Goal: Task Accomplishment & Management: Manage account settings

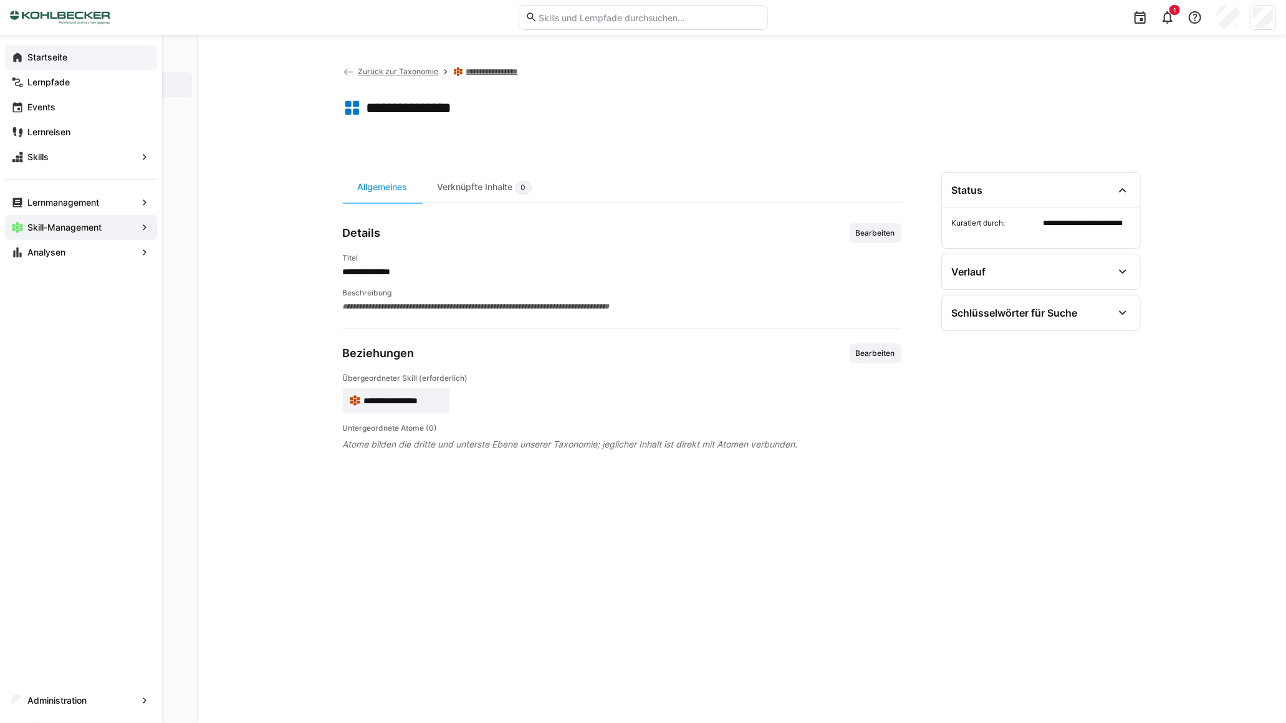
click at [14, 56] on eds-icon at bounding box center [17, 57] width 12 height 12
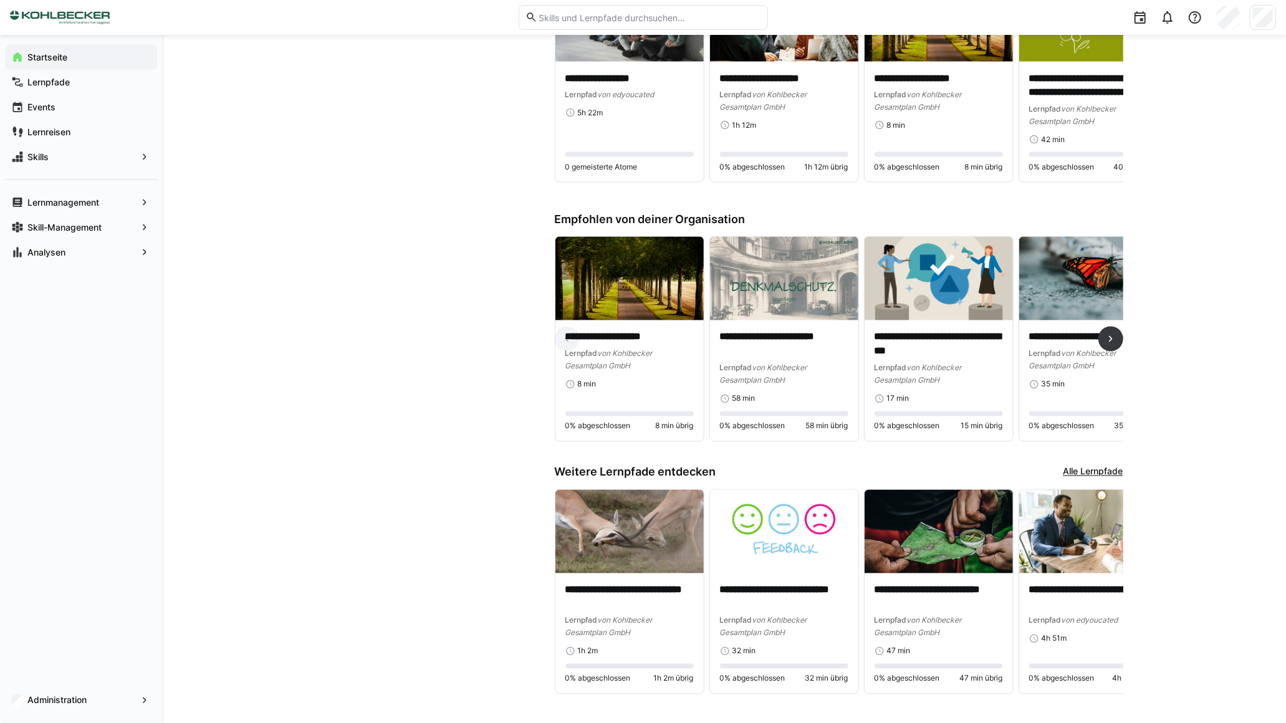
scroll to position [1679, 0]
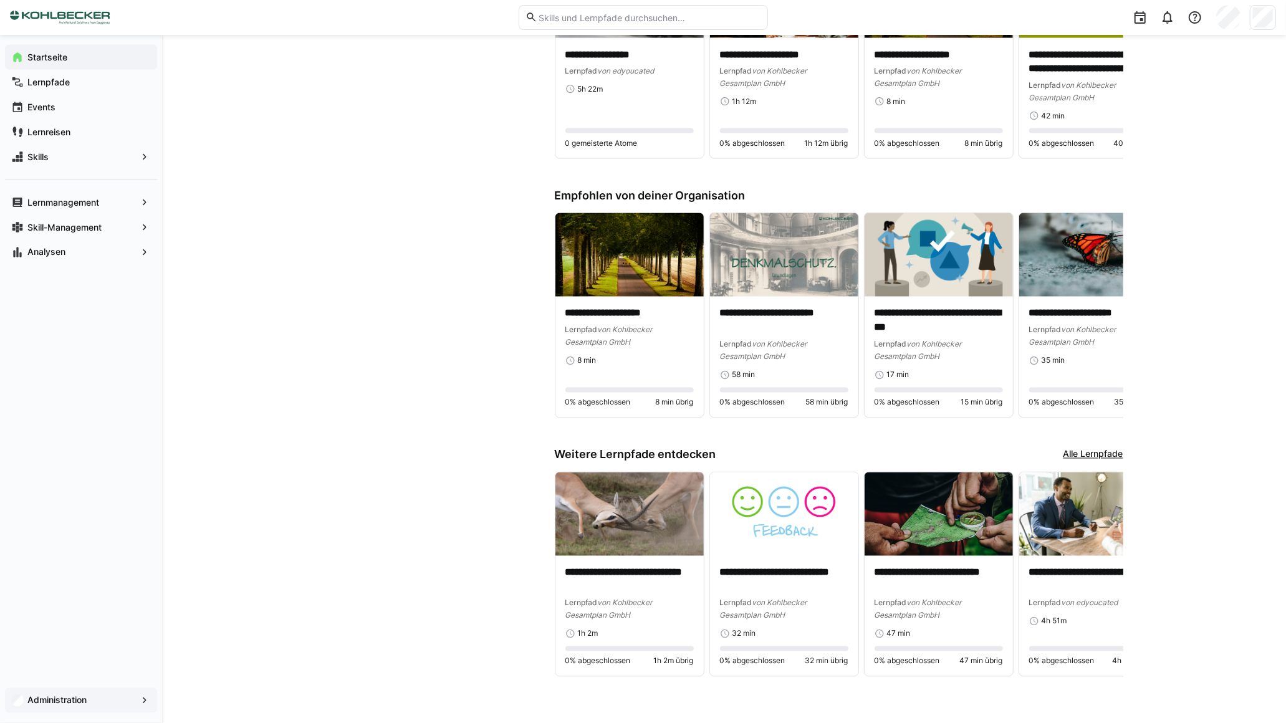
click at [121, 705] on span "Administration" at bounding box center [81, 701] width 111 height 12
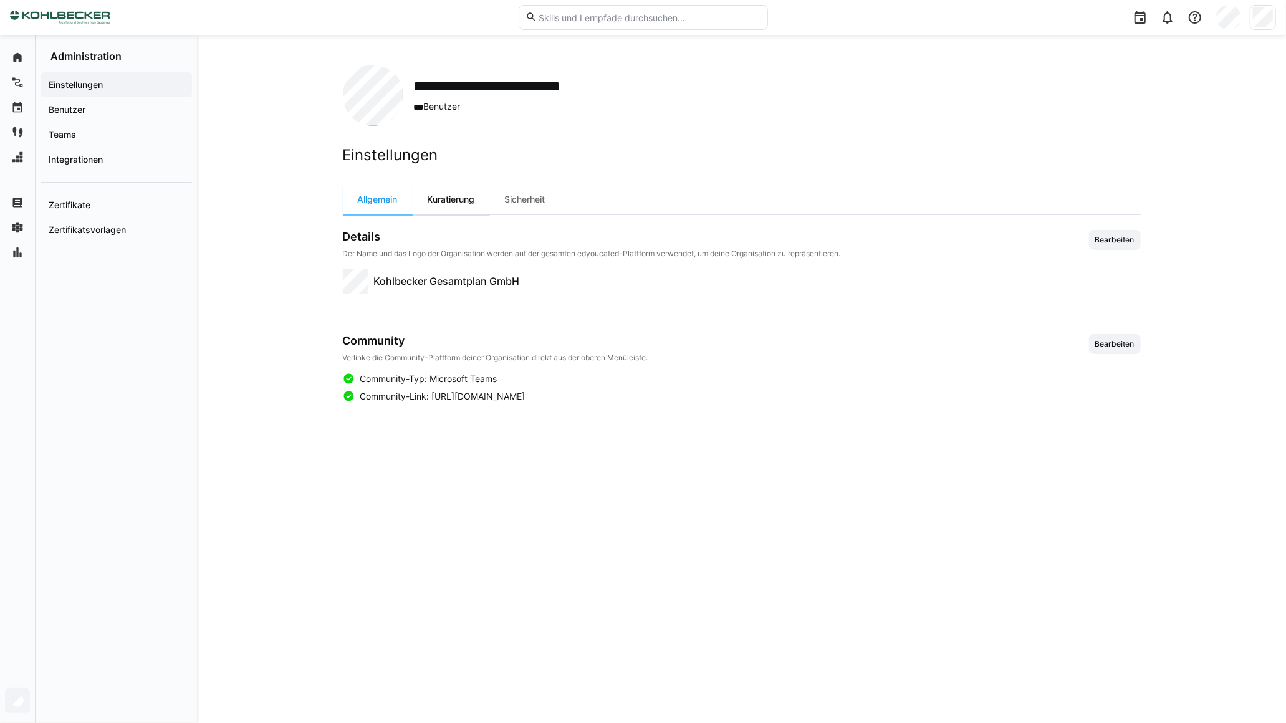
click at [458, 204] on div "Kuratierung" at bounding box center [451, 200] width 77 height 30
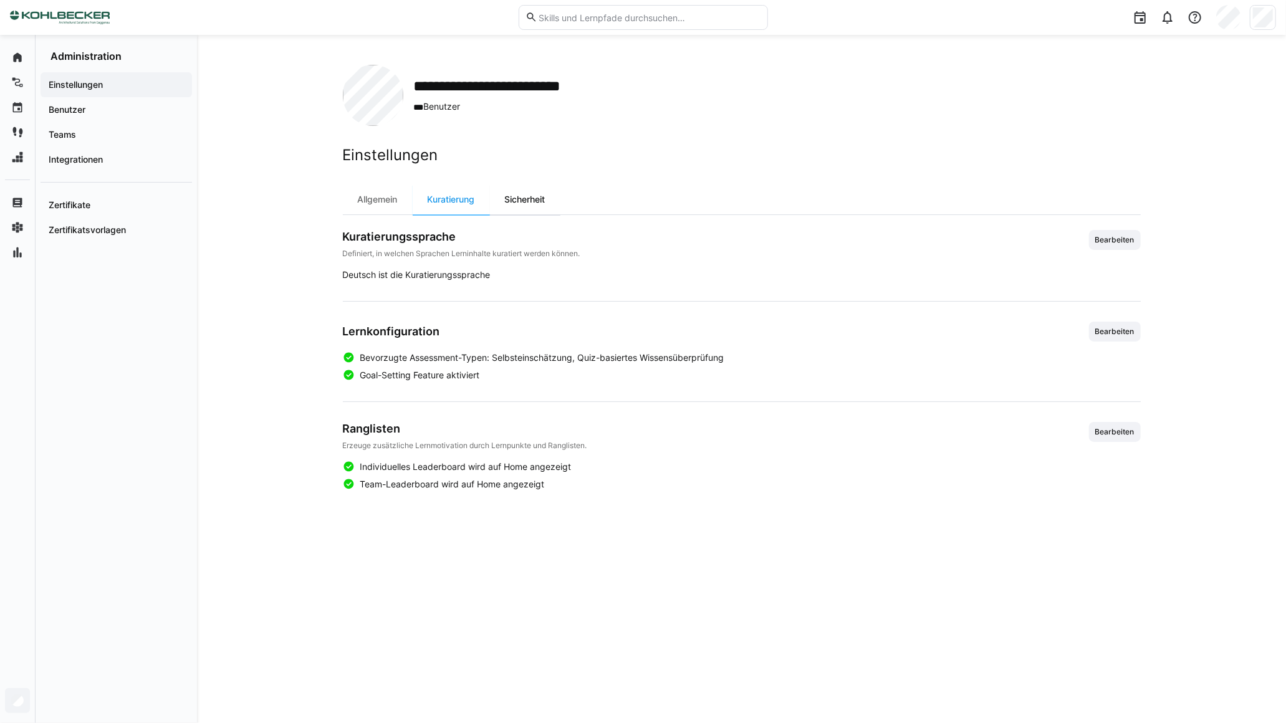
click at [506, 198] on div "Sicherheit" at bounding box center [525, 200] width 70 height 30
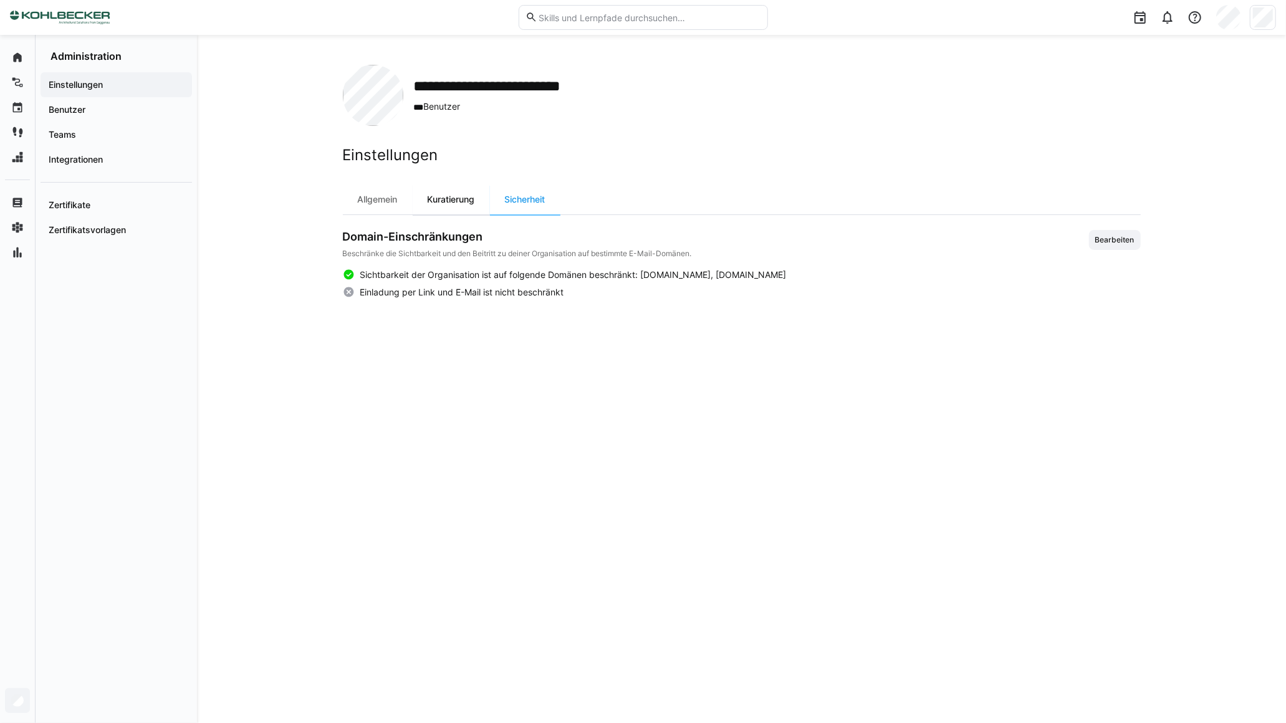
click at [458, 203] on div "Kuratierung" at bounding box center [451, 200] width 77 height 30
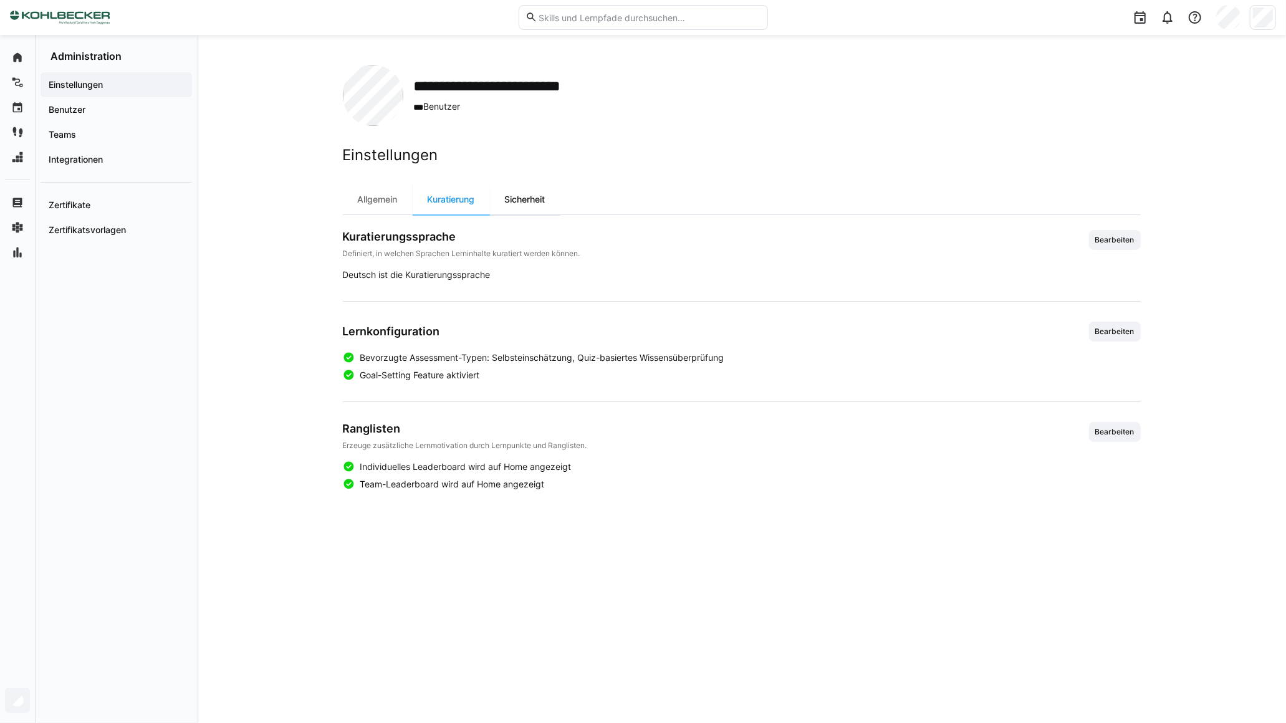
click at [524, 203] on div "Sicherheit" at bounding box center [525, 200] width 70 height 30
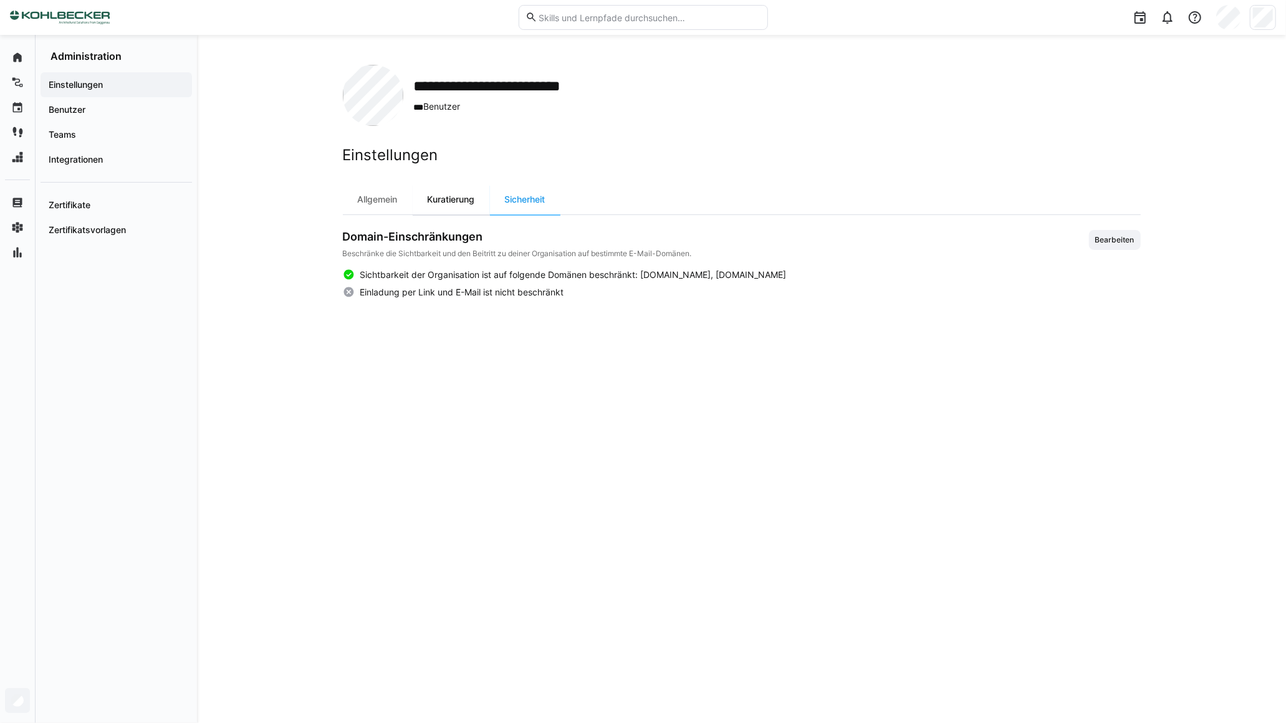
click at [468, 208] on div "Kuratierung" at bounding box center [451, 200] width 77 height 30
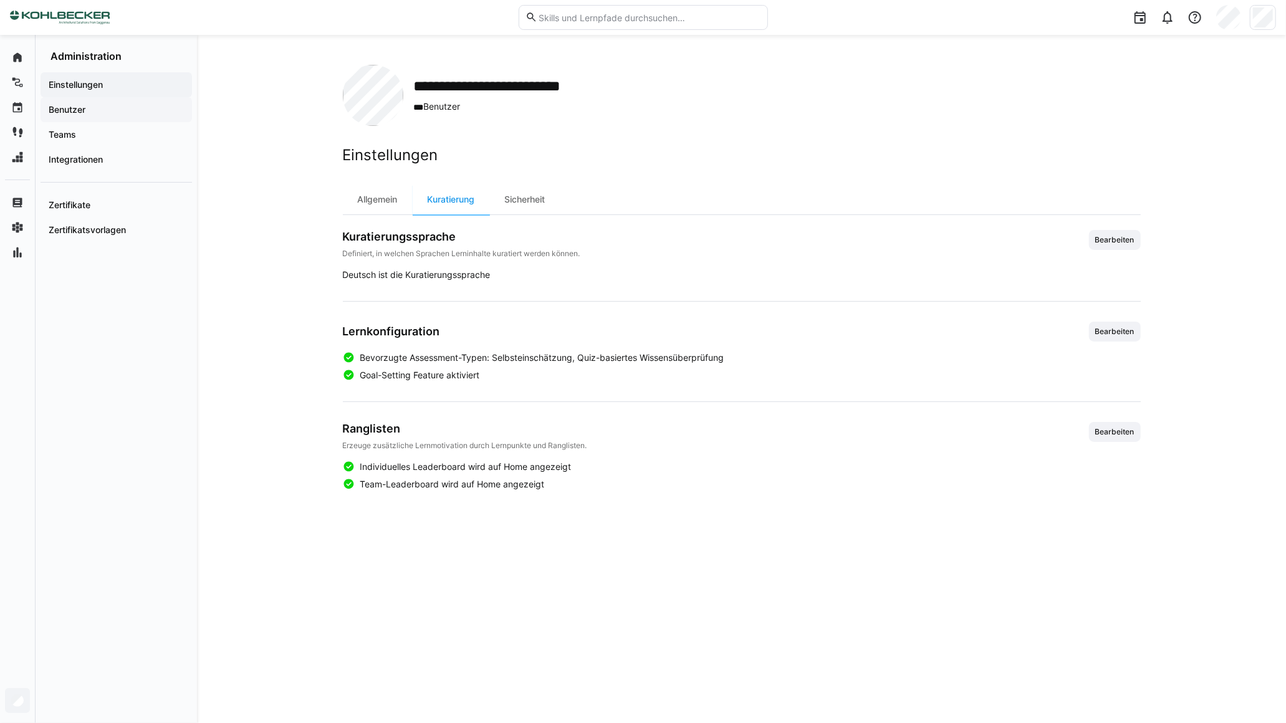
click at [0, 0] on app-navigation-label "Benutzer" at bounding box center [0, 0] width 0 height 0
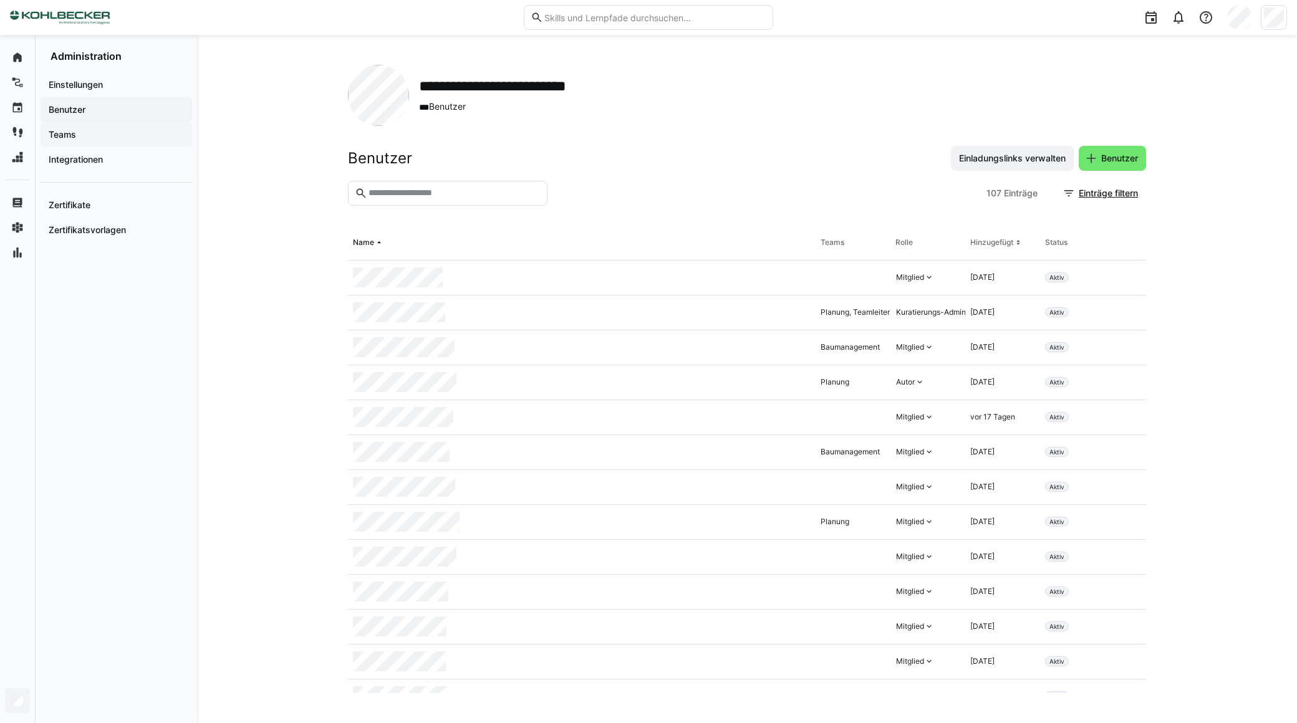
click at [77, 141] on div "Teams" at bounding box center [117, 134] width 152 height 25
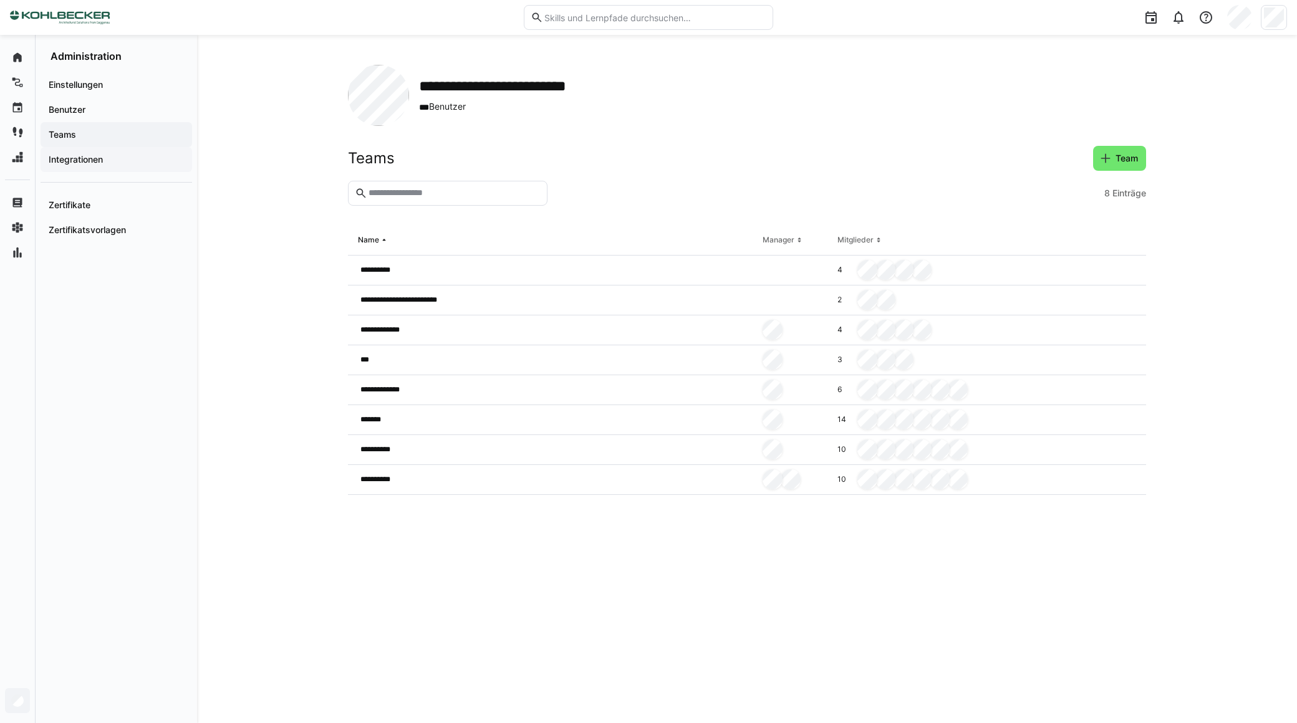
click at [0, 0] on app-navigation-label "Integrationen" at bounding box center [0, 0] width 0 height 0
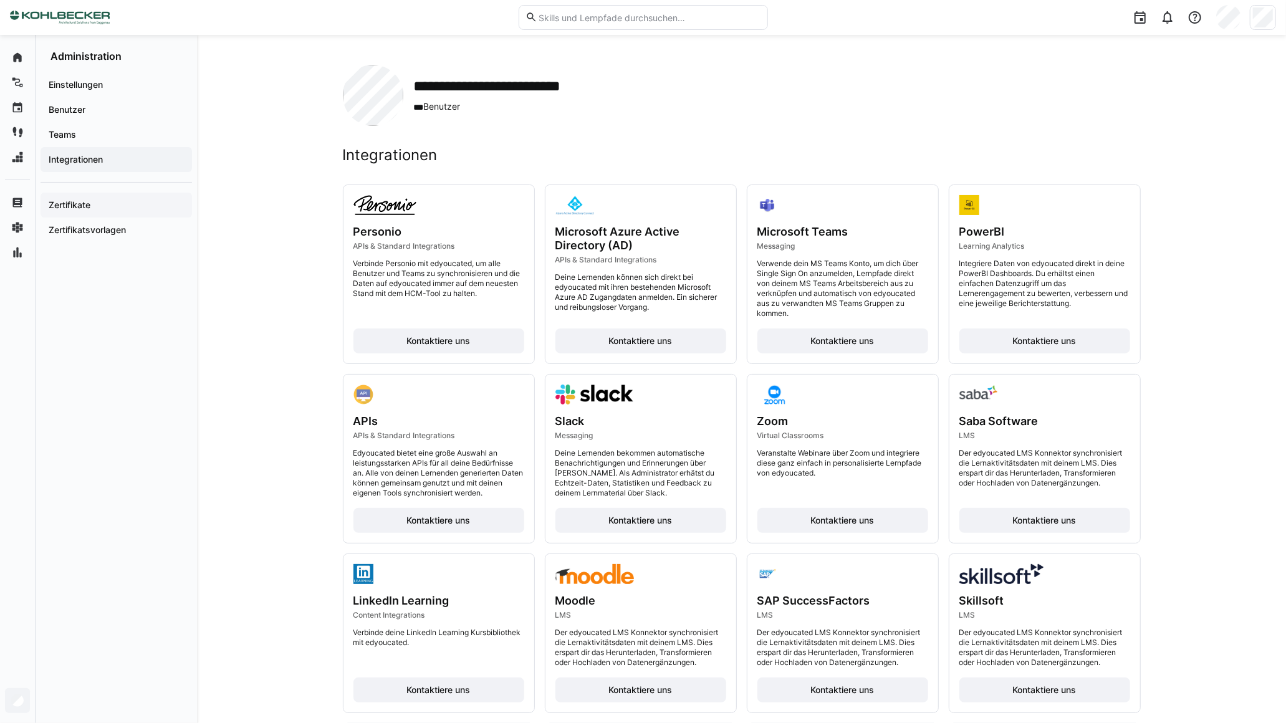
click at [75, 210] on span "Zertifikate" at bounding box center [116, 205] width 139 height 12
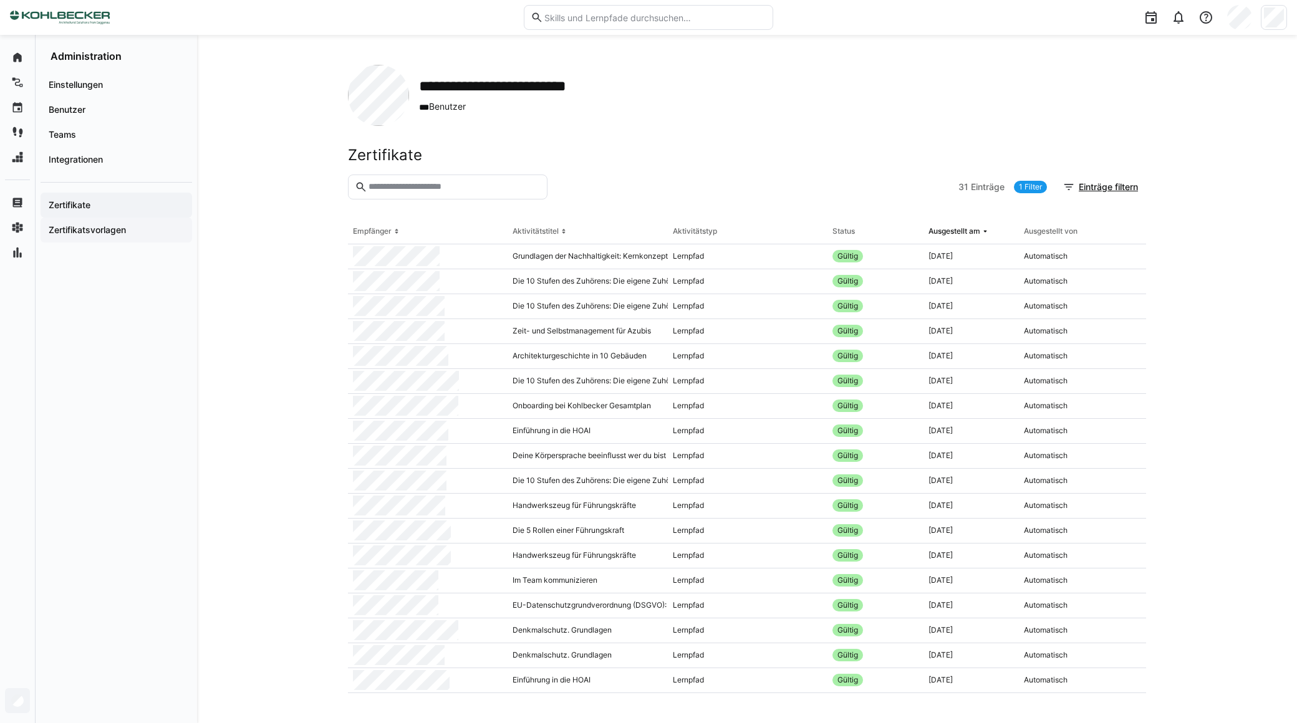
click at [0, 0] on app-navigation-label "Zertifikatsvorlagen" at bounding box center [0, 0] width 0 height 0
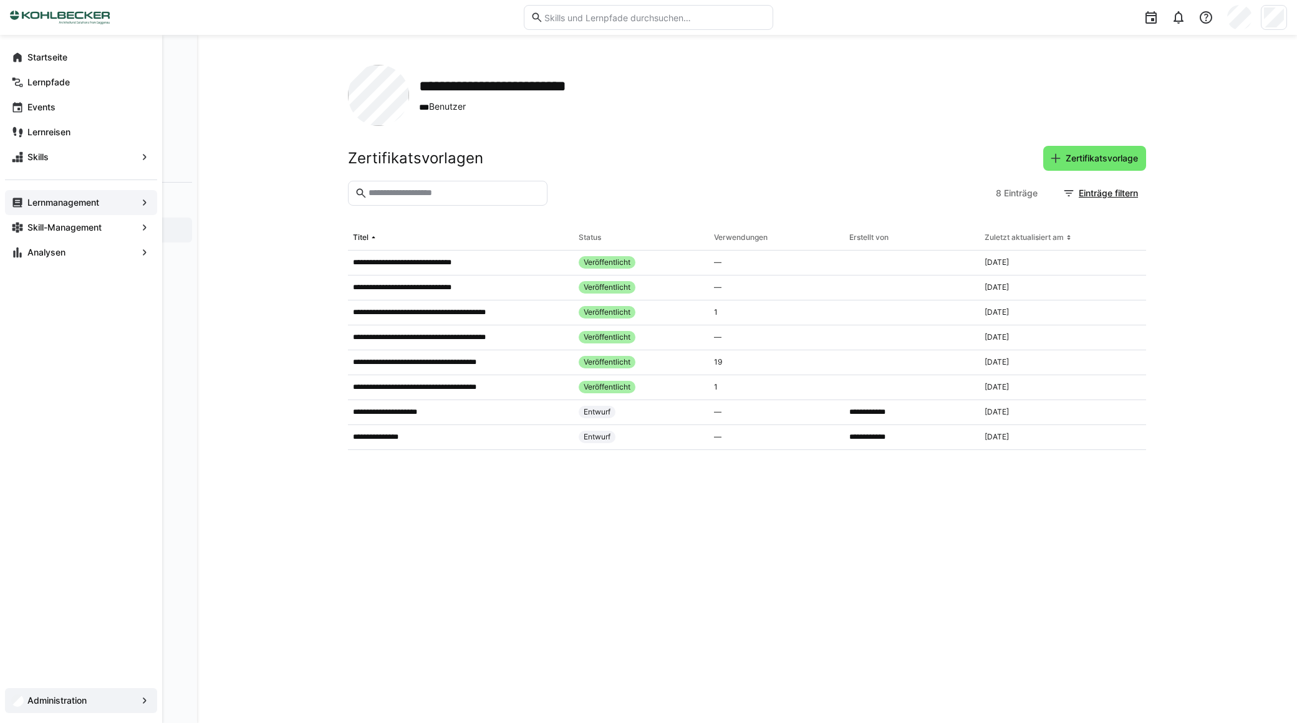
click at [0, 0] on app-navigation-label "Lernmanagement" at bounding box center [0, 0] width 0 height 0
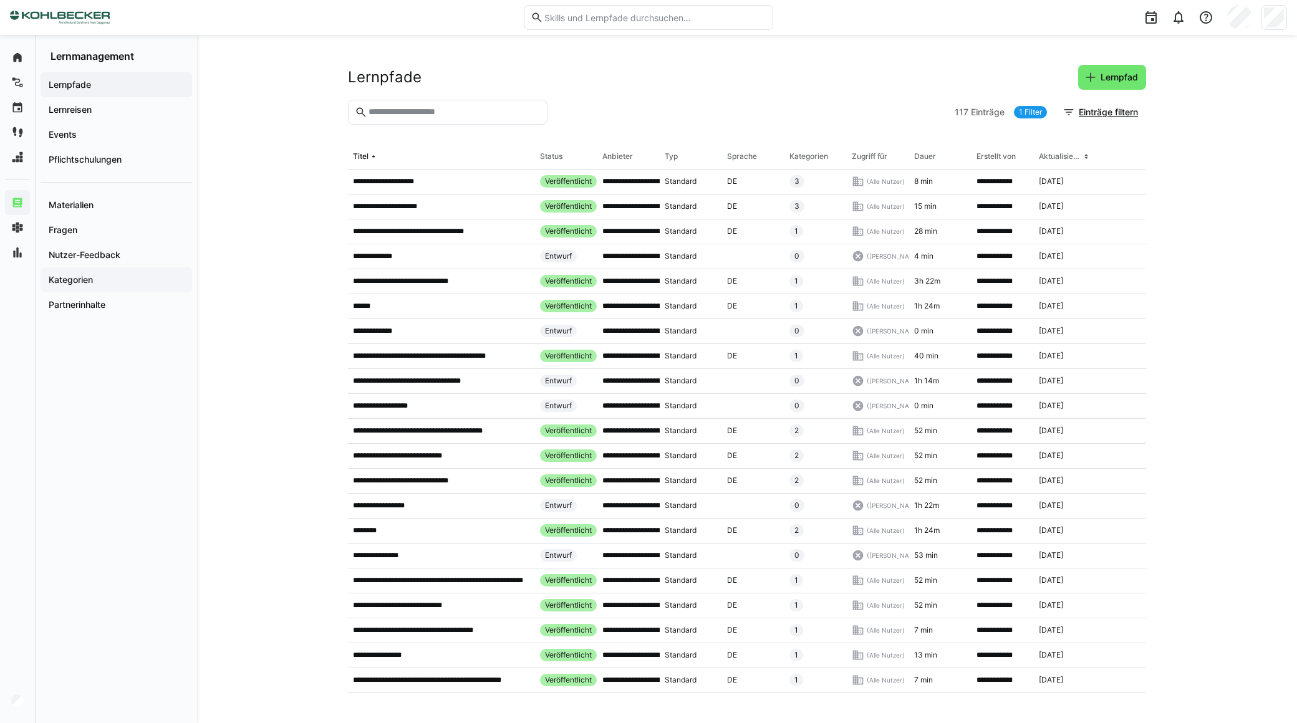
click at [0, 0] on app-navigation-label "Kategorien" at bounding box center [0, 0] width 0 height 0
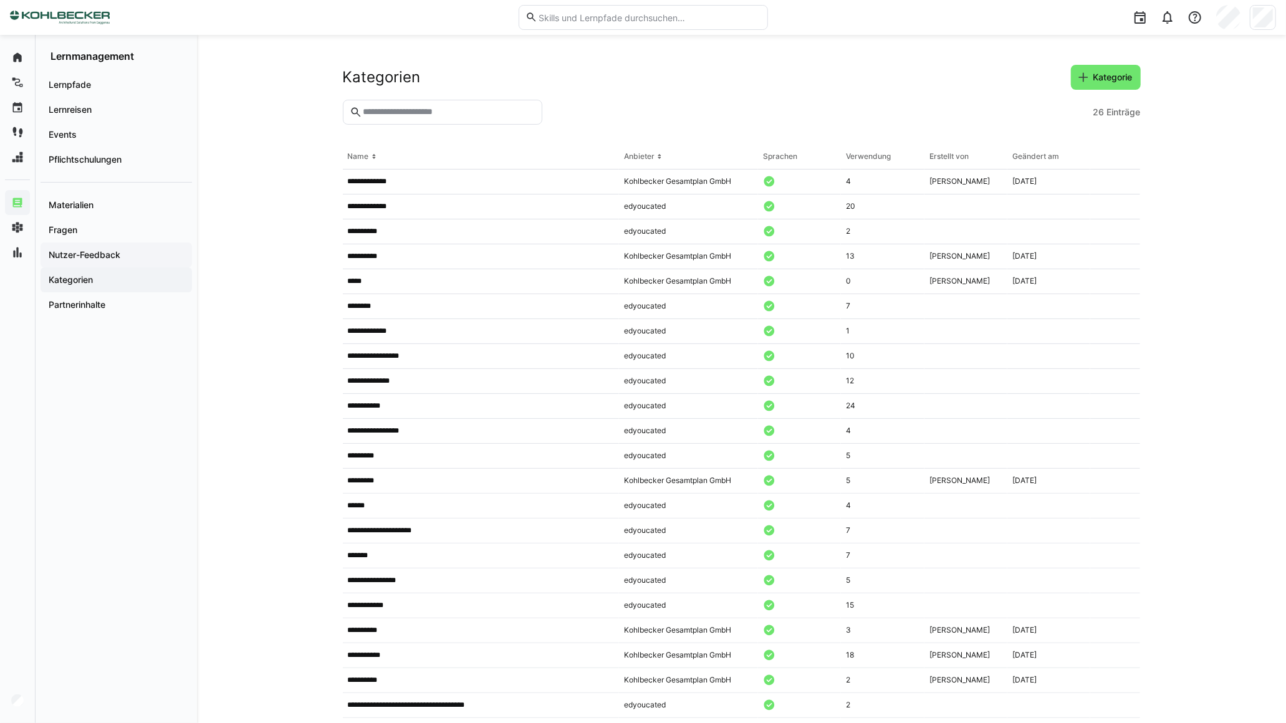
click at [96, 245] on div "Nutzer-Feedback" at bounding box center [117, 255] width 152 height 25
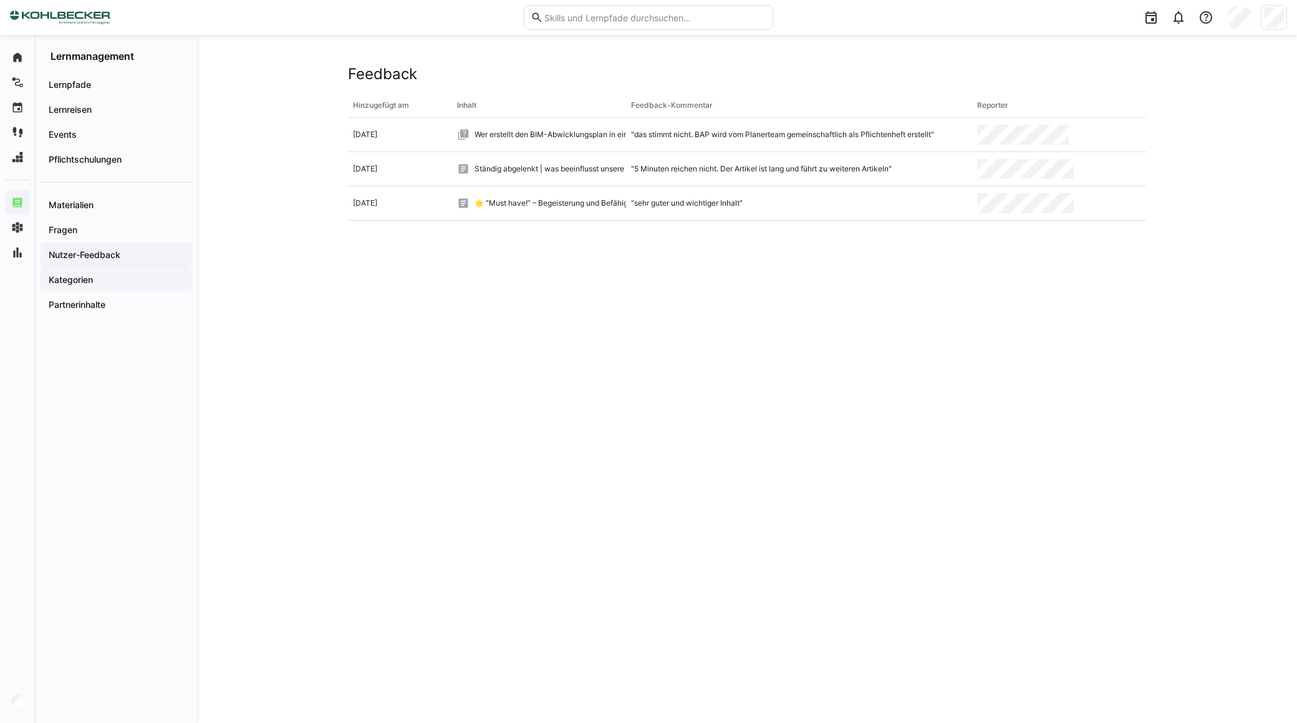
click at [0, 0] on app-navigation-label "Kategorien" at bounding box center [0, 0] width 0 height 0
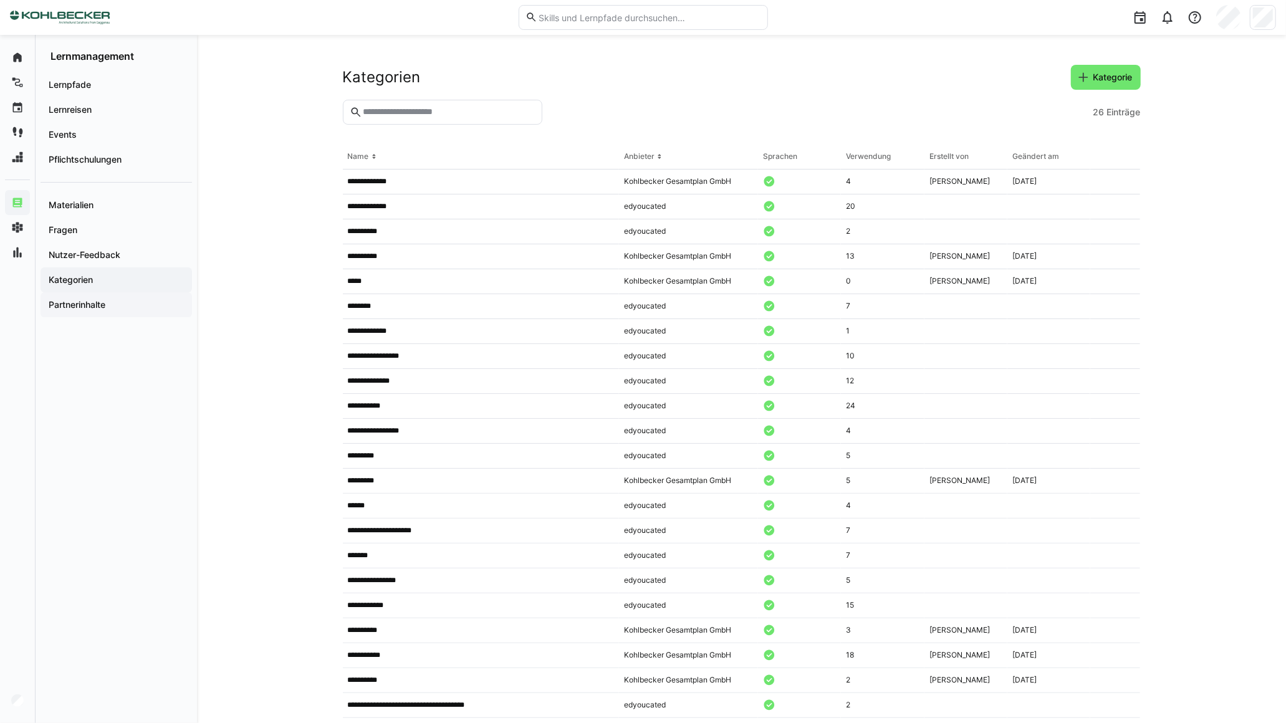
click at [81, 312] on div "Partnerinhalte" at bounding box center [117, 304] width 152 height 25
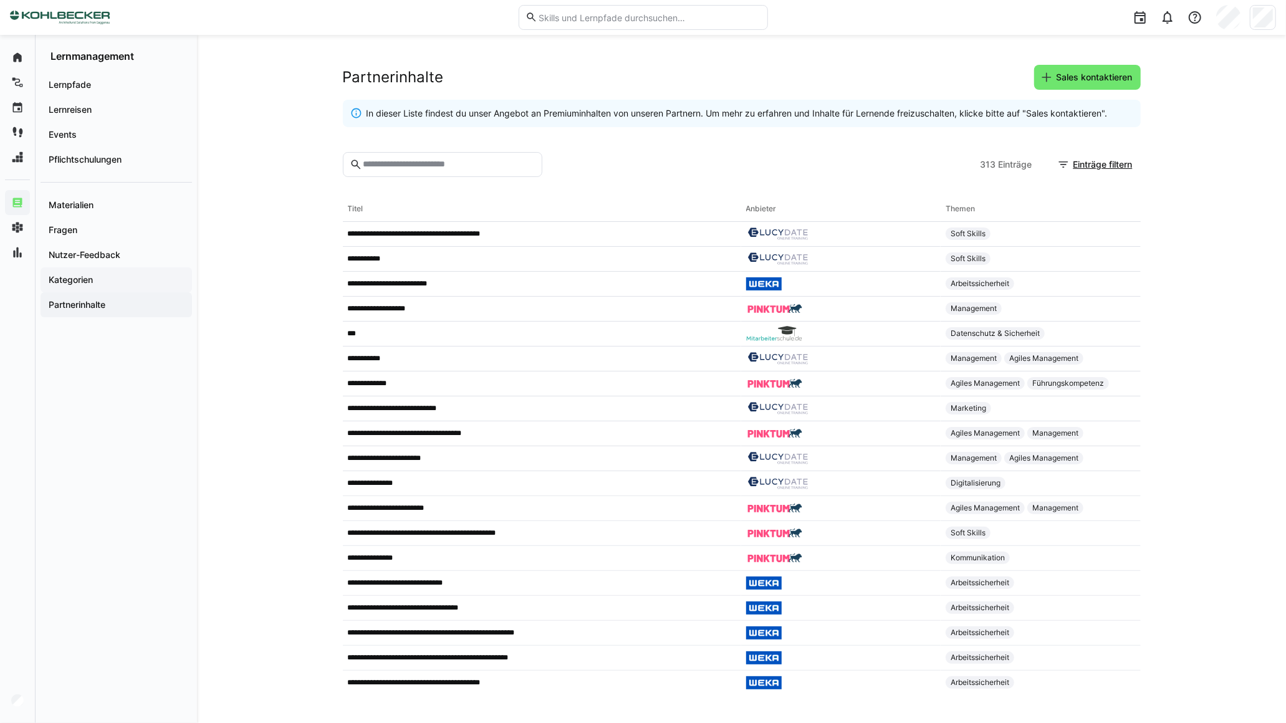
click at [0, 0] on app-navigation-label "Kategorien" at bounding box center [0, 0] width 0 height 0
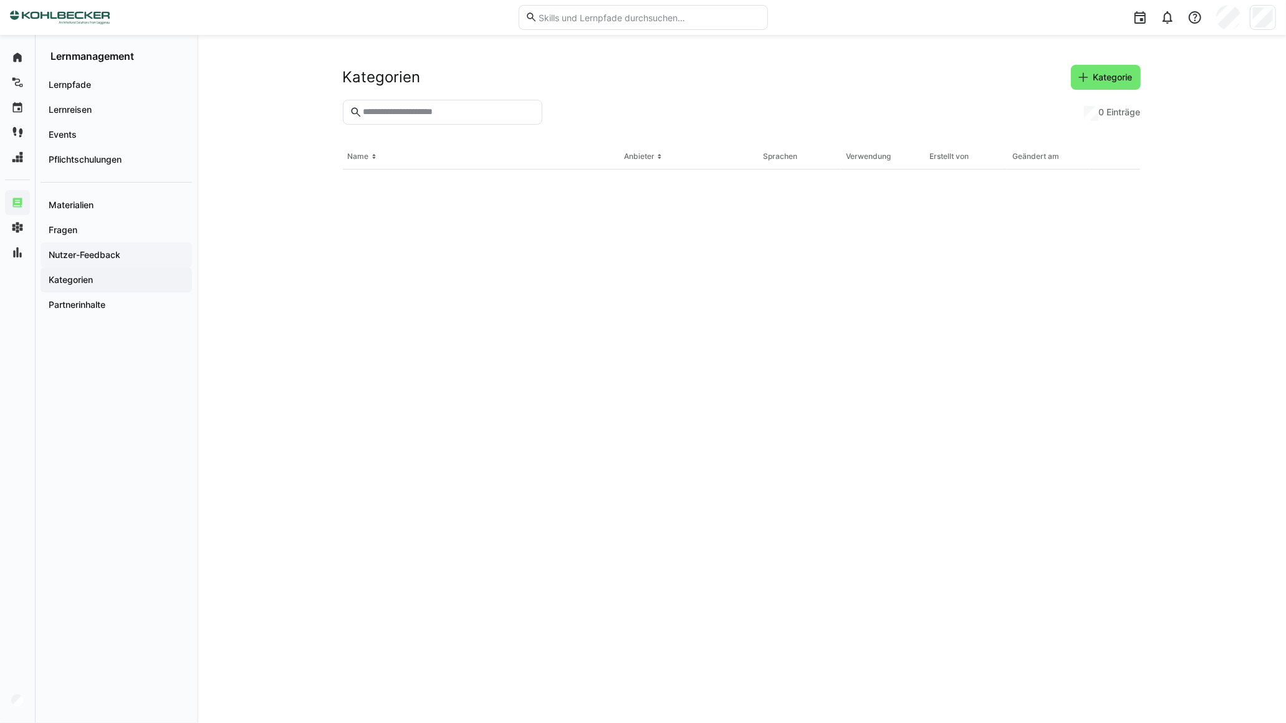
click at [0, 0] on app-navigation-label "Nutzer-Feedback" at bounding box center [0, 0] width 0 height 0
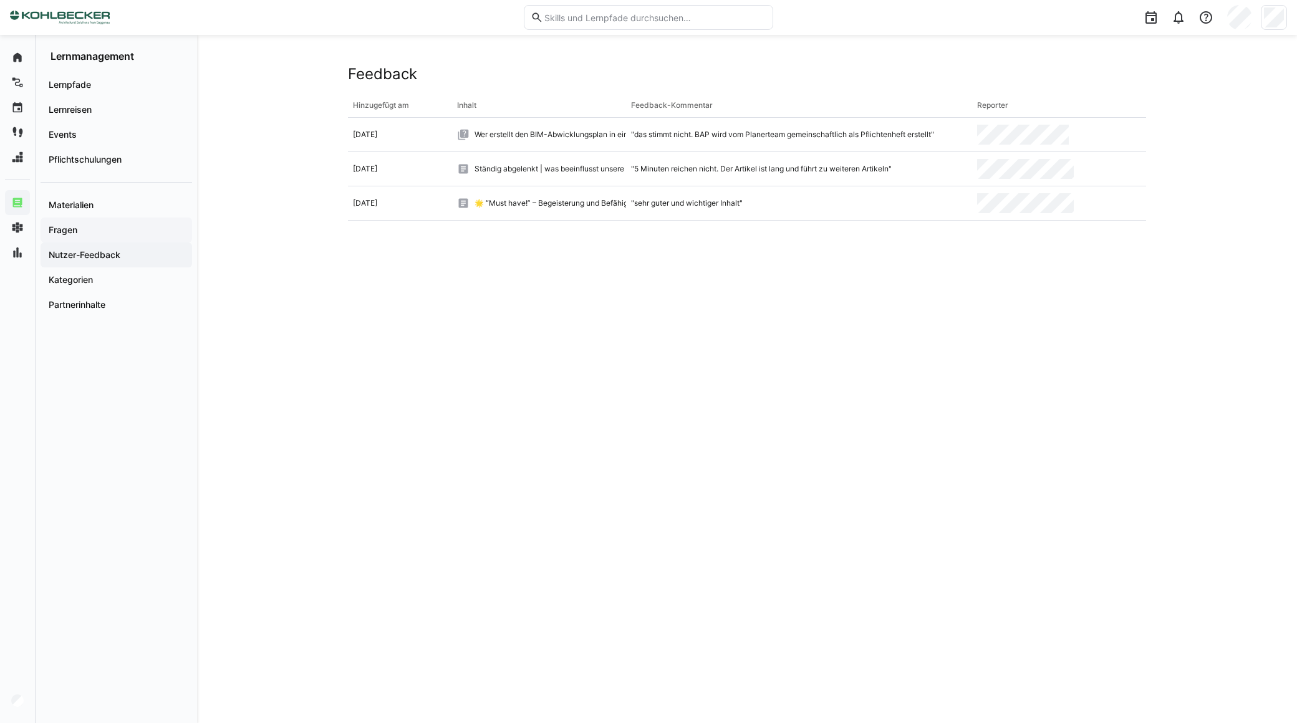
click at [92, 221] on div "Fragen" at bounding box center [117, 230] width 152 height 25
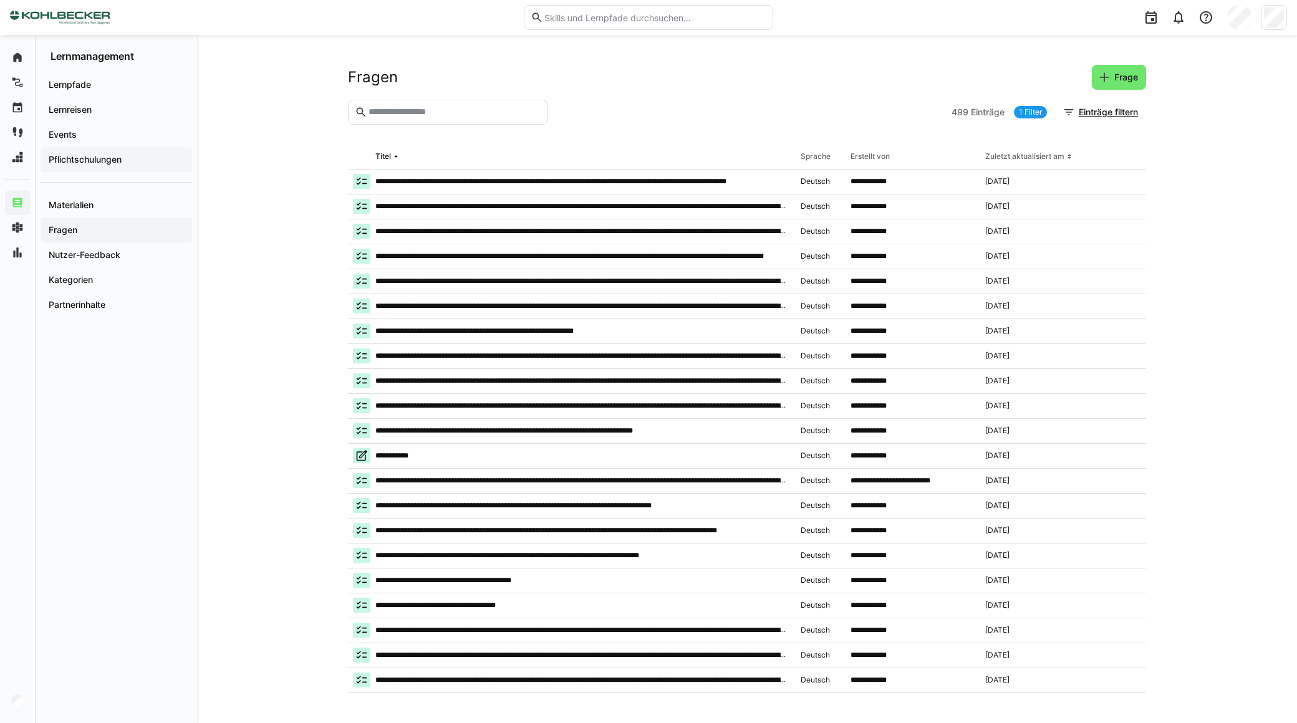
click at [0, 0] on app-navigation-label "Pflichtschulungen" at bounding box center [0, 0] width 0 height 0
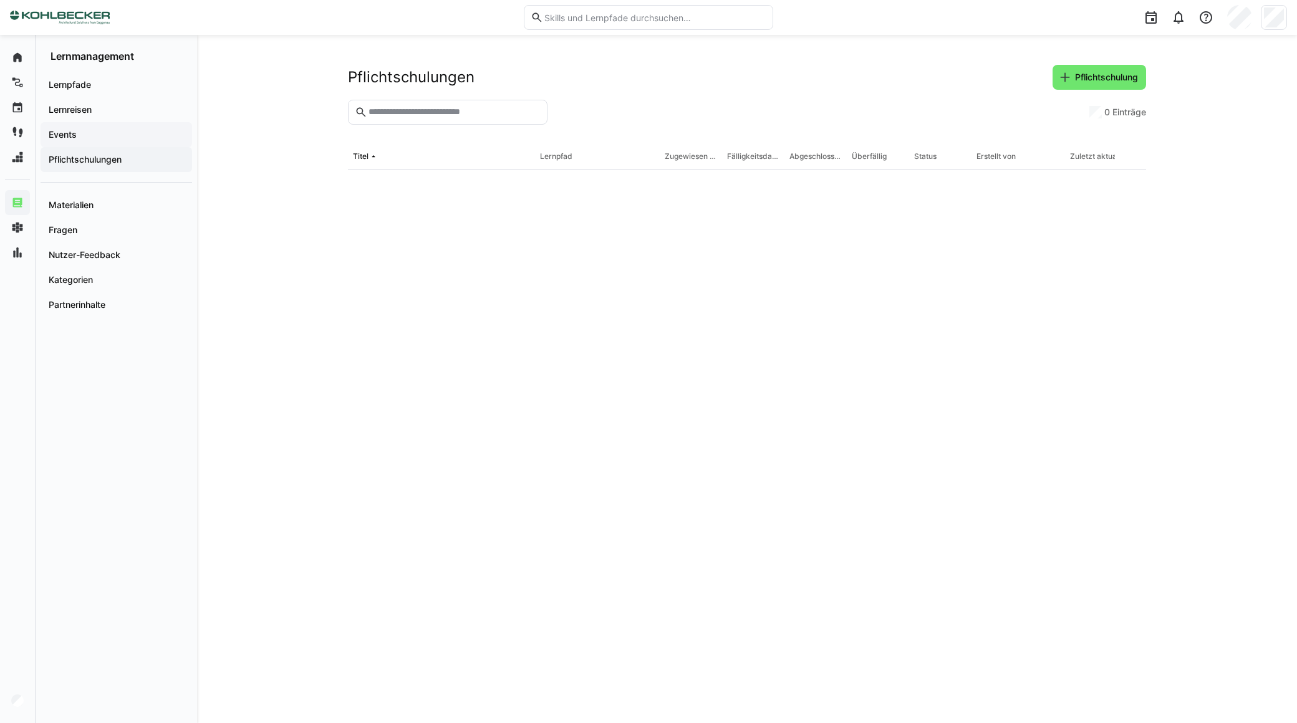
click at [101, 138] on span "Events" at bounding box center [116, 134] width 139 height 12
click at [111, 108] on span "Lernreisen" at bounding box center [116, 110] width 139 height 12
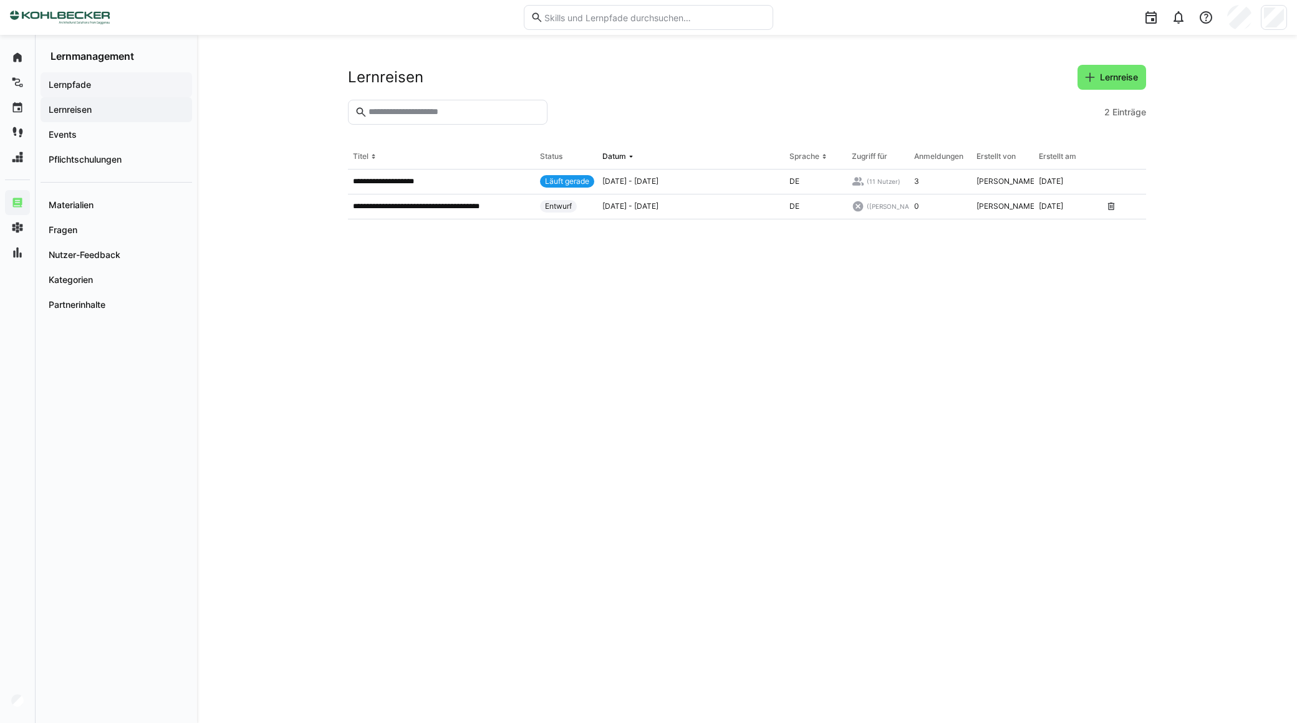
click at [103, 77] on div "Lernpfade" at bounding box center [117, 84] width 152 height 25
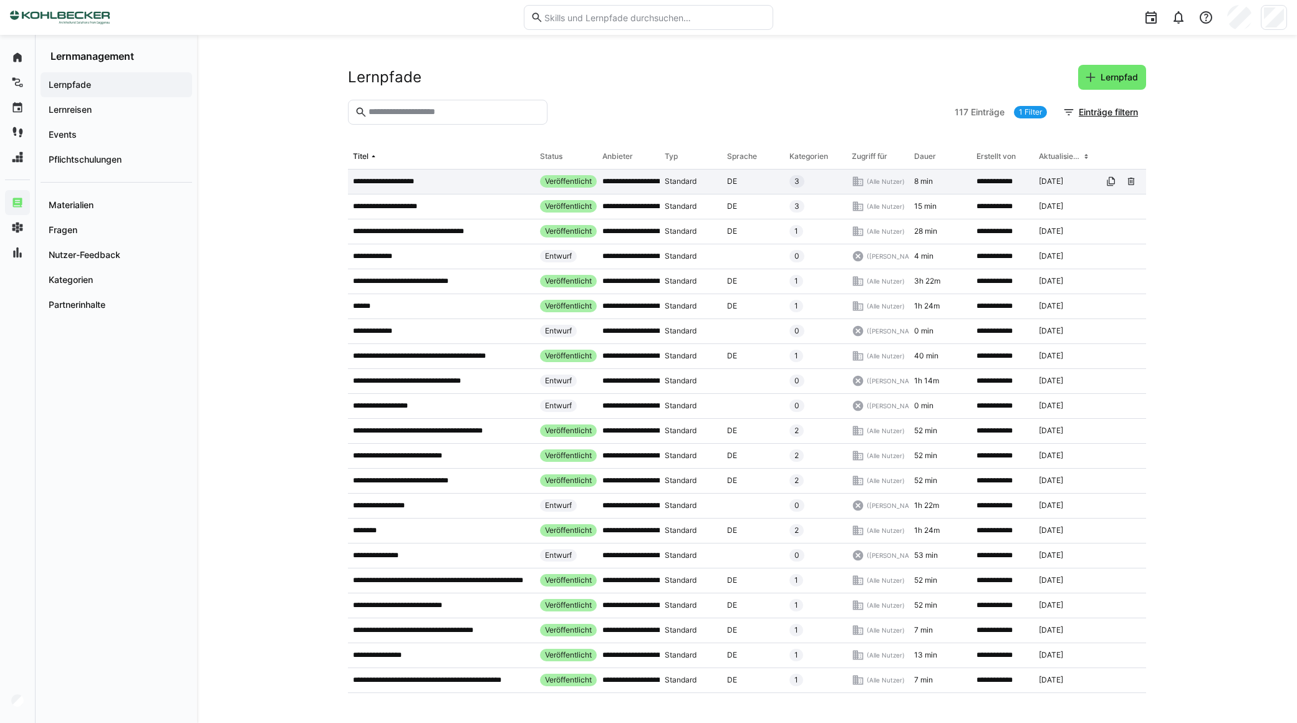
click at [440, 181] on app-table-first-column "**********" at bounding box center [441, 181] width 177 height 10
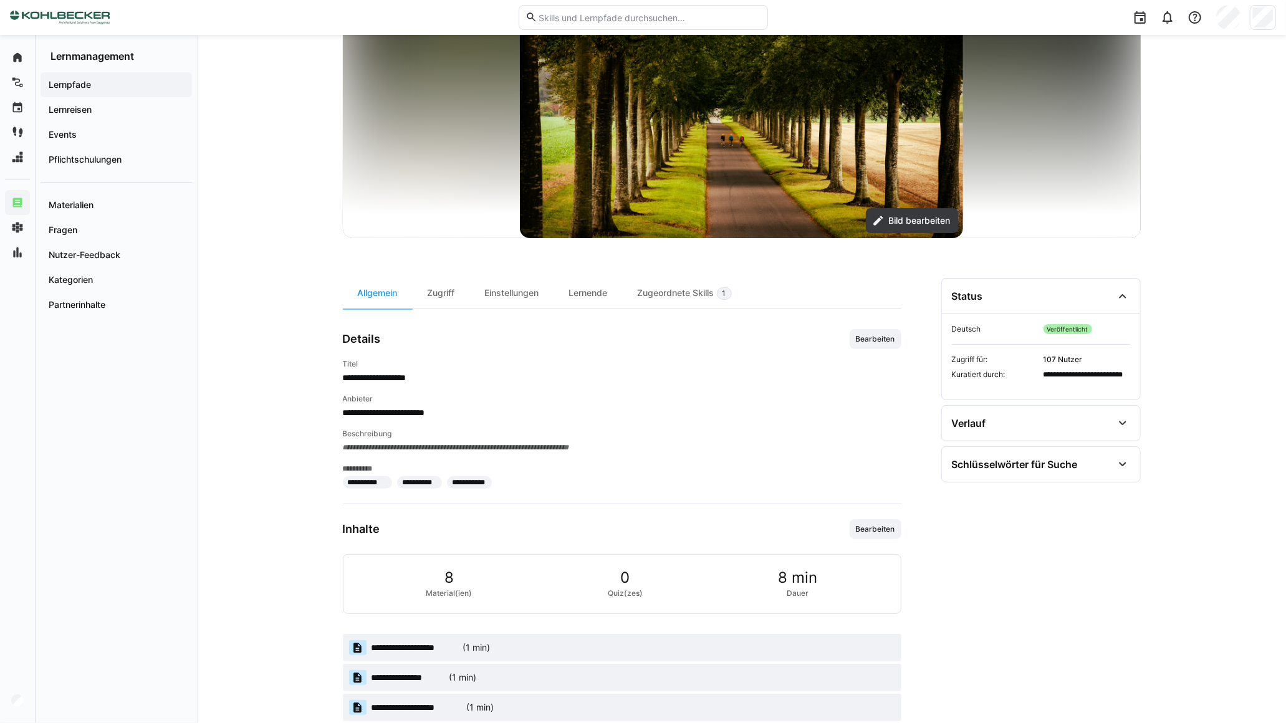
scroll to position [138, 0]
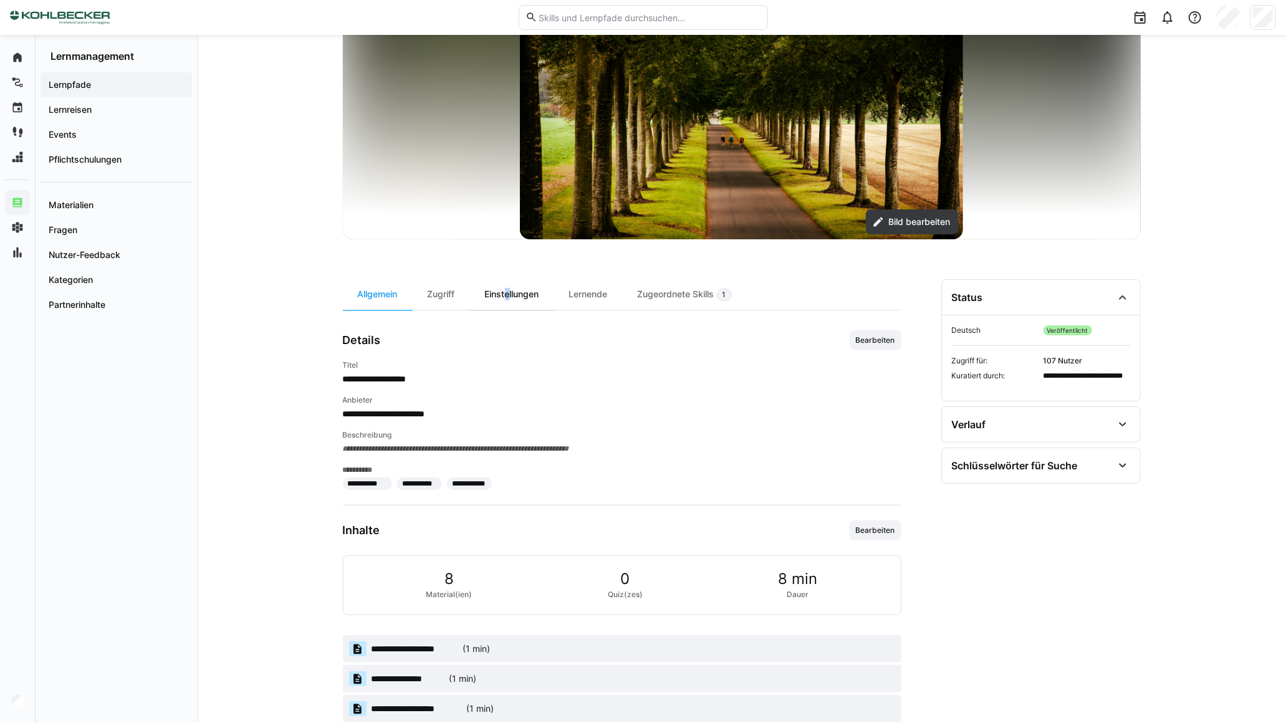
click at [506, 294] on div "Einstellungen" at bounding box center [512, 294] width 84 height 31
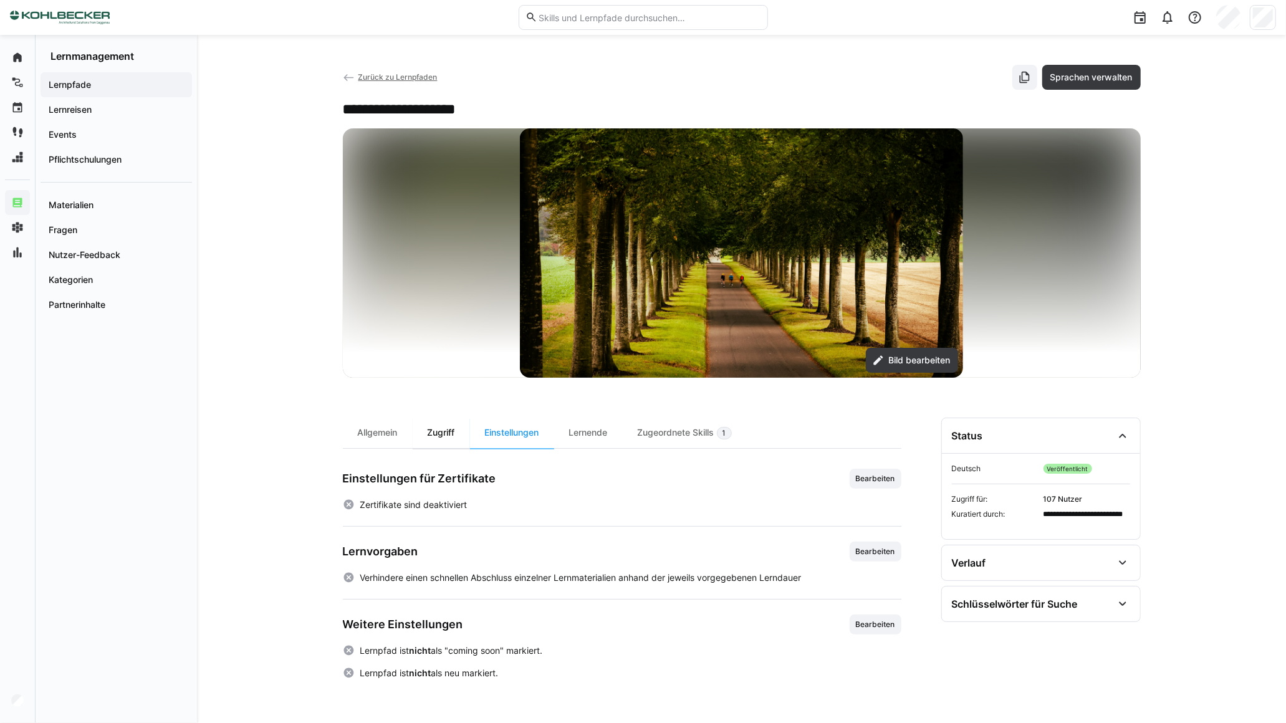
click at [440, 433] on div "Zugriff" at bounding box center [441, 433] width 57 height 31
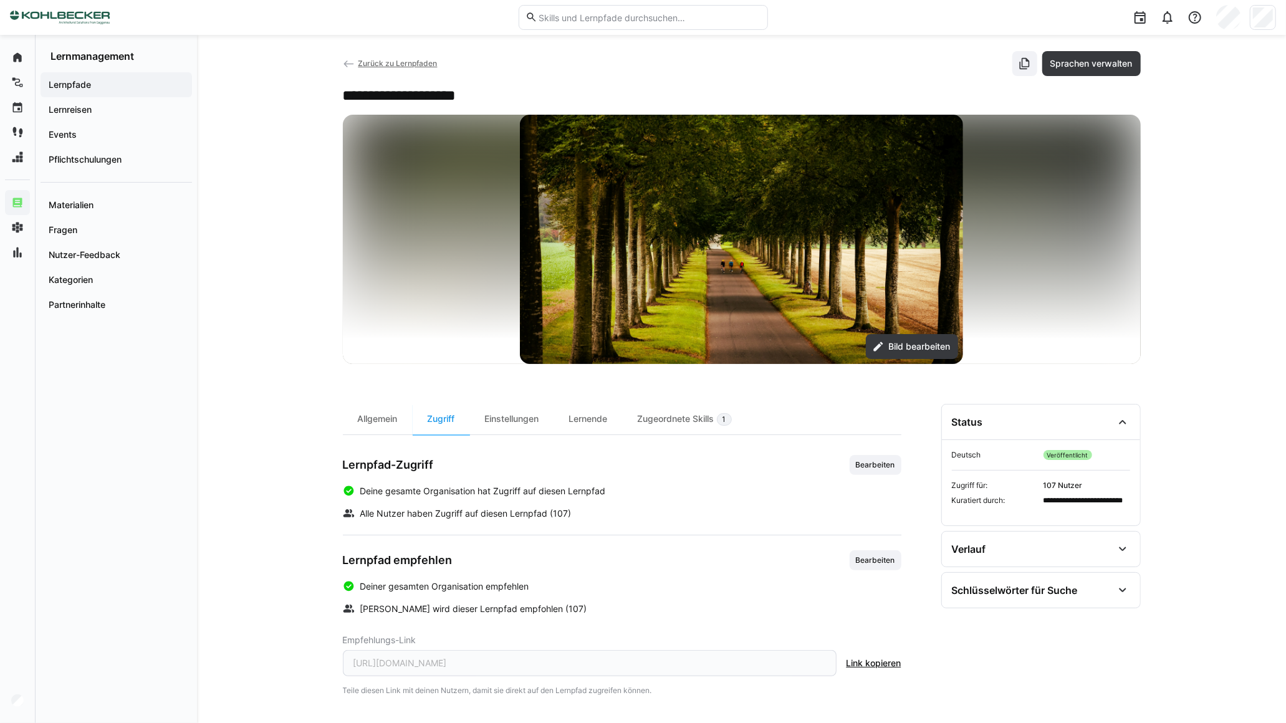
scroll to position [16, 0]
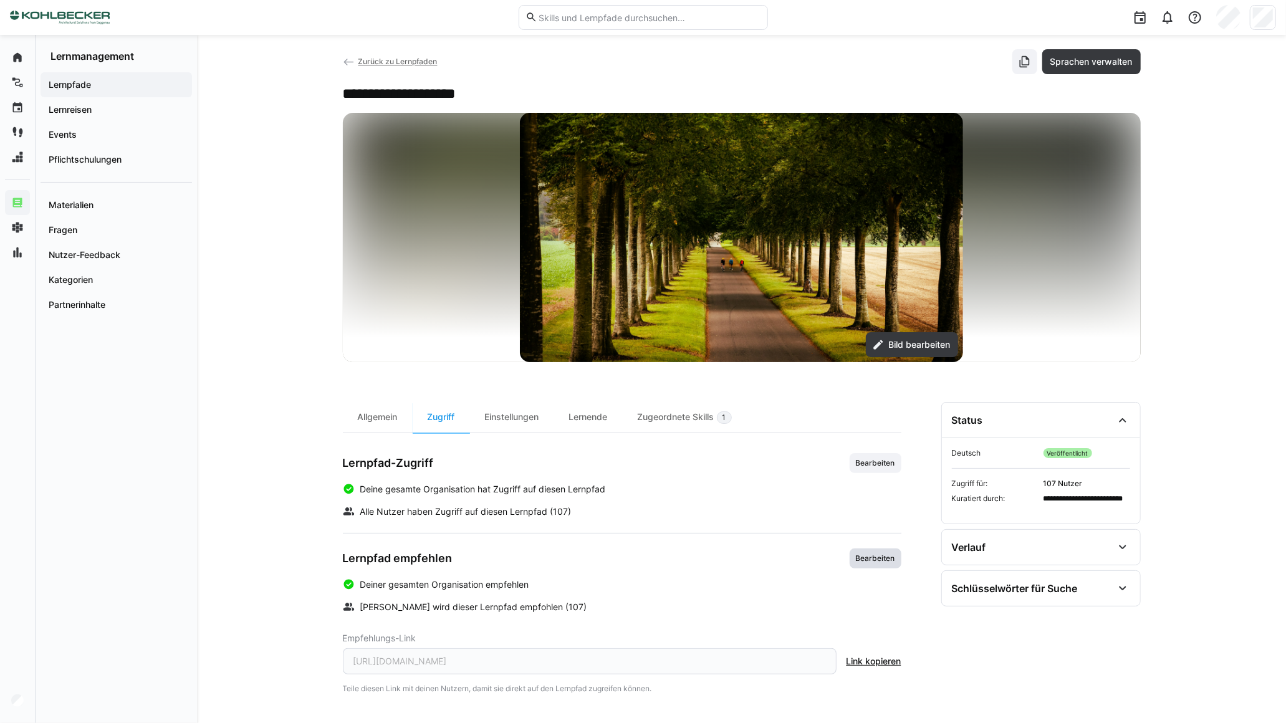
click at [870, 557] on span "Bearbeiten" at bounding box center [876, 559] width 42 height 10
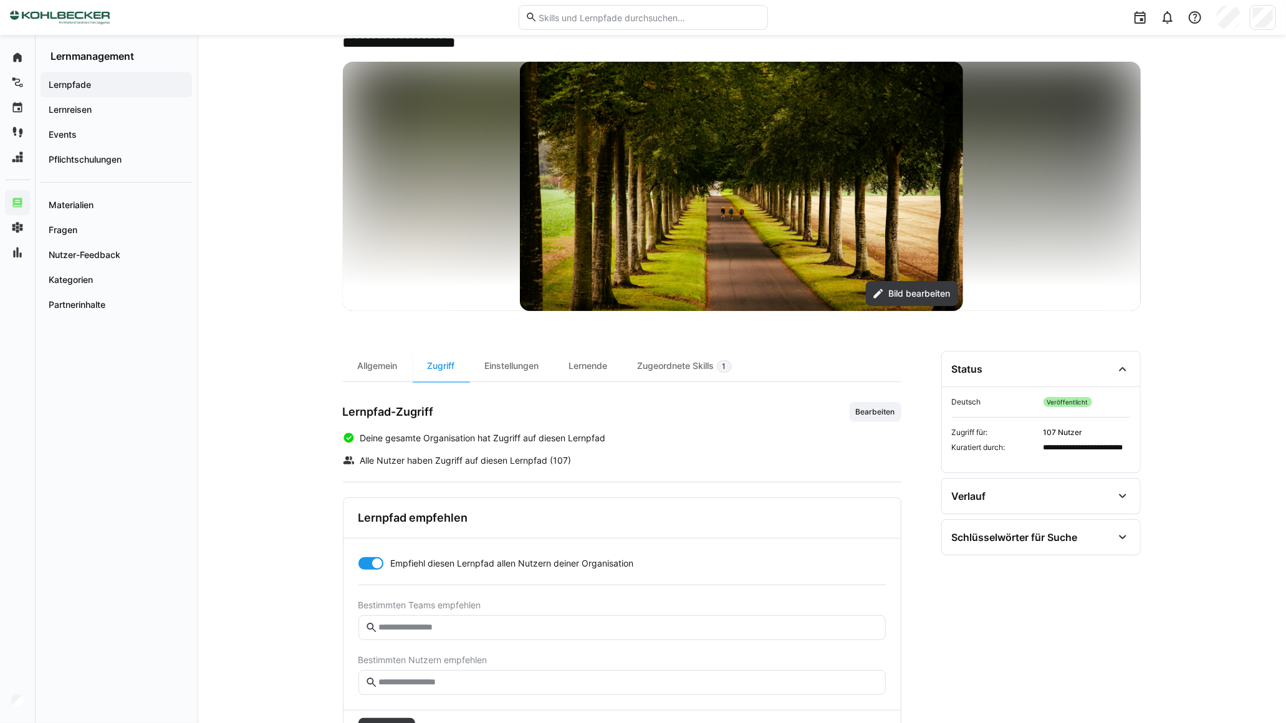
scroll to position [125, 0]
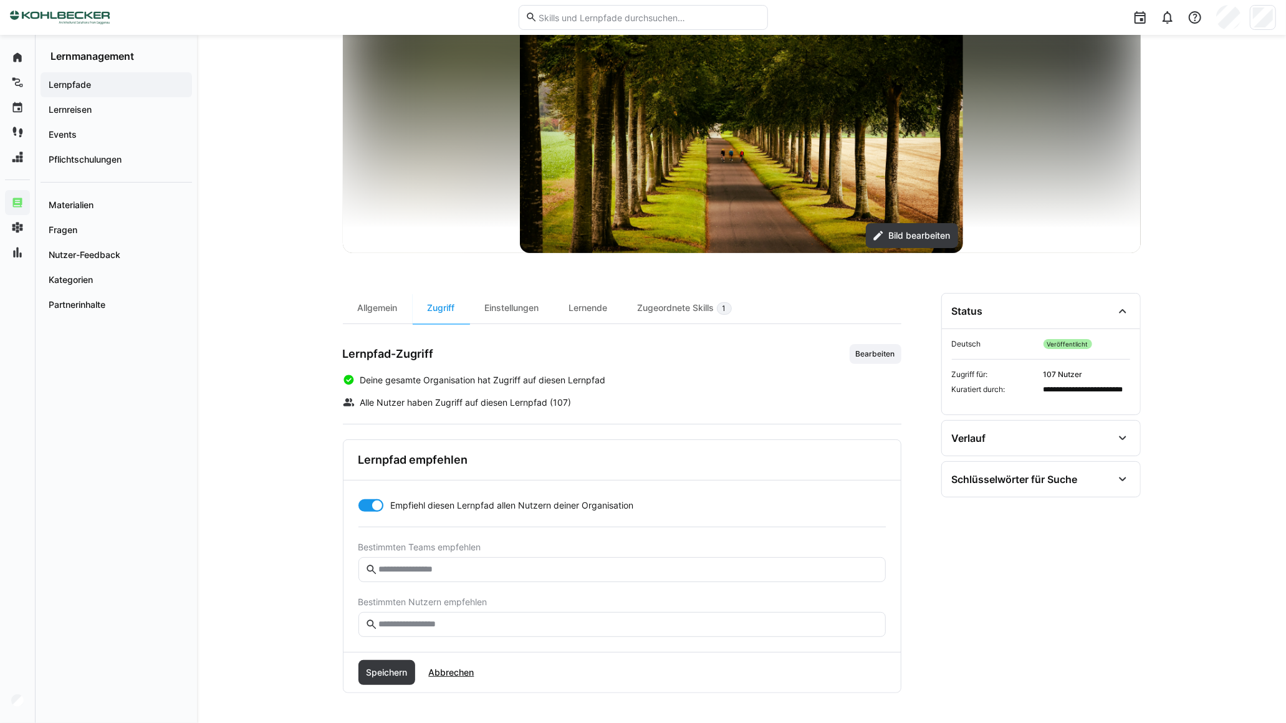
click at [369, 512] on div "Empfiehl diesen Lernpfad allen Nutzern deiner Organisation Bestimmten Teams emp…" at bounding box center [623, 568] width 528 height 138
click at [362, 502] on div at bounding box center [371, 505] width 25 height 12
click at [391, 674] on span "Speichern" at bounding box center [386, 673] width 45 height 12
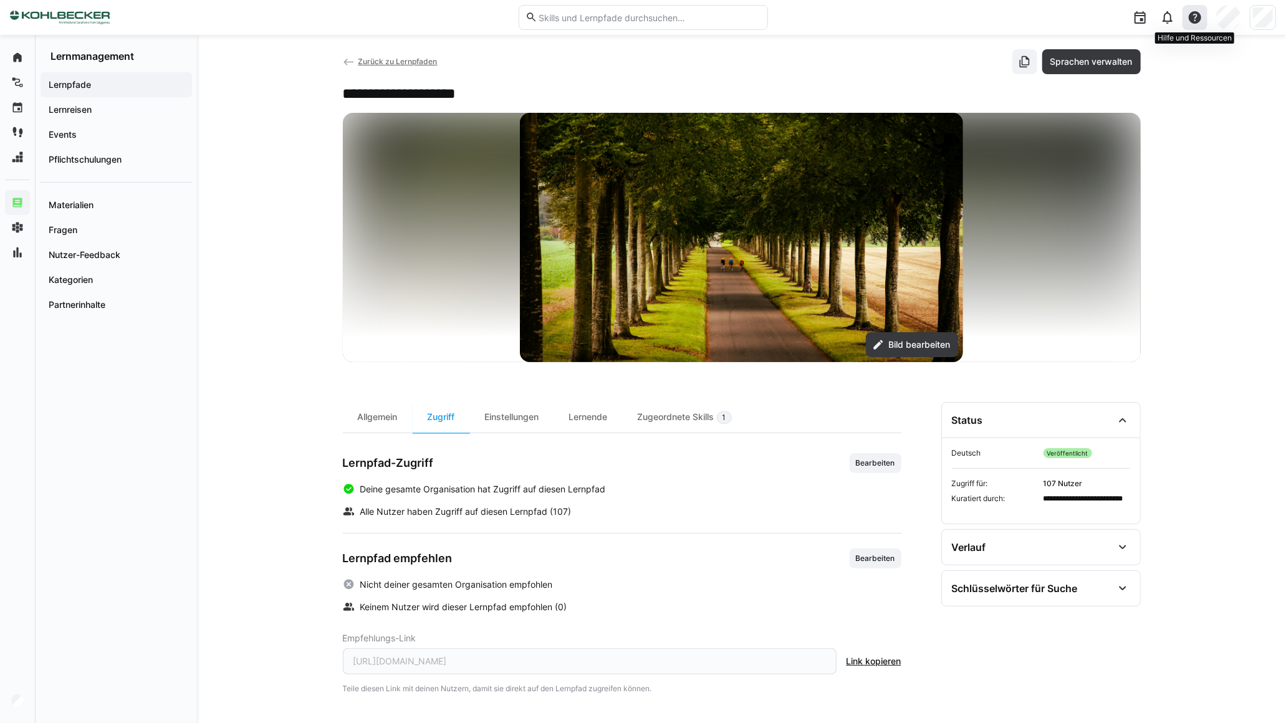
click at [1193, 21] on eds-icon at bounding box center [1195, 17] width 15 height 15
click at [1134, 85] on span "Was gibt's Neues?" at bounding box center [1144, 87] width 124 height 26
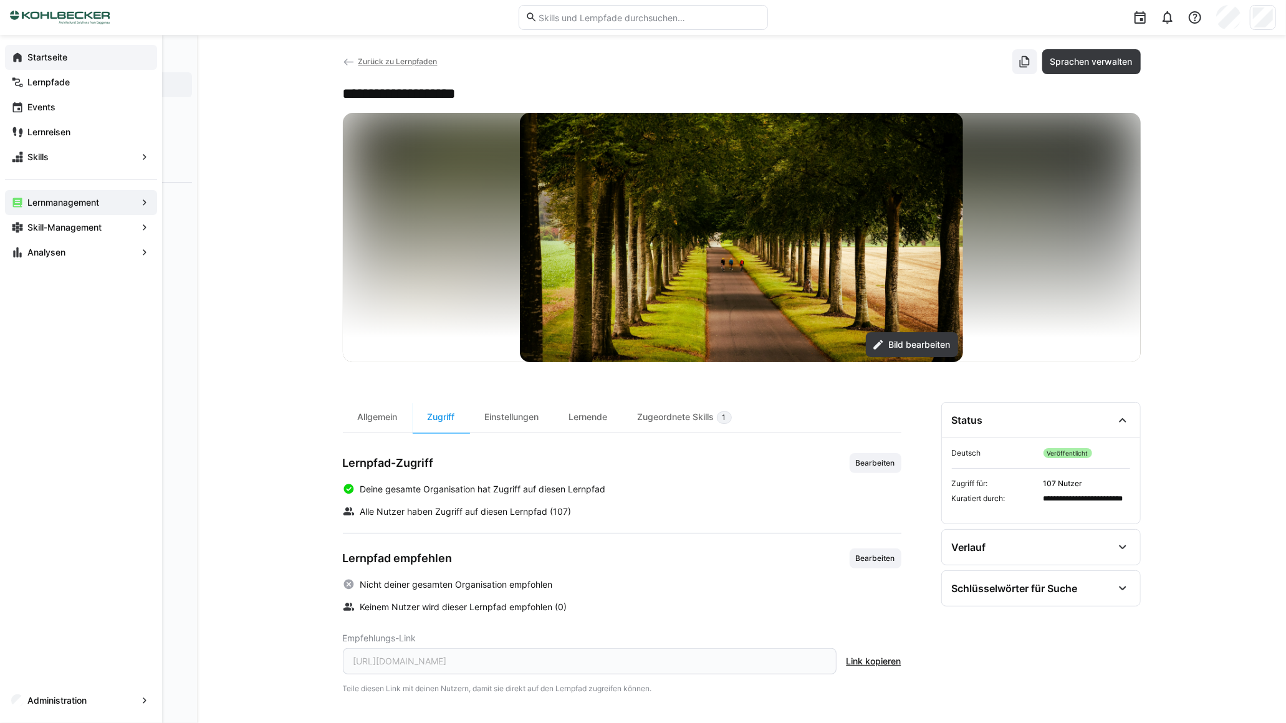
click at [14, 64] on div "Startseite" at bounding box center [81, 57] width 152 height 25
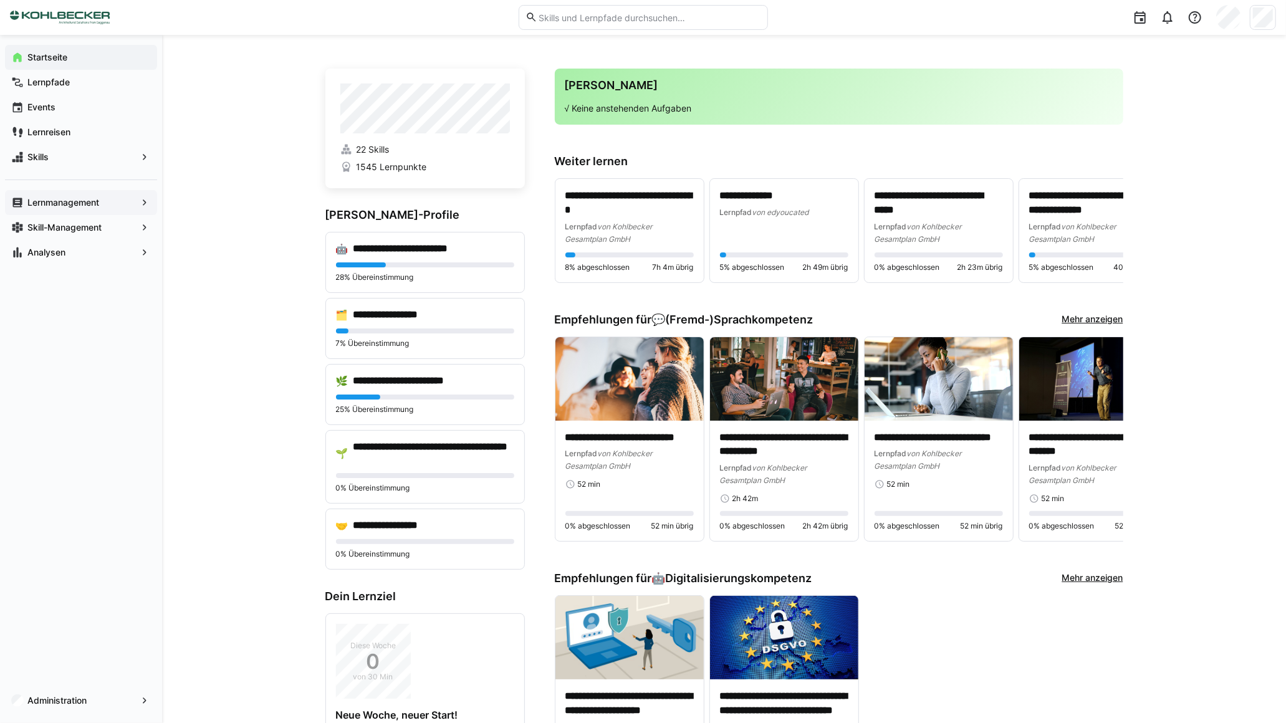
click at [393, 173] on app-home-profile "22 Skills 1545 Lernpunkte" at bounding box center [425, 129] width 200 height 120
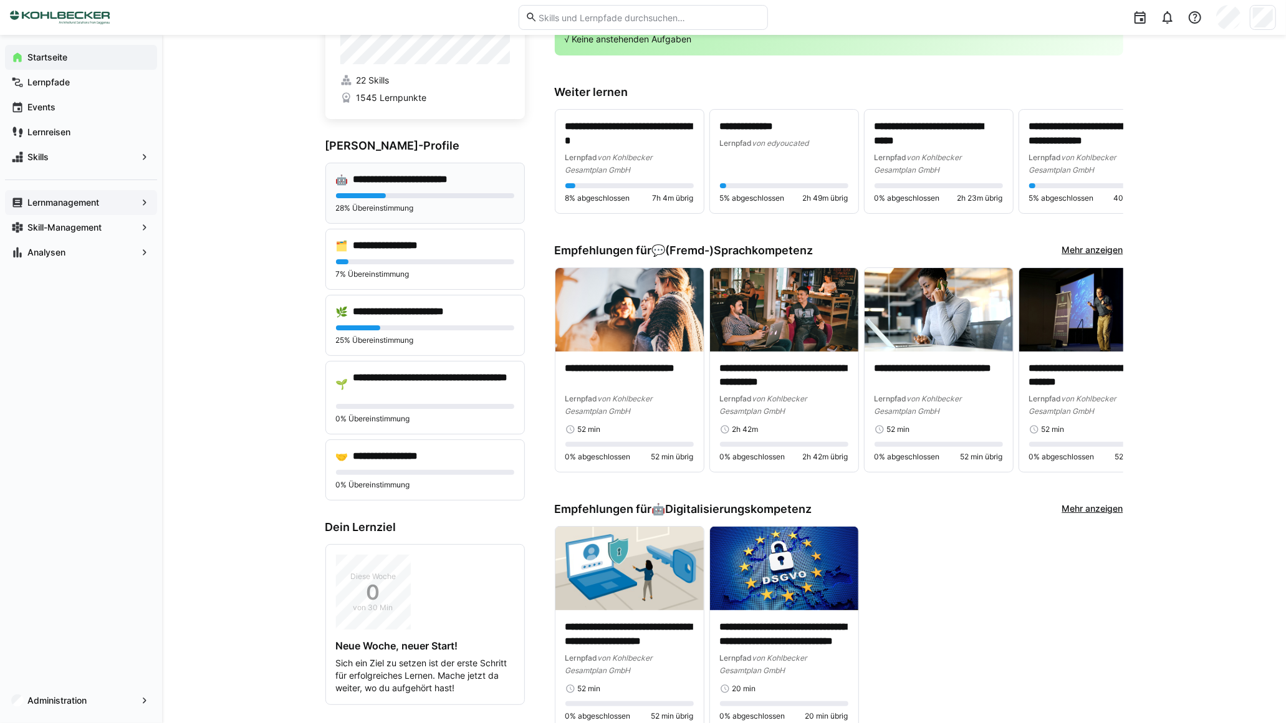
click at [389, 175] on h4 "**********" at bounding box center [418, 179] width 129 height 12
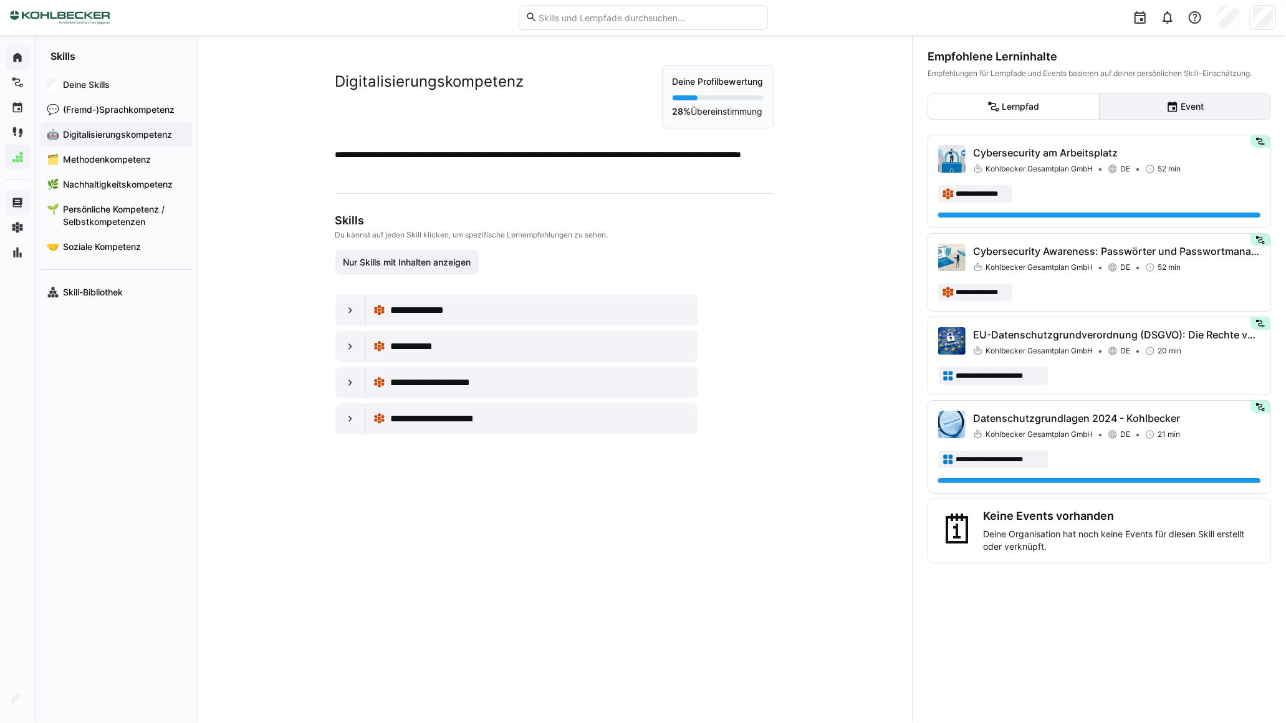
click at [1174, 104] on eds-icon at bounding box center [1173, 106] width 12 height 12
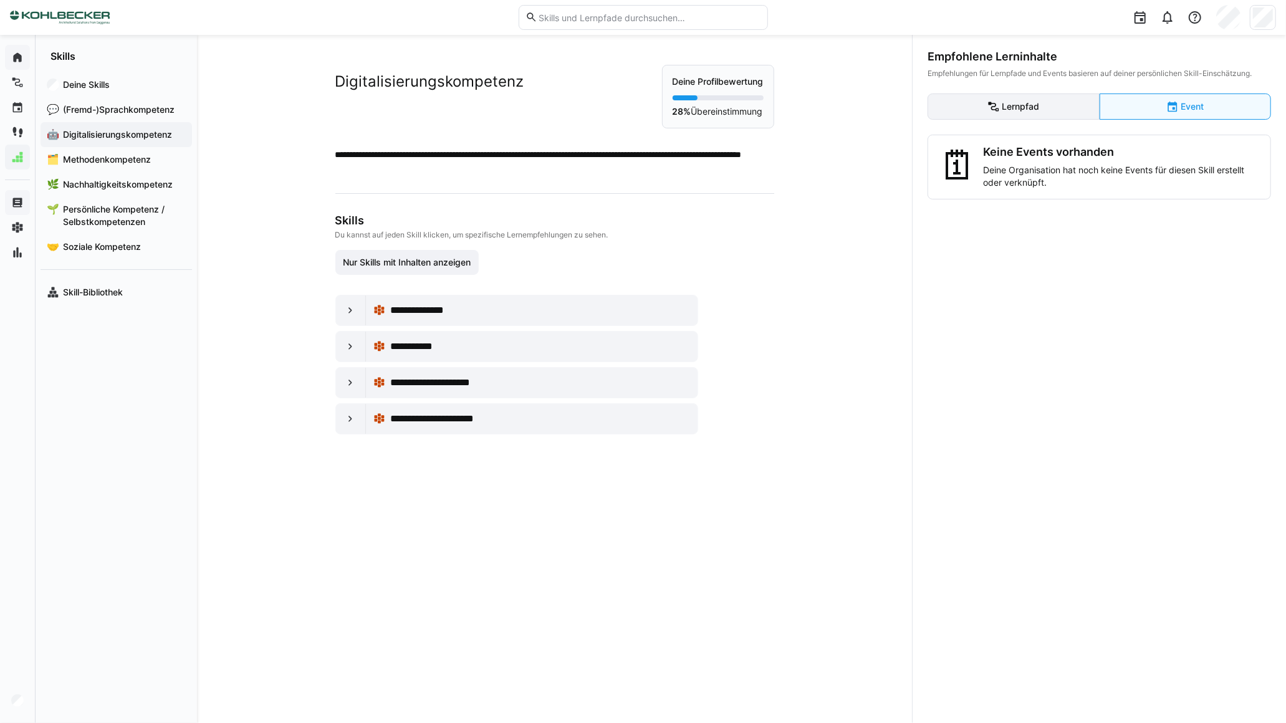
click at [1054, 108] on eds-button-option "Lernpfad" at bounding box center [1014, 107] width 172 height 26
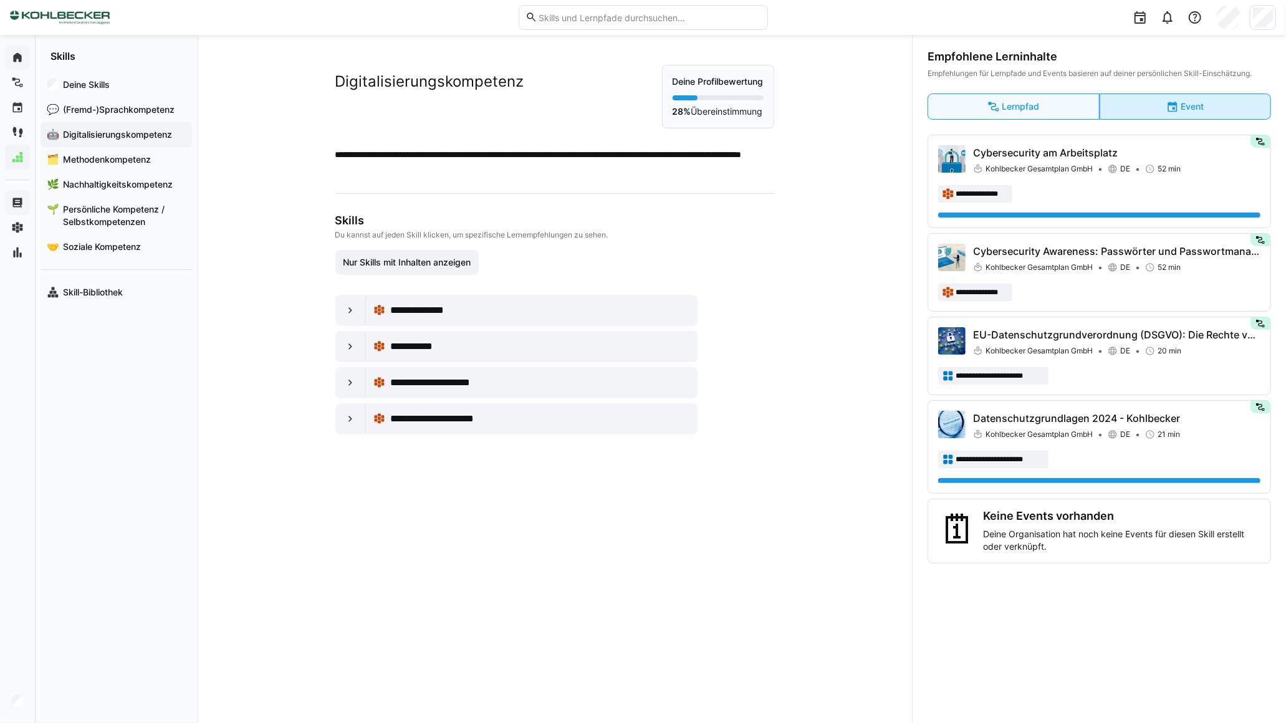
click at [1135, 104] on eds-button-option "Event" at bounding box center [1186, 107] width 172 height 26
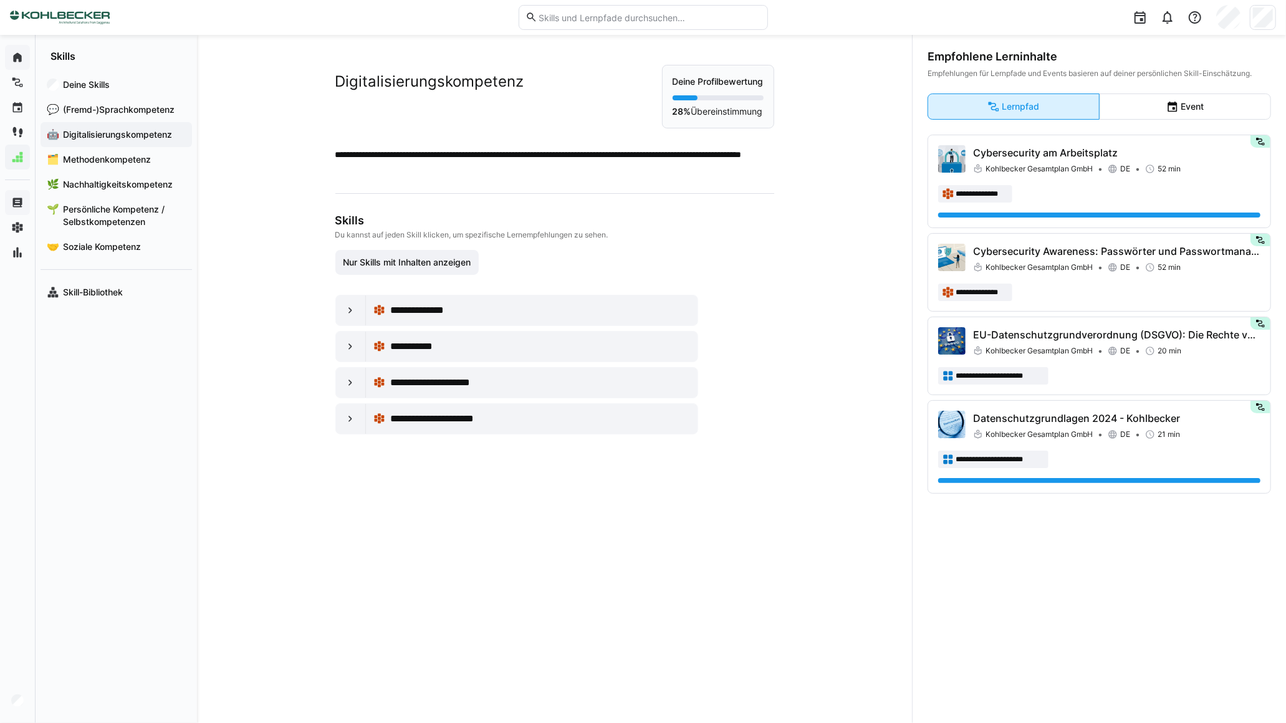
click at [1060, 114] on eds-button-option "Lernpfad" at bounding box center [1014, 107] width 172 height 26
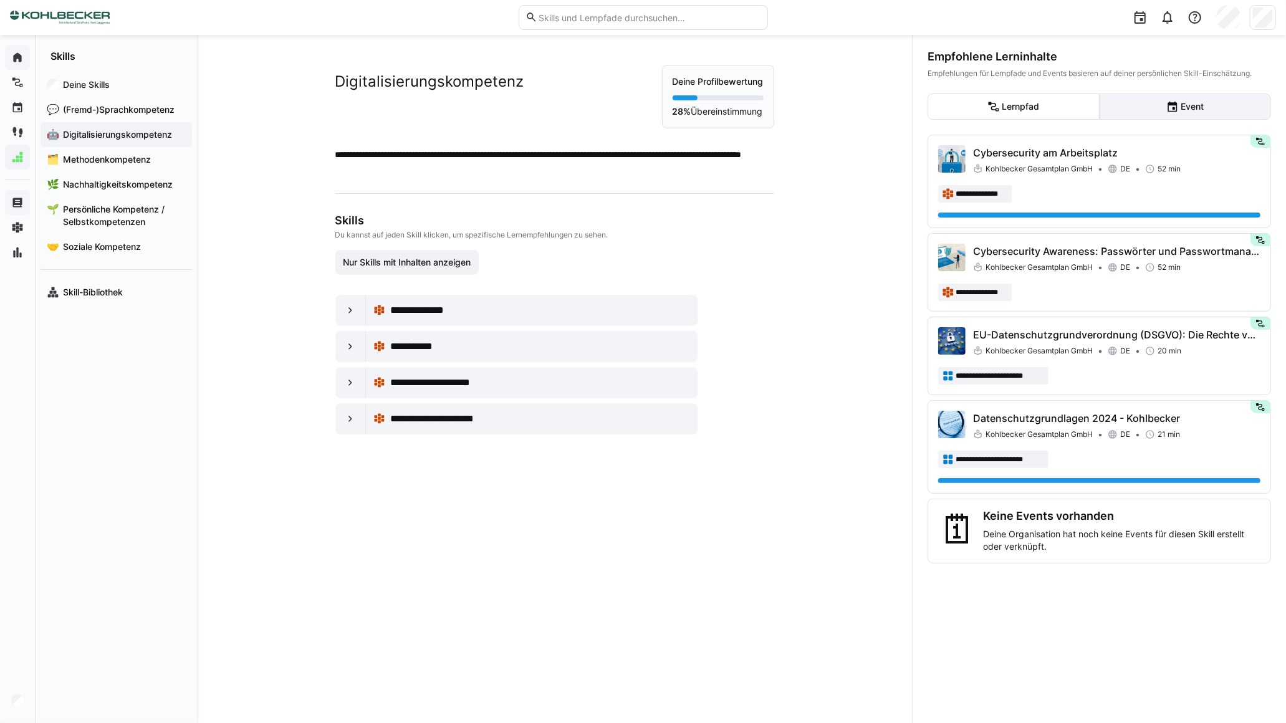
click at [1146, 113] on eds-button-option "Event" at bounding box center [1186, 107] width 172 height 26
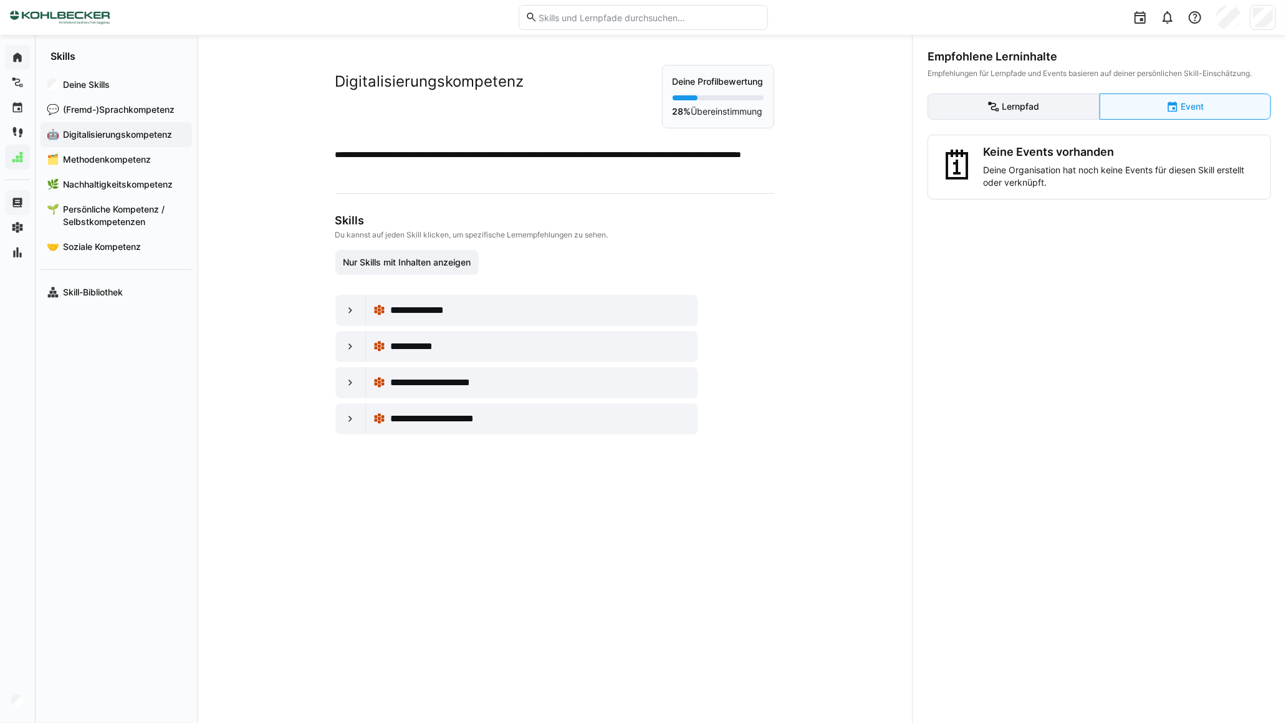
click at [1056, 115] on eds-button-option "Lernpfad" at bounding box center [1014, 107] width 172 height 26
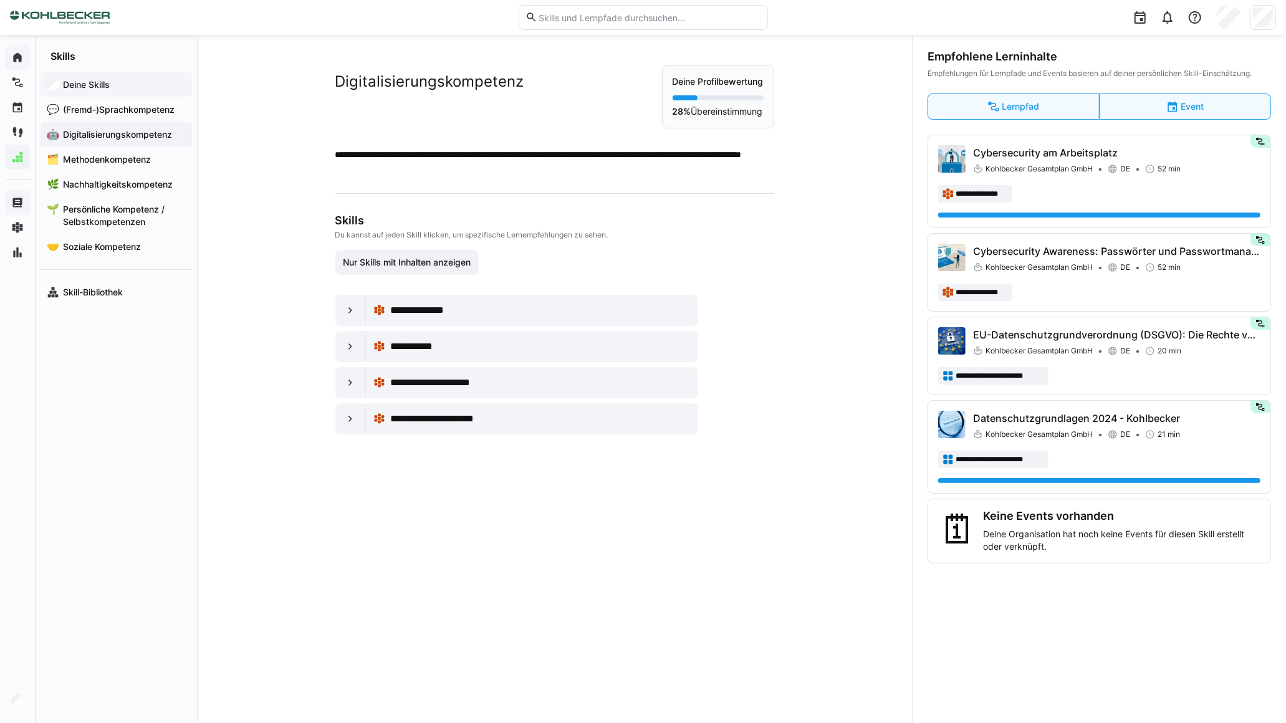
click at [116, 91] on div "Deine Skills" at bounding box center [117, 84] width 152 height 25
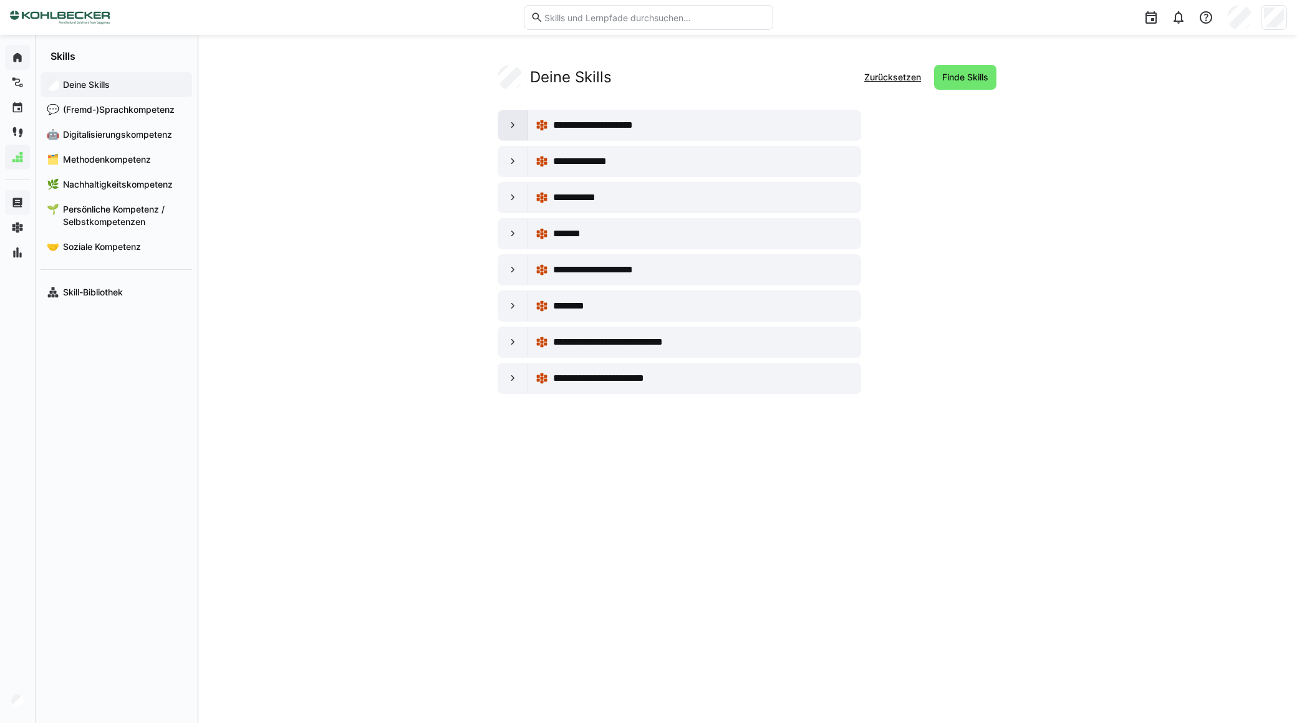
click at [509, 130] on eds-icon at bounding box center [513, 125] width 12 height 12
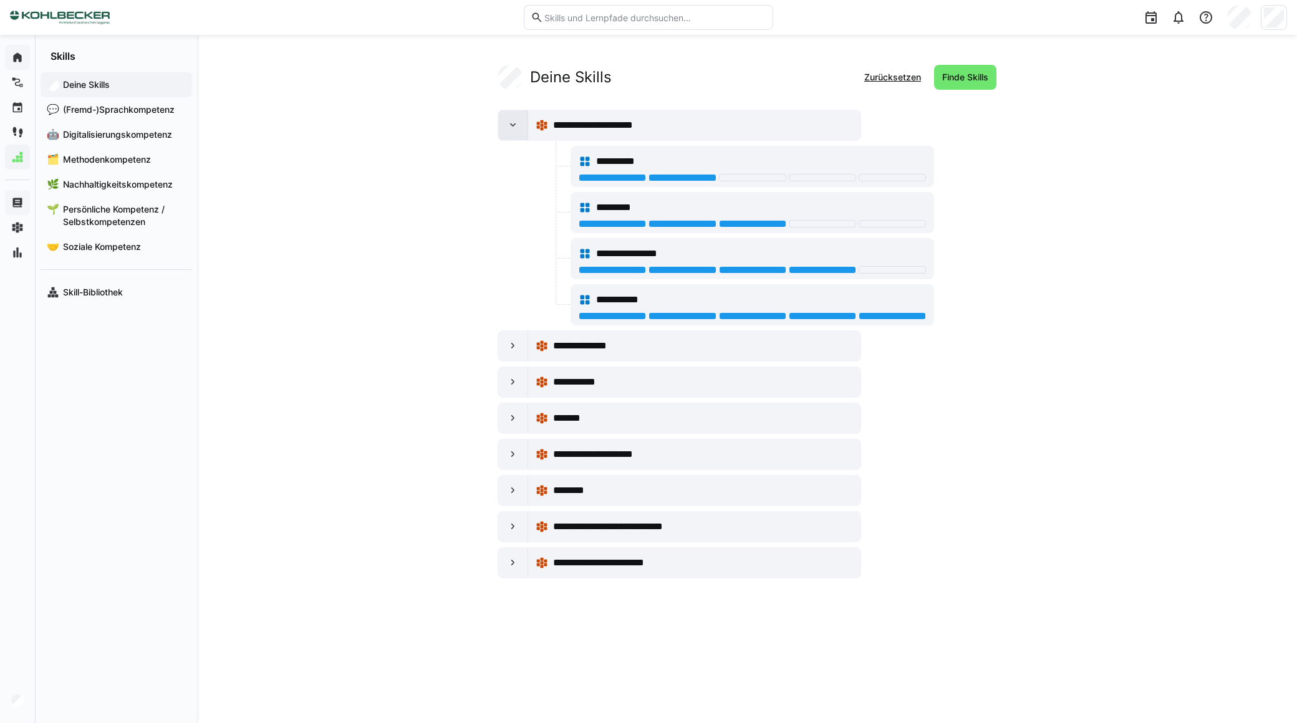
click at [509, 130] on eds-icon at bounding box center [513, 125] width 12 height 12
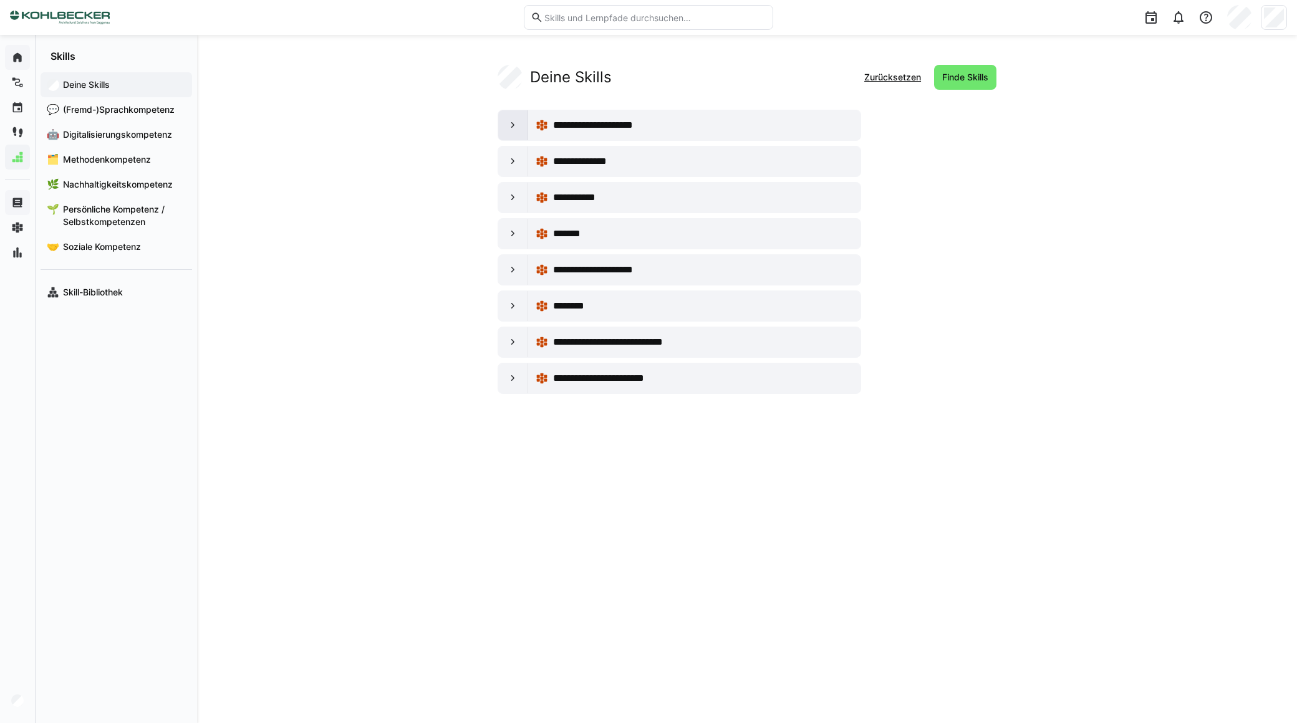
click at [509, 130] on eds-icon at bounding box center [513, 125] width 12 height 12
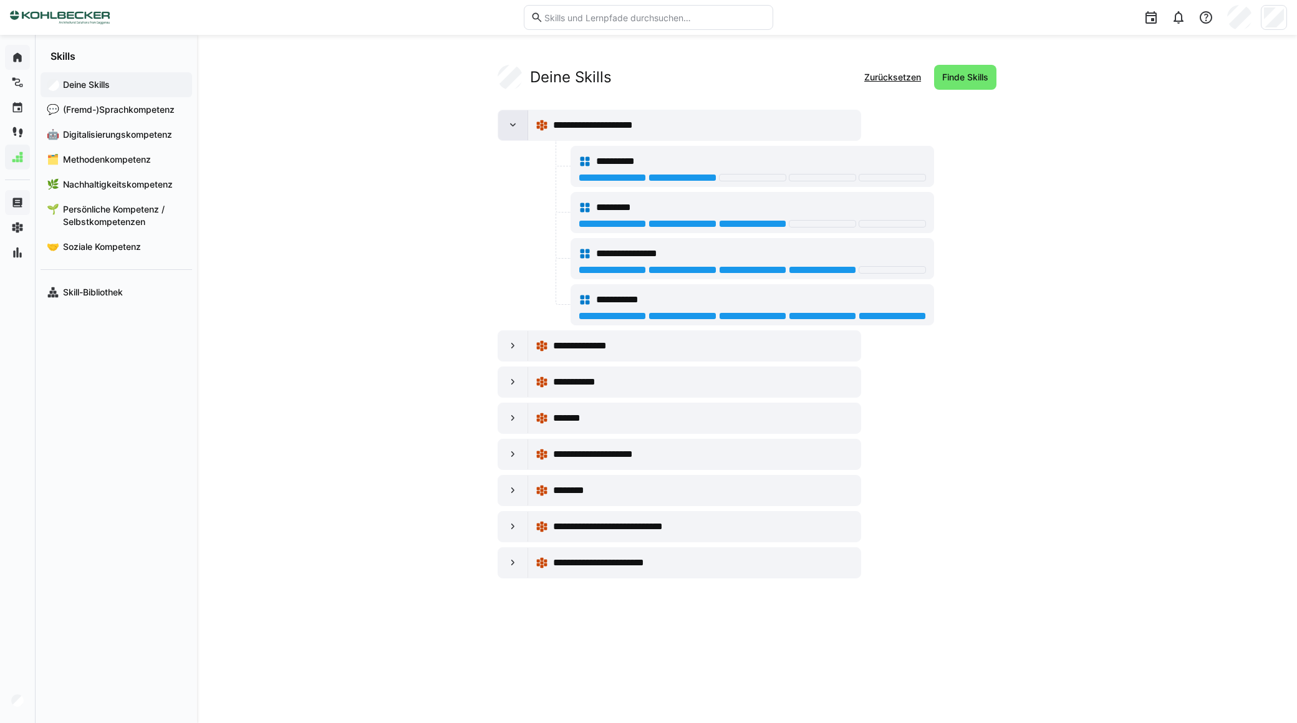
click at [514, 133] on div at bounding box center [513, 125] width 30 height 30
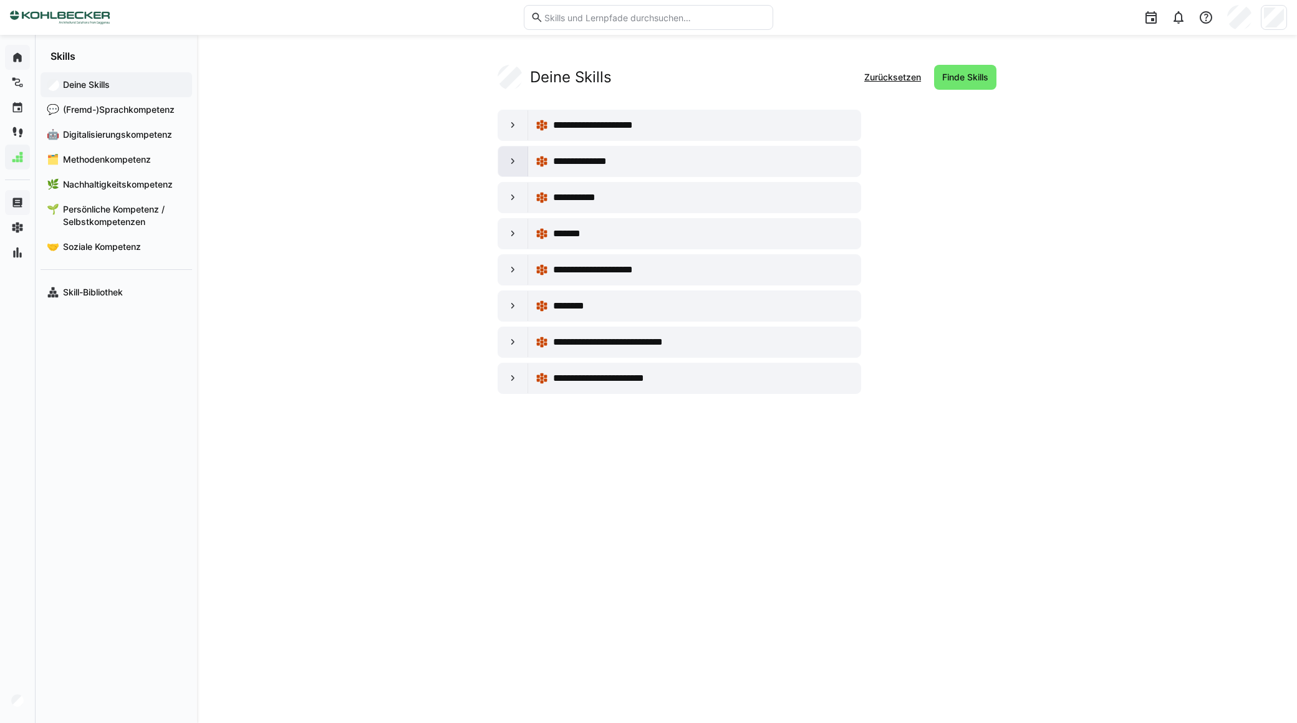
click at [511, 161] on eds-icon at bounding box center [513, 161] width 12 height 12
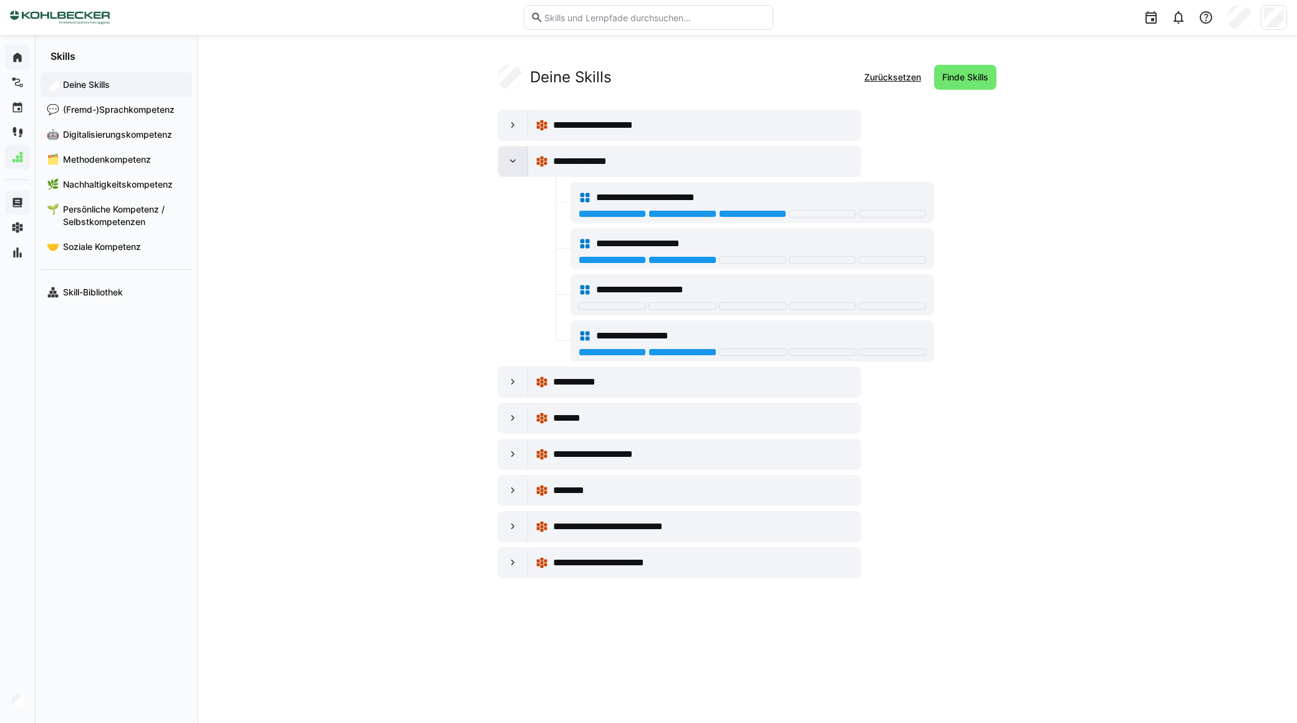
click at [511, 162] on eds-icon at bounding box center [513, 161] width 12 height 12
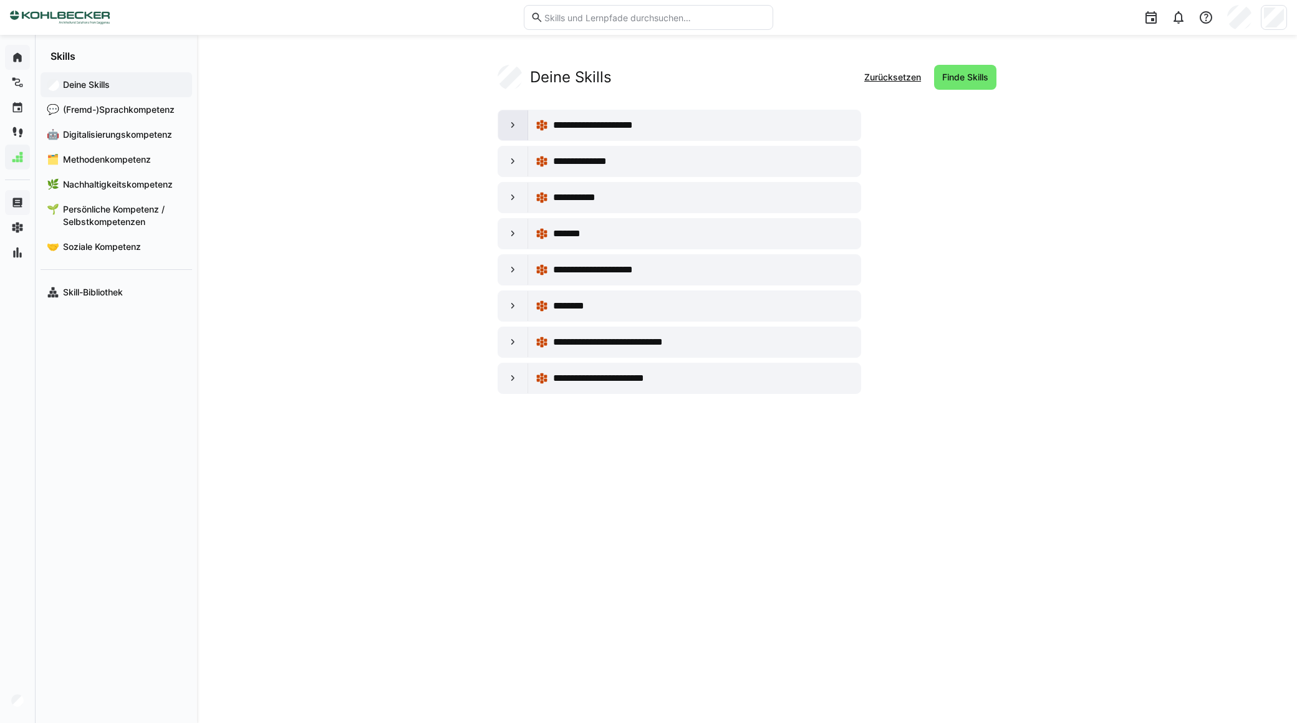
click at [515, 122] on eds-icon at bounding box center [513, 125] width 12 height 12
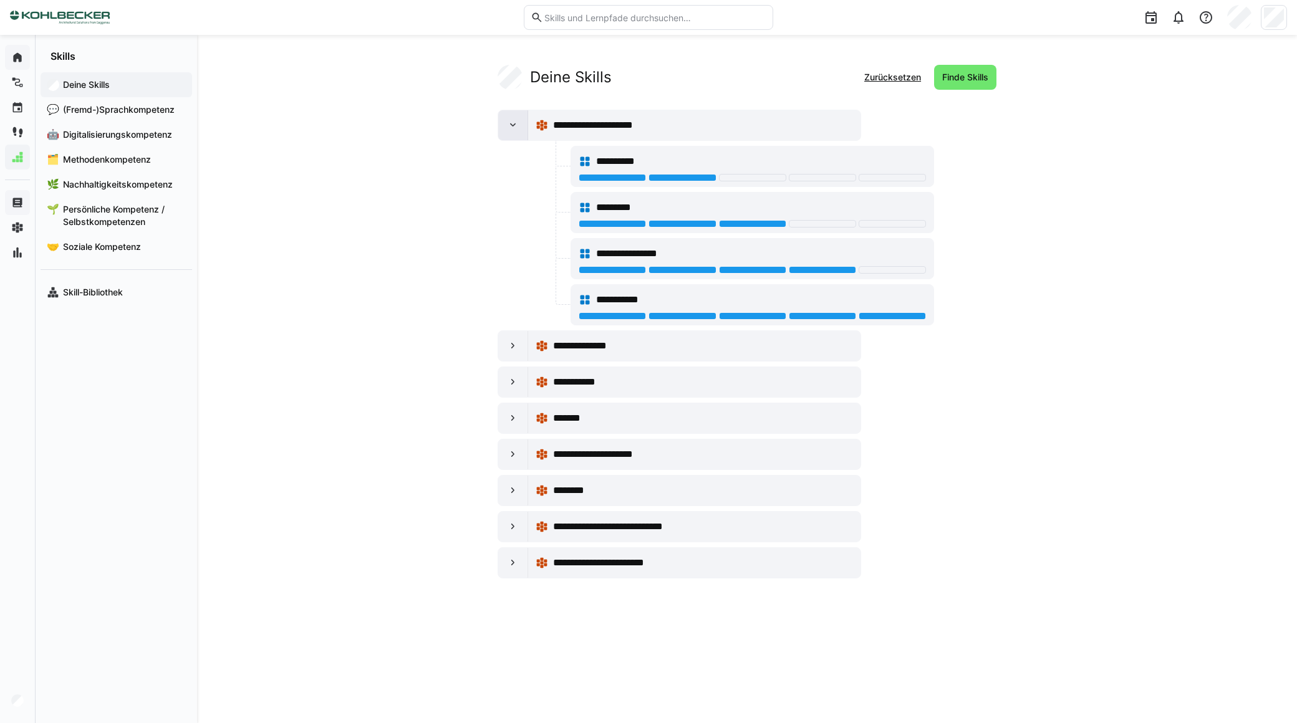
click at [514, 123] on eds-icon at bounding box center [513, 125] width 12 height 12
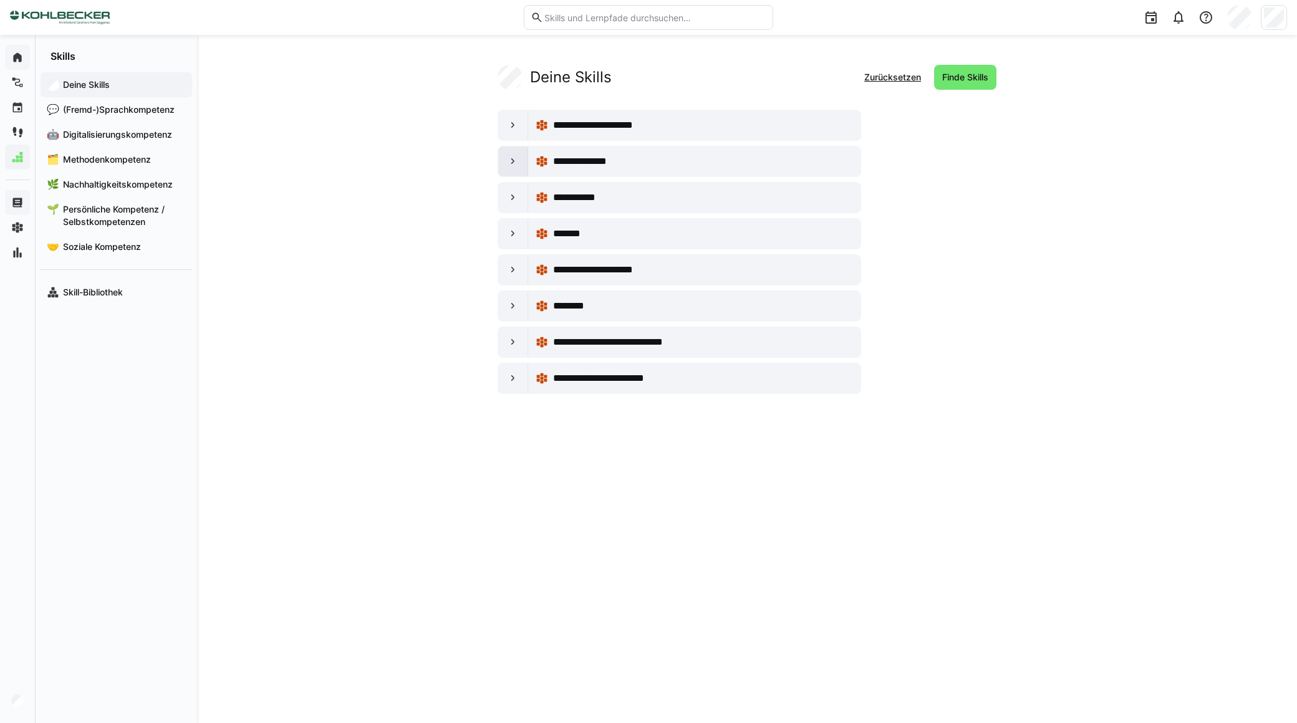
click at [513, 162] on eds-icon at bounding box center [513, 161] width 12 height 12
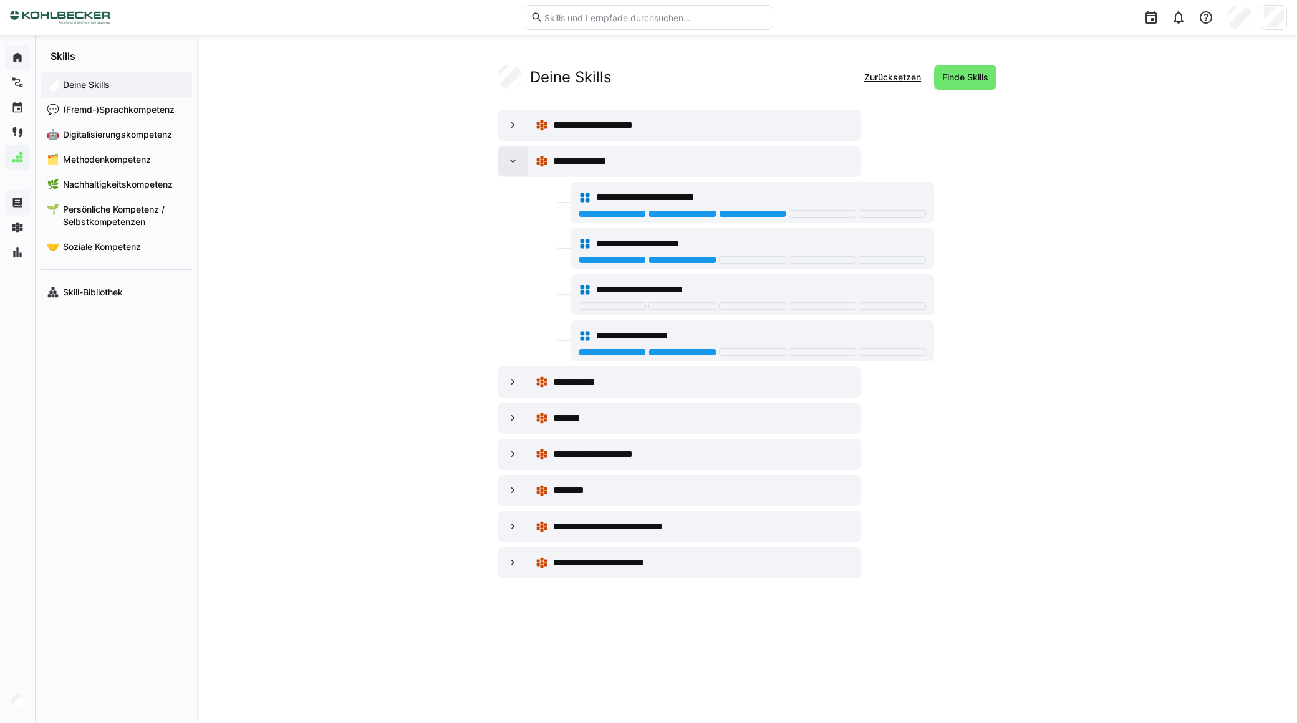
click at [513, 163] on eds-icon at bounding box center [513, 161] width 12 height 12
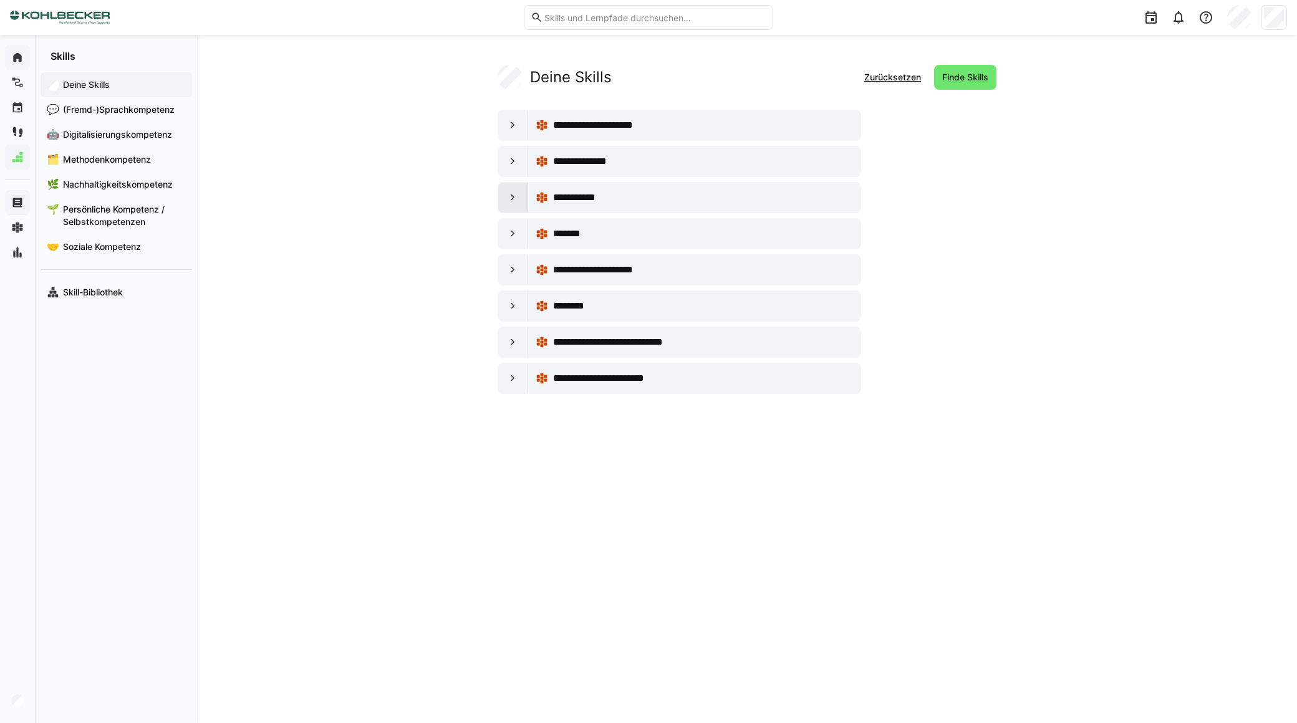
click at [513, 198] on eds-icon at bounding box center [513, 197] width 12 height 12
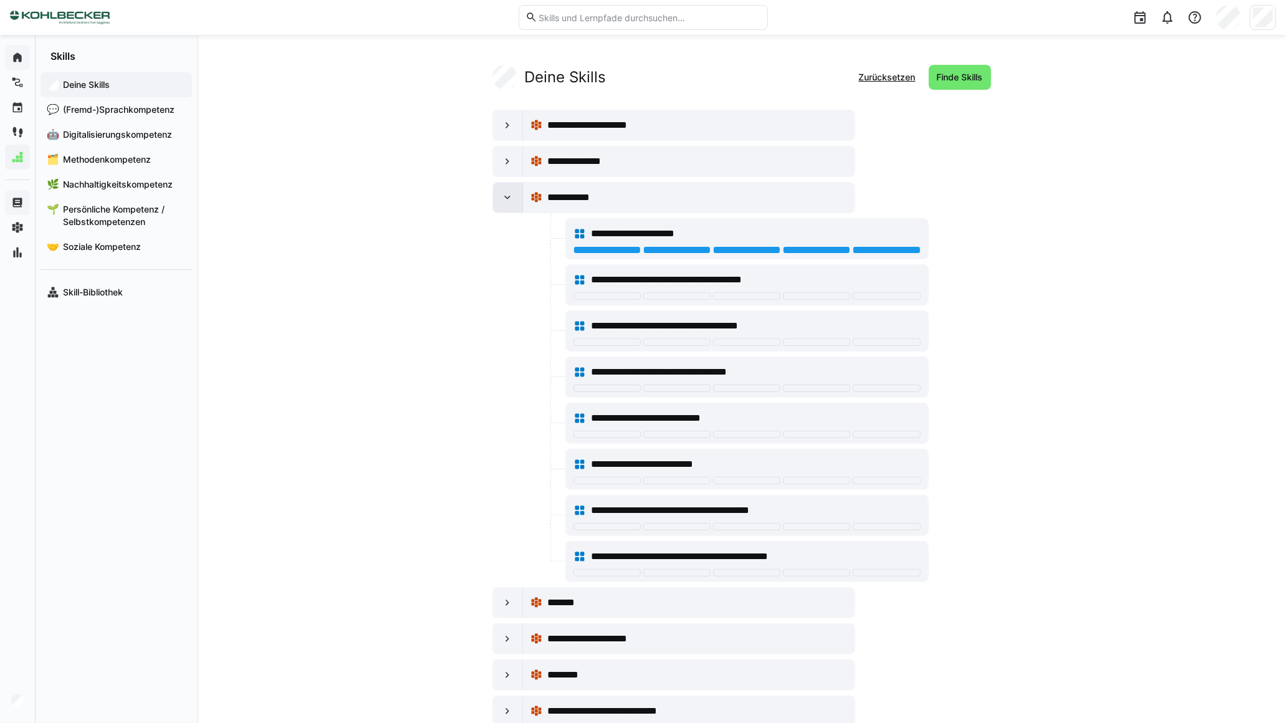
click at [513, 198] on eds-icon at bounding box center [507, 197] width 12 height 12
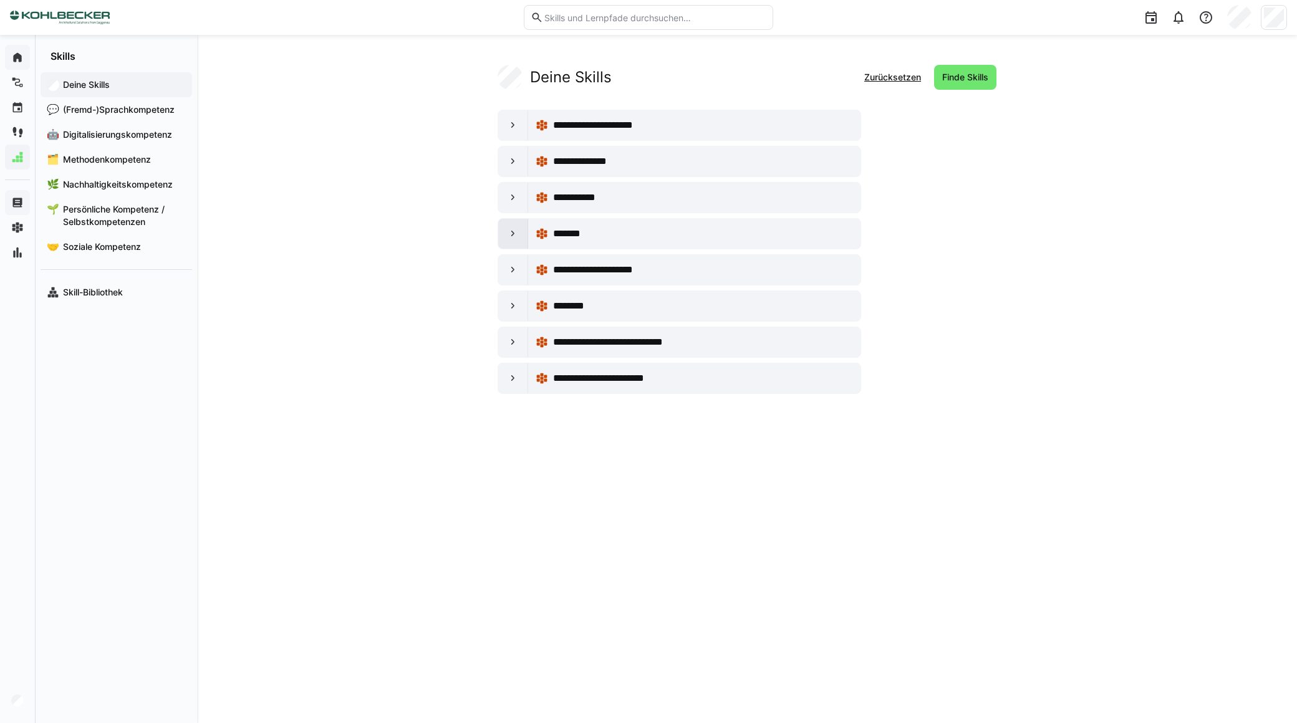
click at [513, 231] on eds-icon at bounding box center [513, 234] width 12 height 12
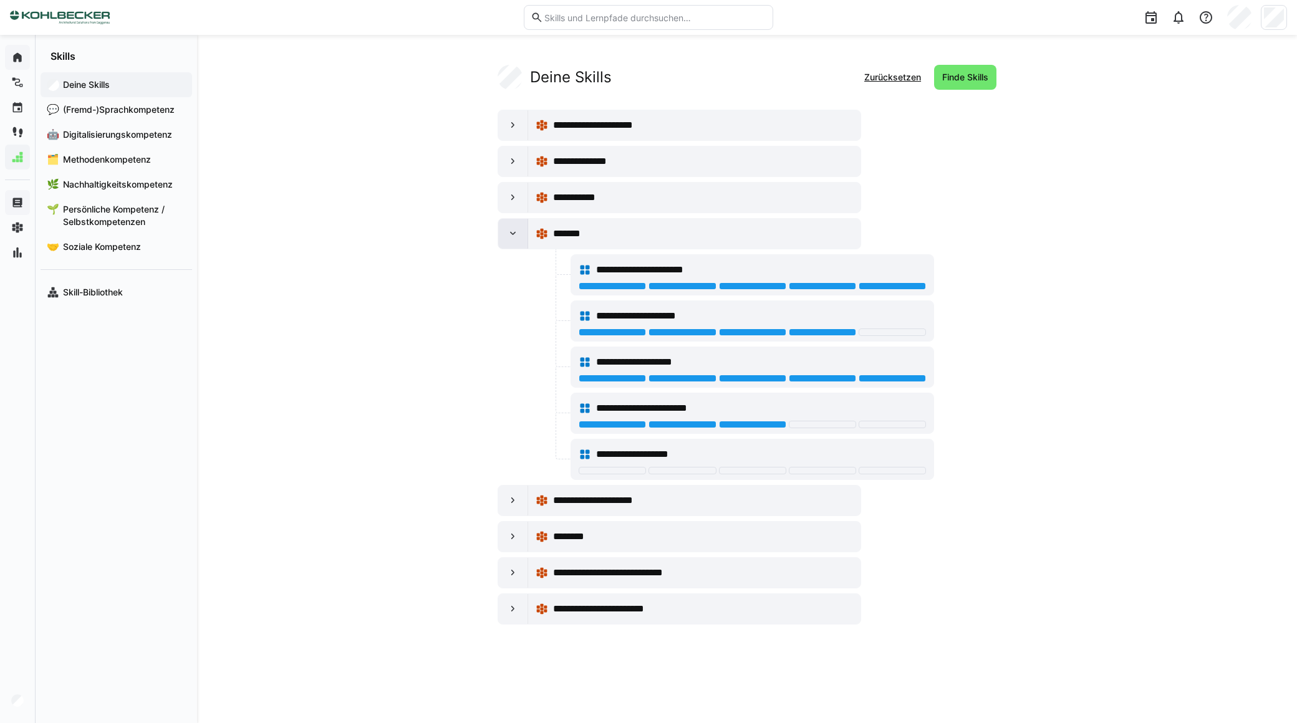
click at [514, 231] on eds-icon at bounding box center [513, 234] width 12 height 12
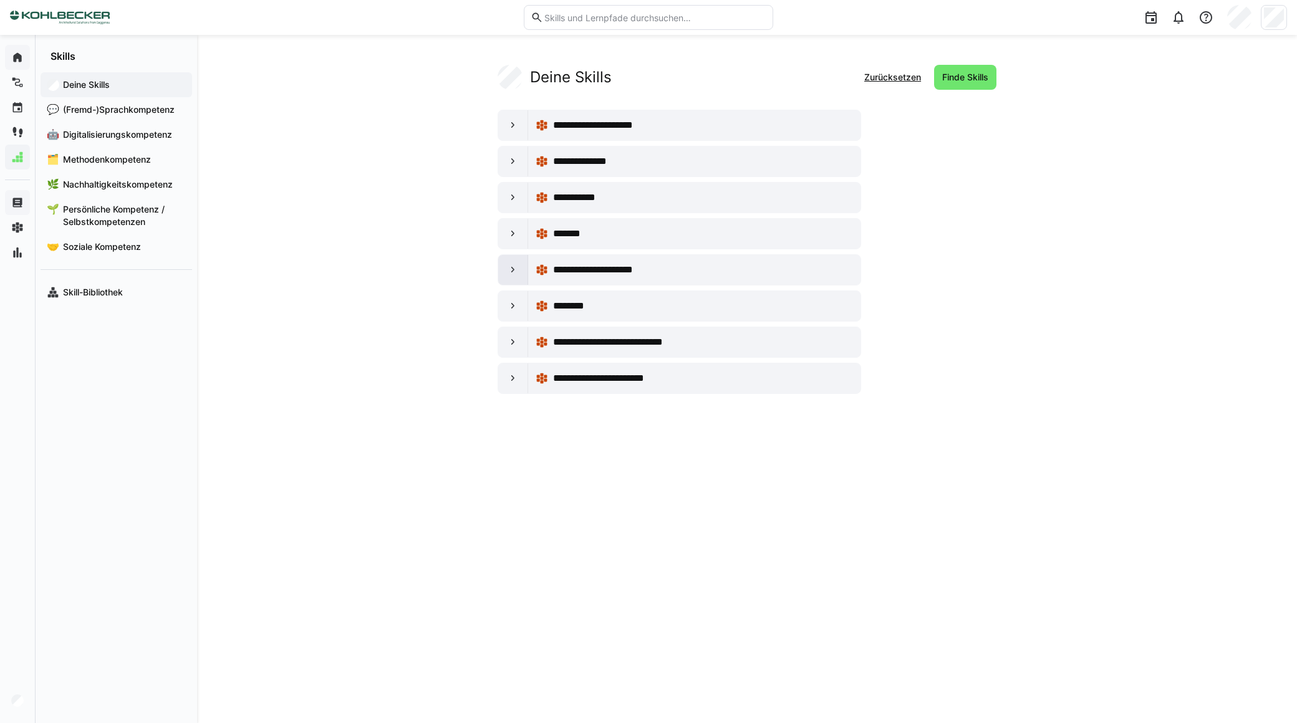
click at [509, 268] on eds-icon at bounding box center [513, 270] width 12 height 12
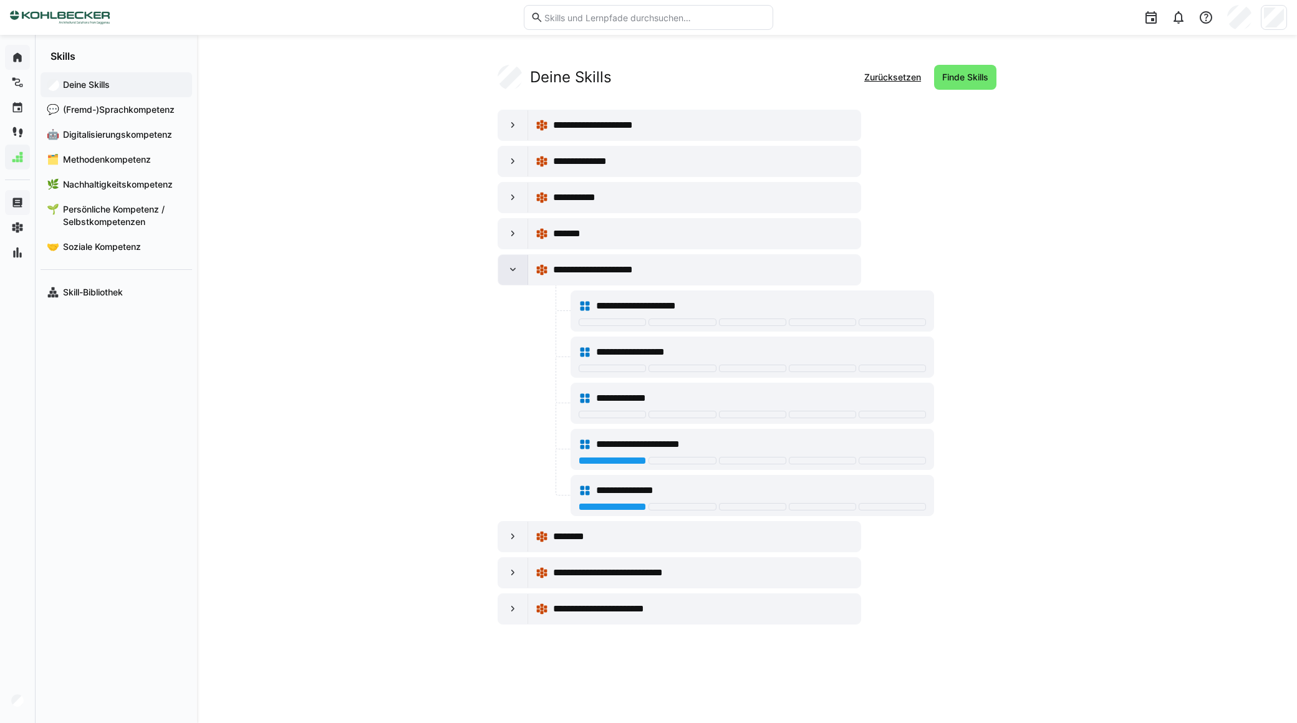
click at [513, 281] on div at bounding box center [513, 270] width 30 height 30
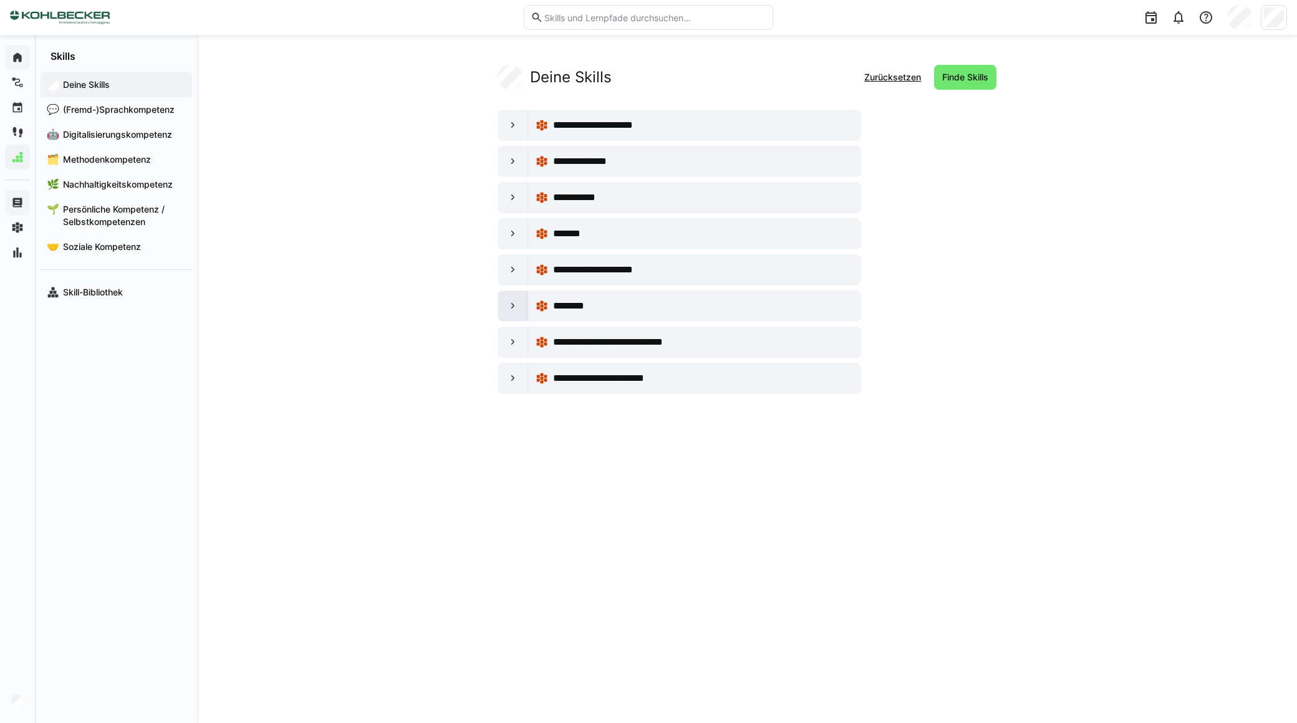
click at [513, 309] on eds-icon at bounding box center [513, 306] width 12 height 12
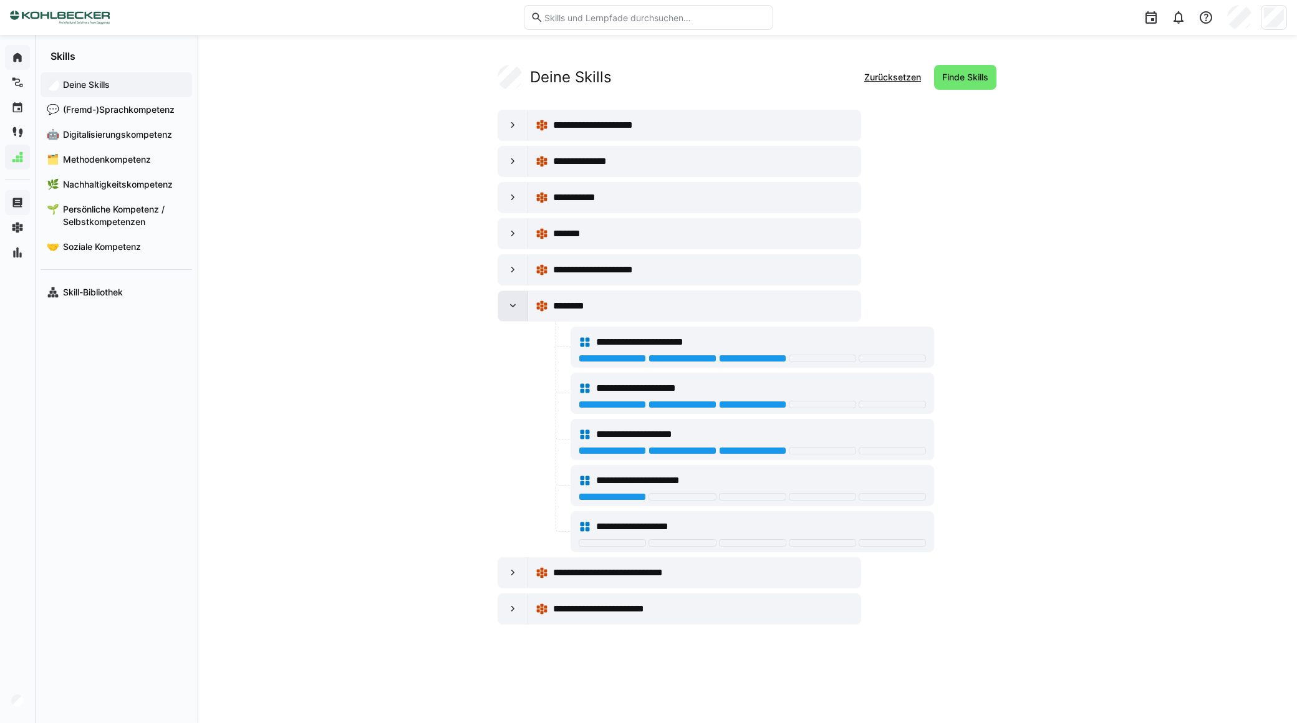
click at [513, 310] on eds-icon at bounding box center [513, 306] width 12 height 12
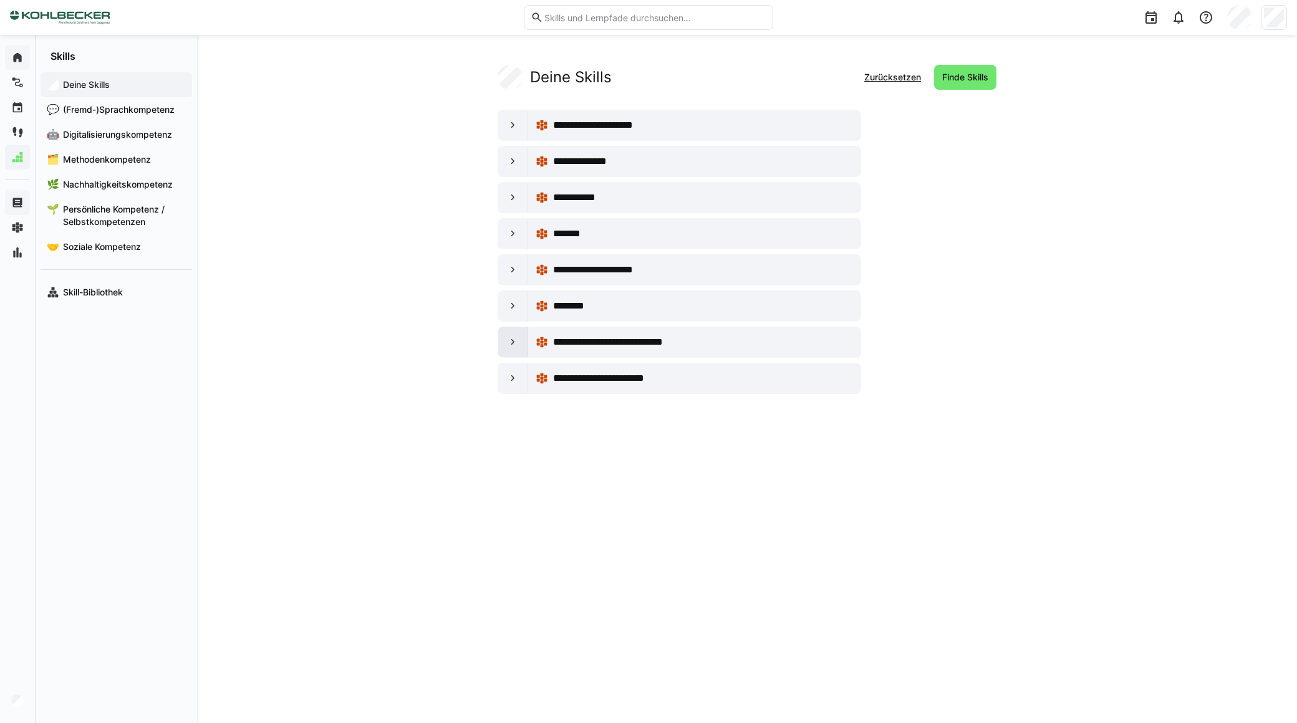
click at [508, 339] on eds-icon at bounding box center [513, 342] width 12 height 12
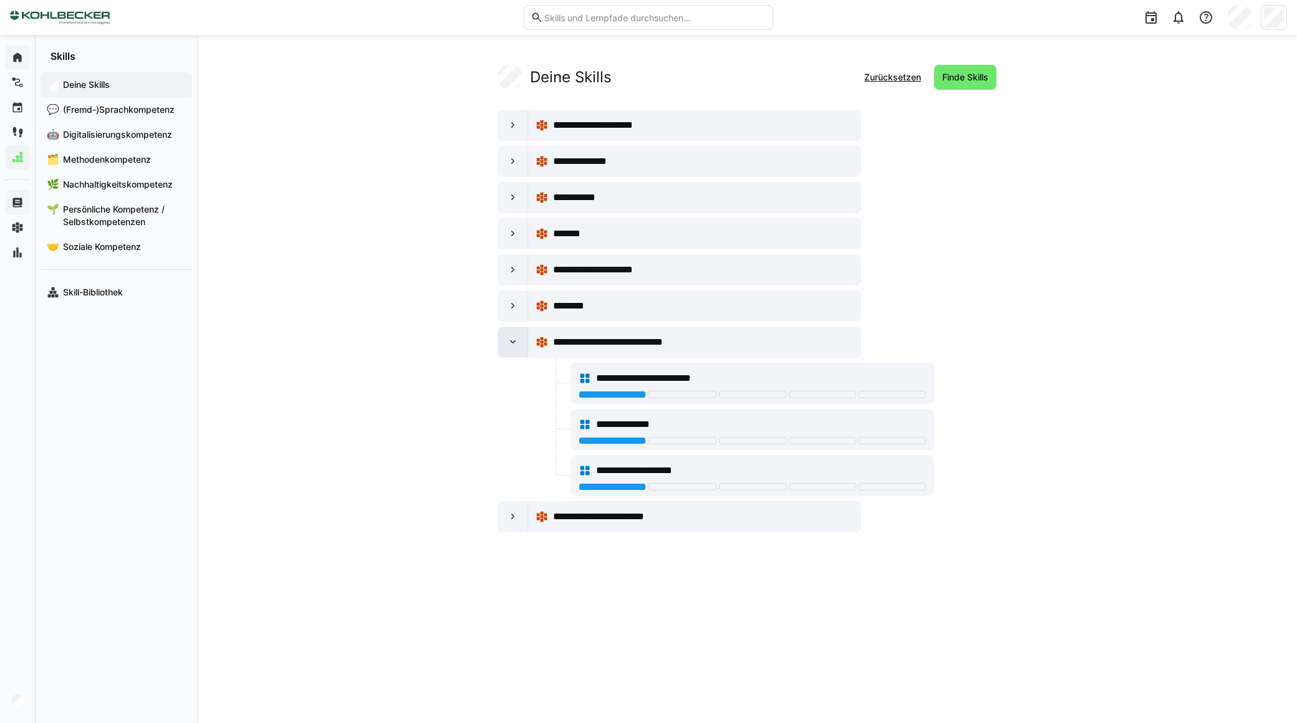
click at [508, 348] on eds-icon at bounding box center [513, 342] width 12 height 12
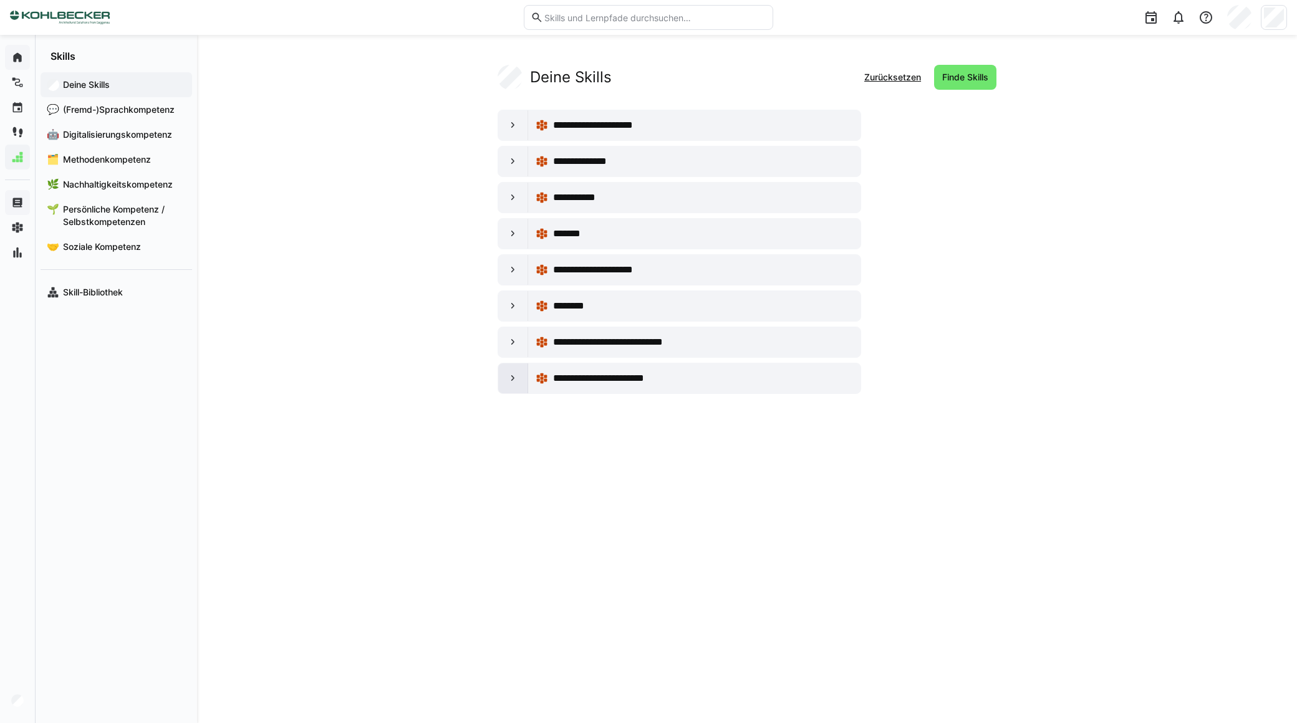
click at [506, 382] on div at bounding box center [513, 379] width 30 height 30
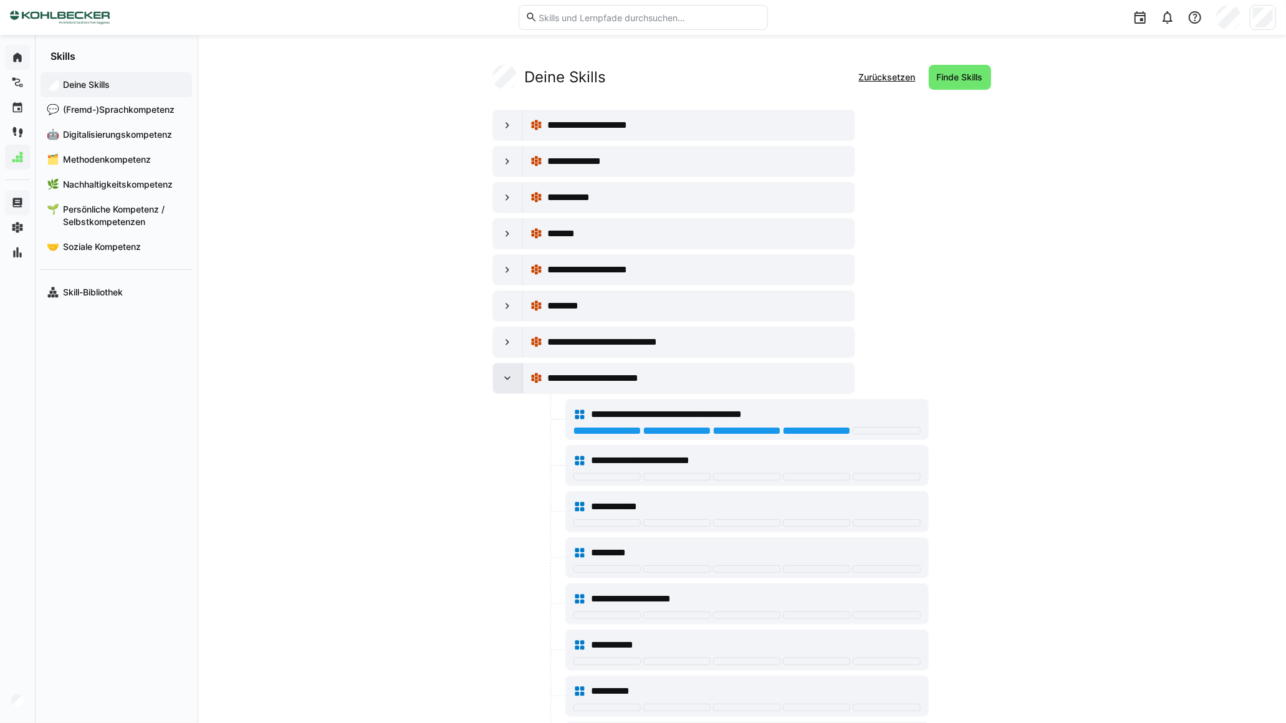
click at [506, 380] on eds-icon at bounding box center [507, 378] width 12 height 12
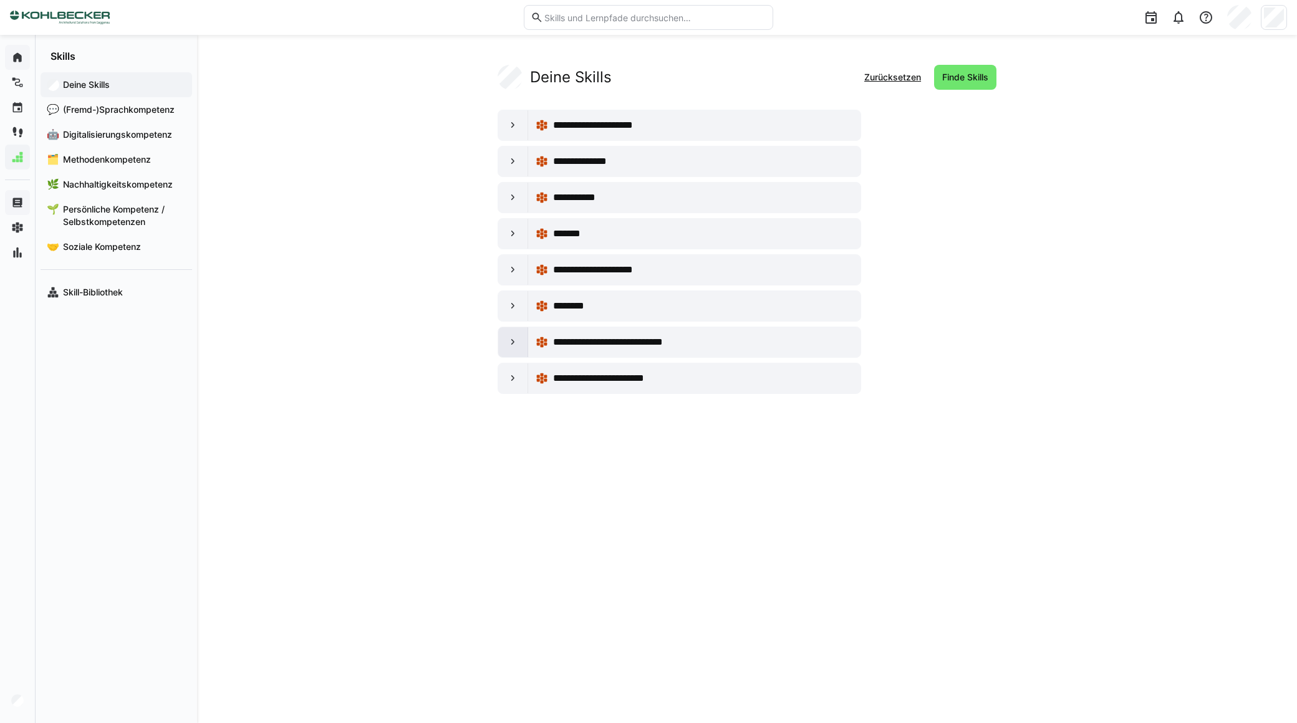
click at [507, 351] on div at bounding box center [513, 342] width 30 height 30
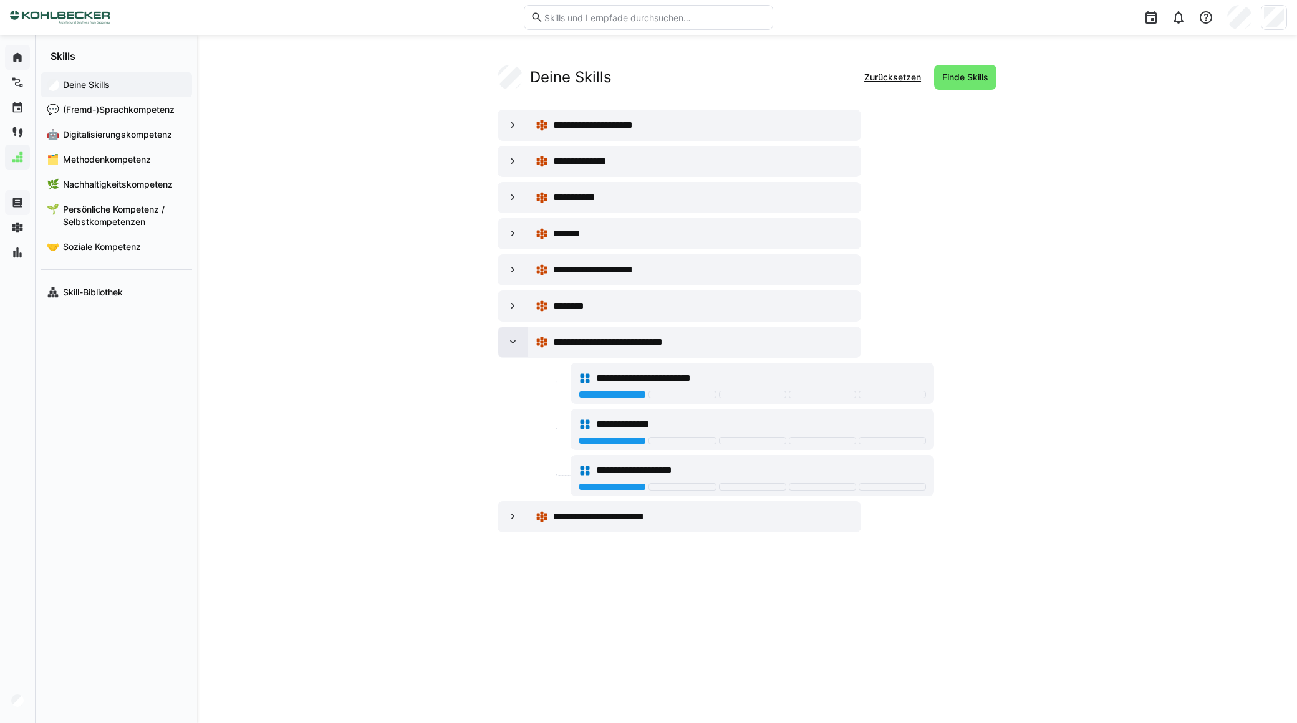
click at [508, 348] on eds-icon at bounding box center [513, 342] width 12 height 12
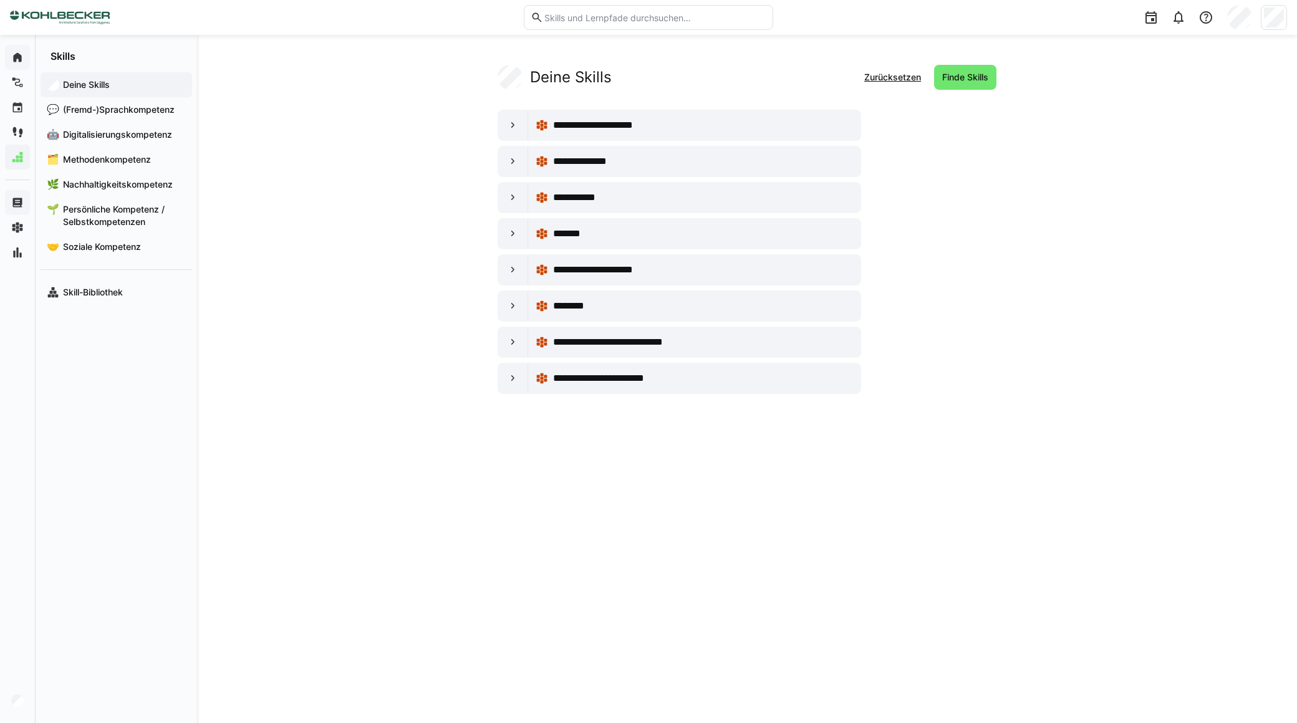
click at [508, 362] on div "**********" at bounding box center [716, 252] width 436 height 284
click at [508, 378] on eds-icon at bounding box center [513, 378] width 12 height 12
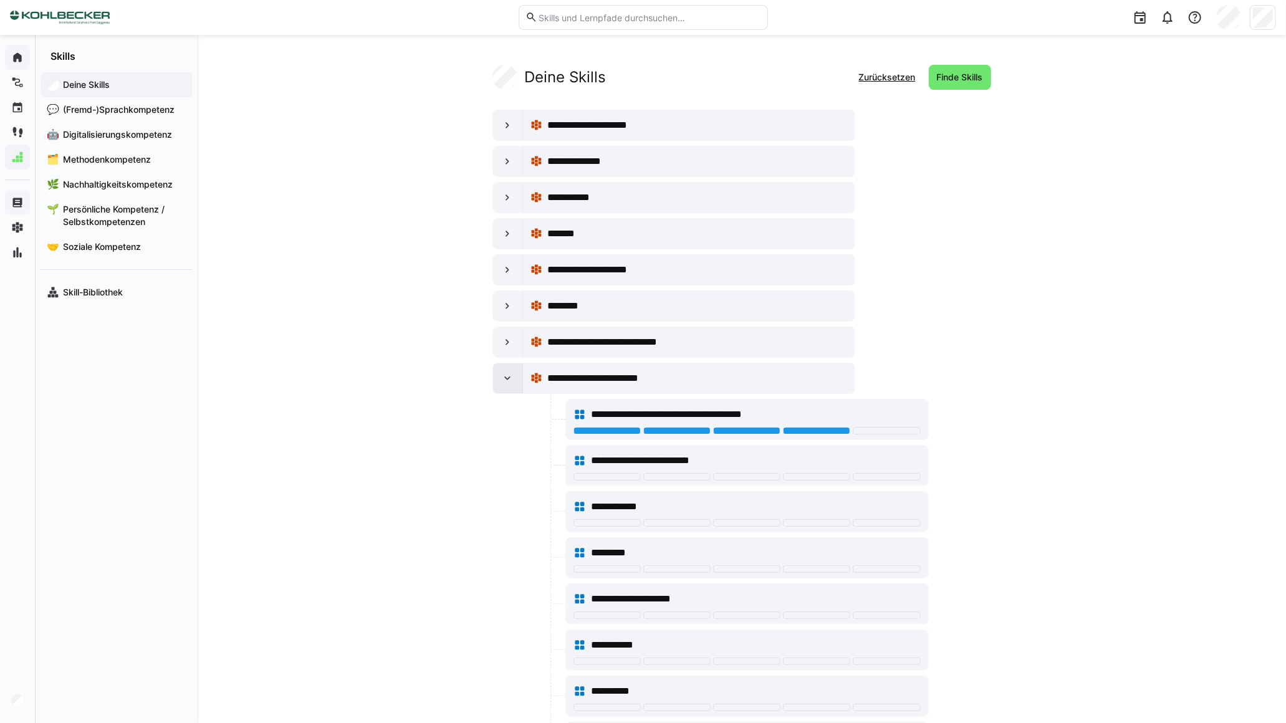
click at [508, 378] on eds-icon at bounding box center [507, 378] width 12 height 12
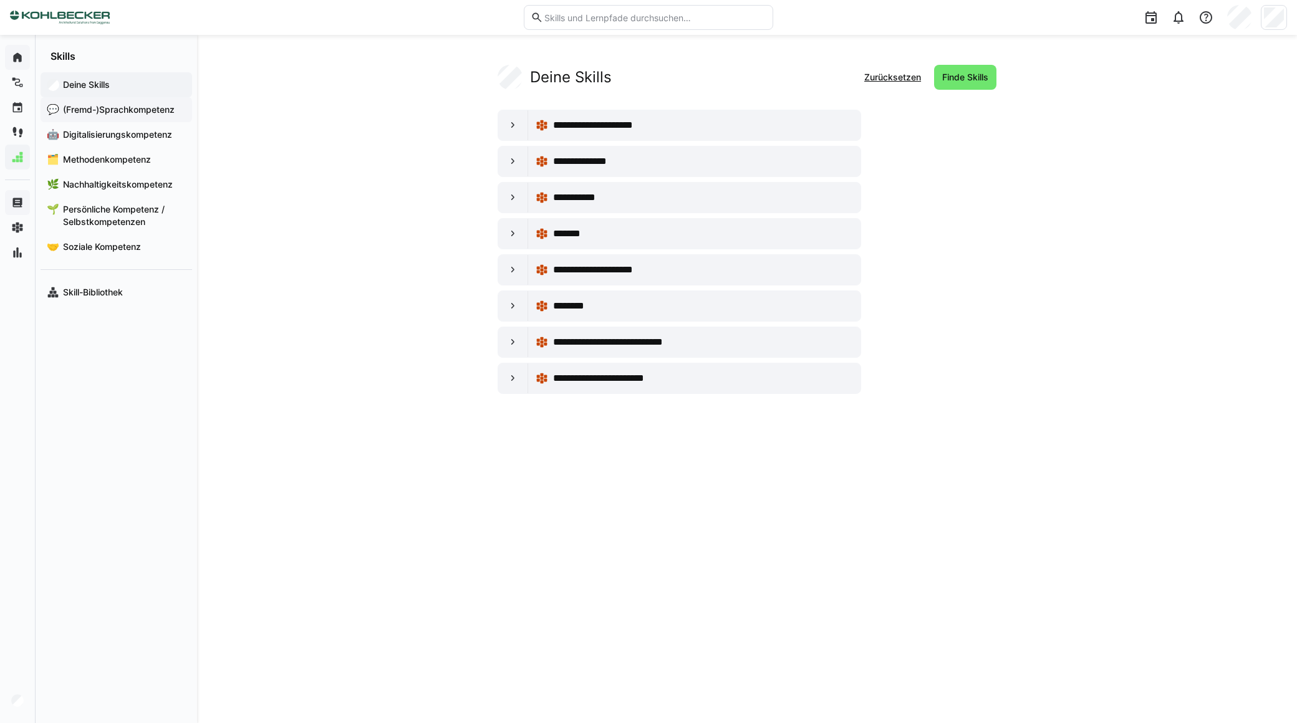
click at [152, 108] on span "(Fremd-)Sprachkompetenz" at bounding box center [123, 110] width 125 height 12
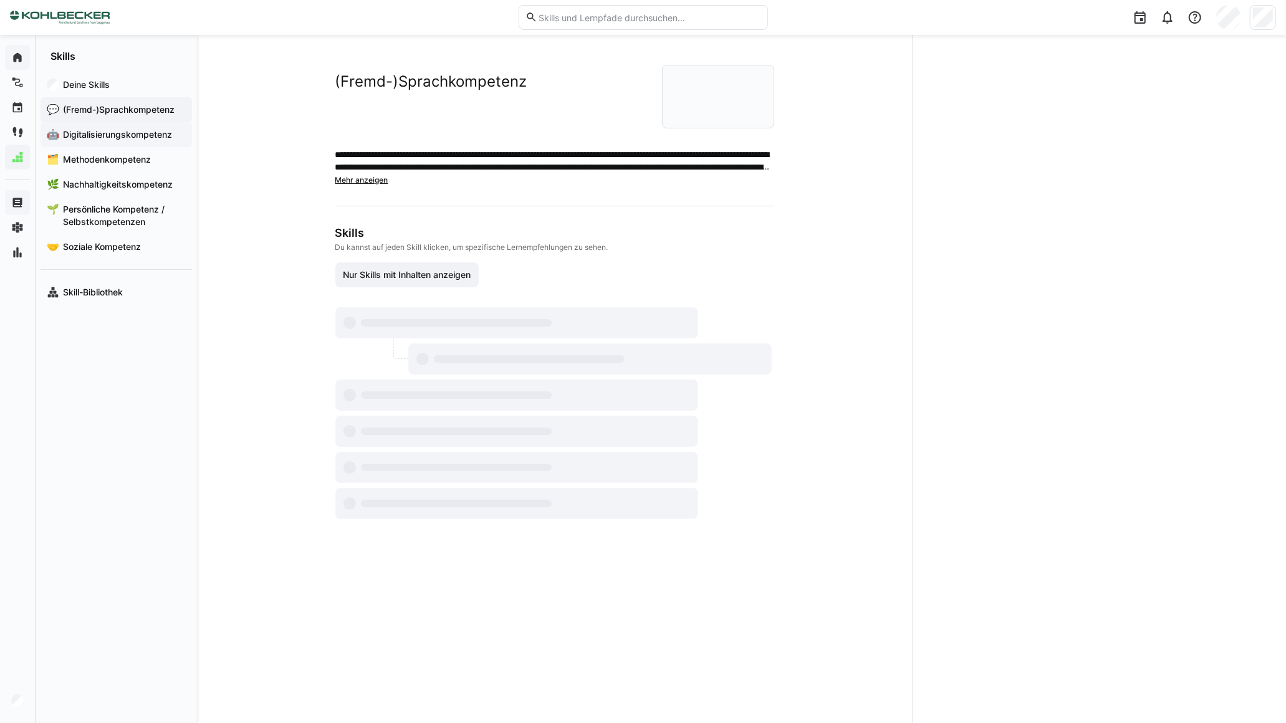
click at [134, 135] on span "Digitalisierungskompetenz" at bounding box center [123, 134] width 125 height 12
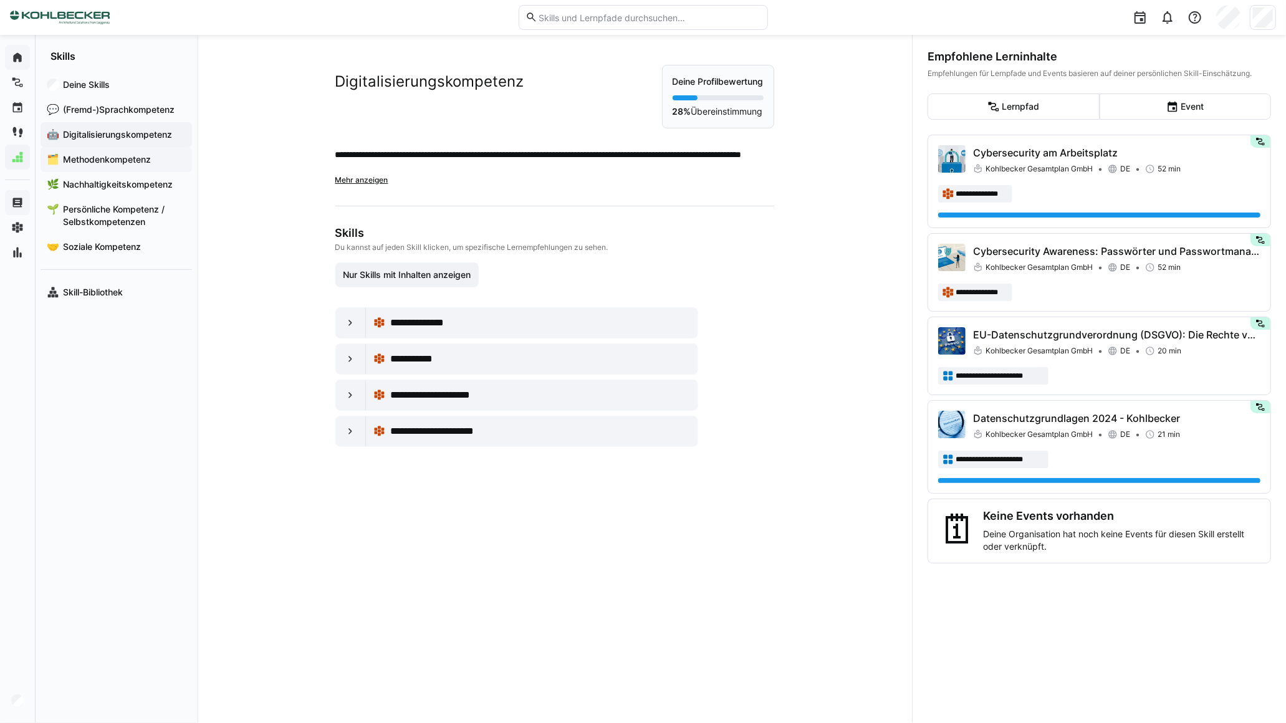
click at [135, 159] on span "Methodenkompetenz" at bounding box center [123, 159] width 125 height 12
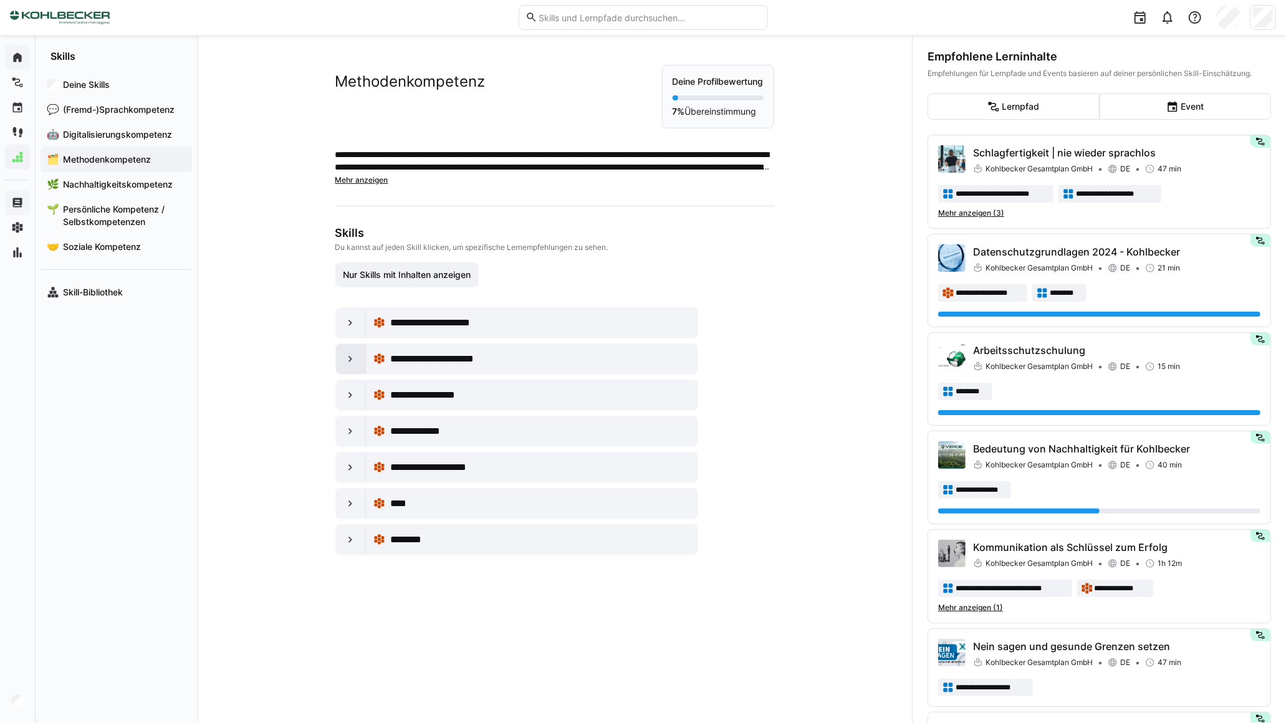
click at [351, 366] on div at bounding box center [351, 359] width 30 height 30
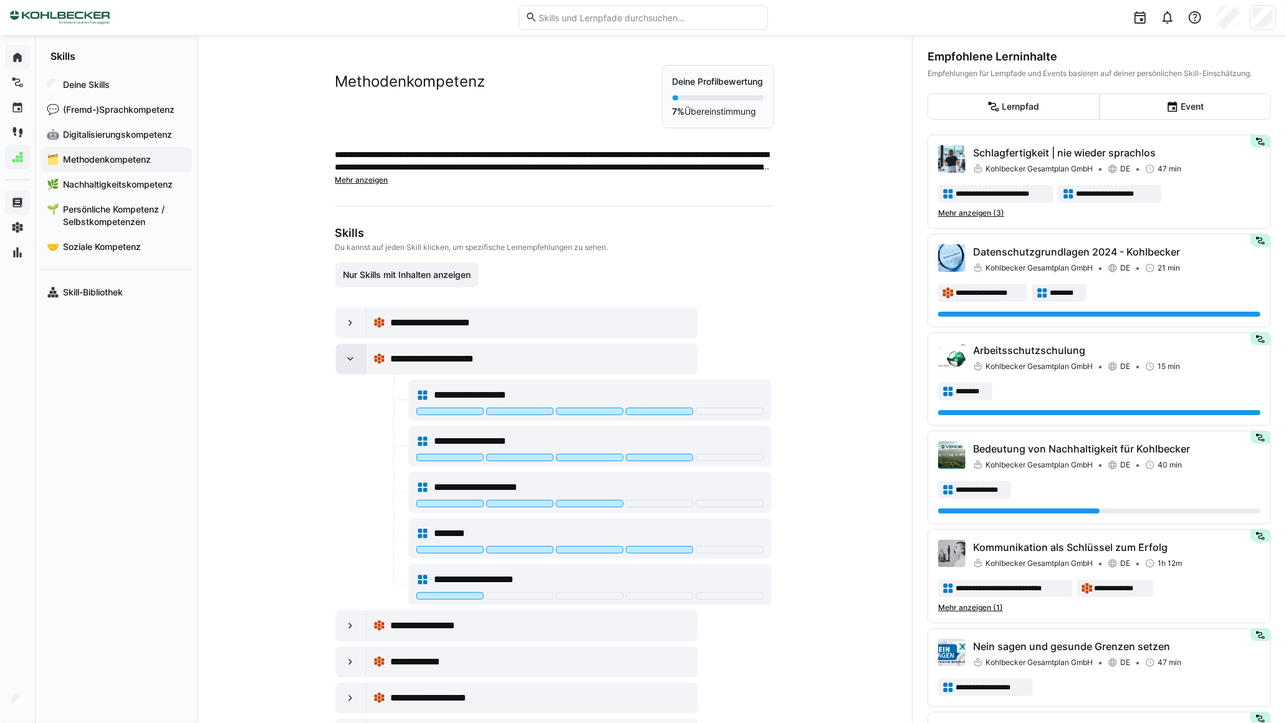
click at [351, 366] on div at bounding box center [351, 359] width 30 height 30
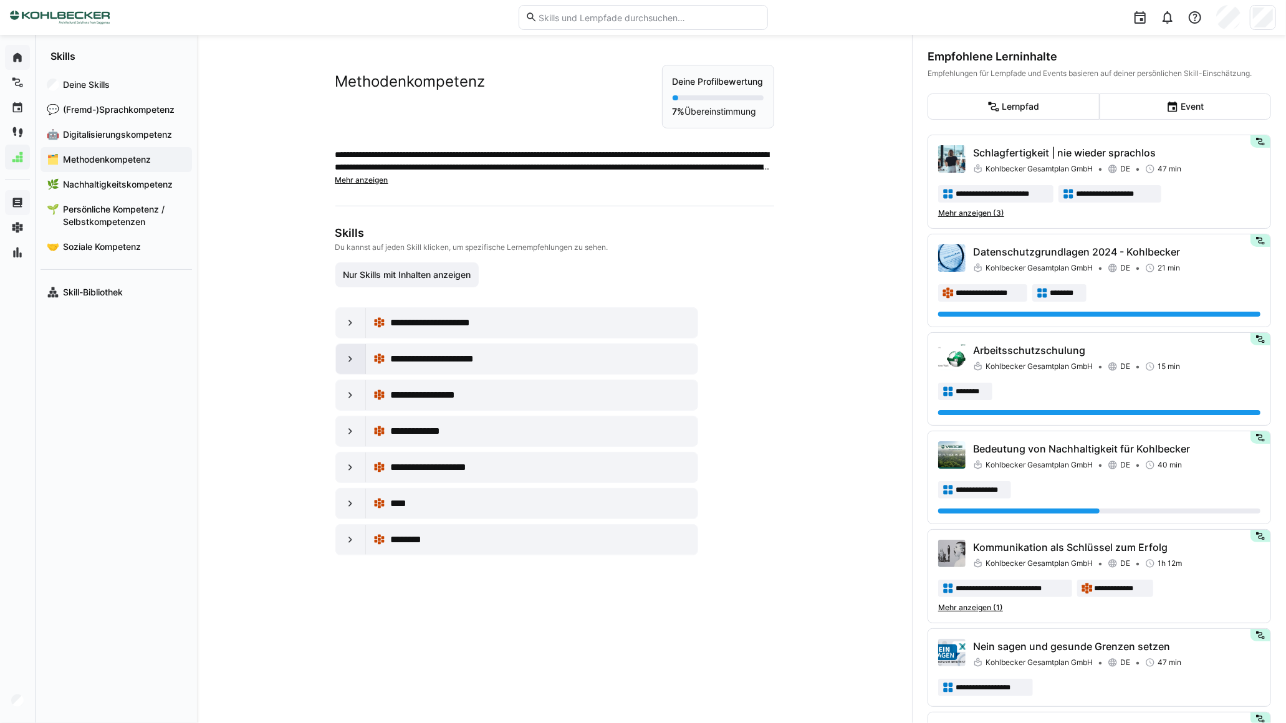
click at [351, 369] on div at bounding box center [351, 359] width 30 height 30
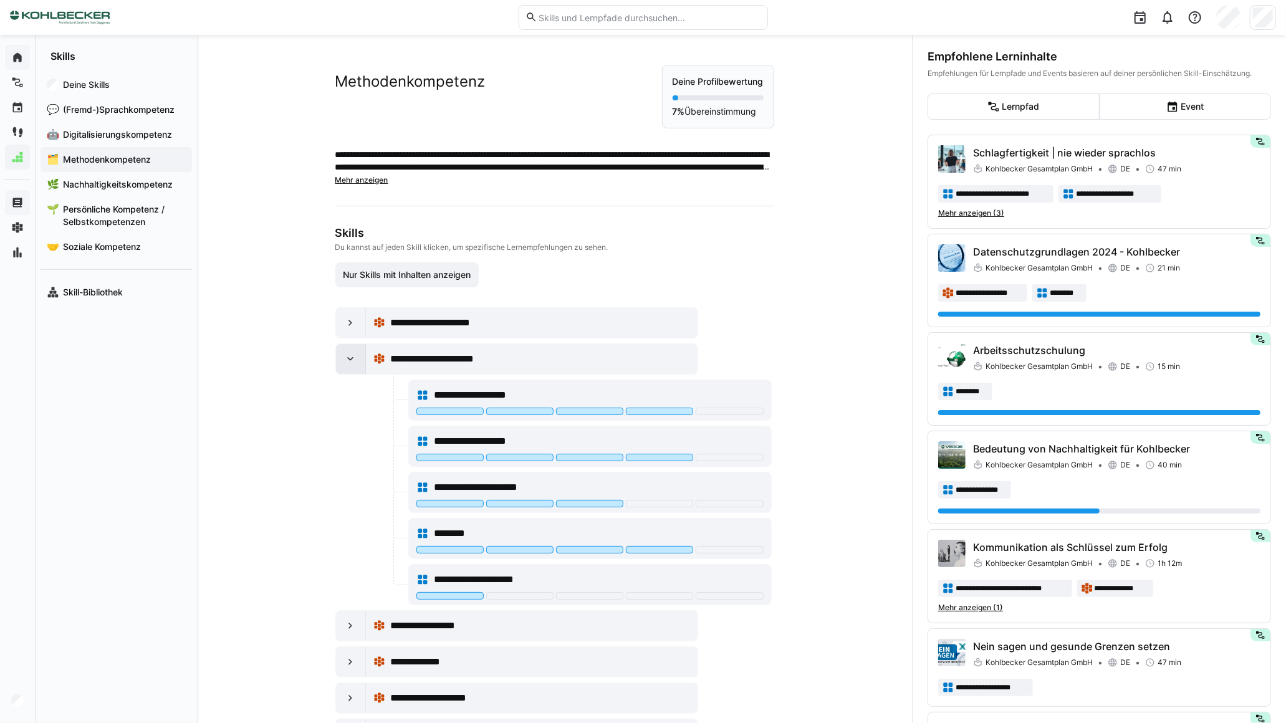
click at [350, 369] on div at bounding box center [351, 359] width 30 height 30
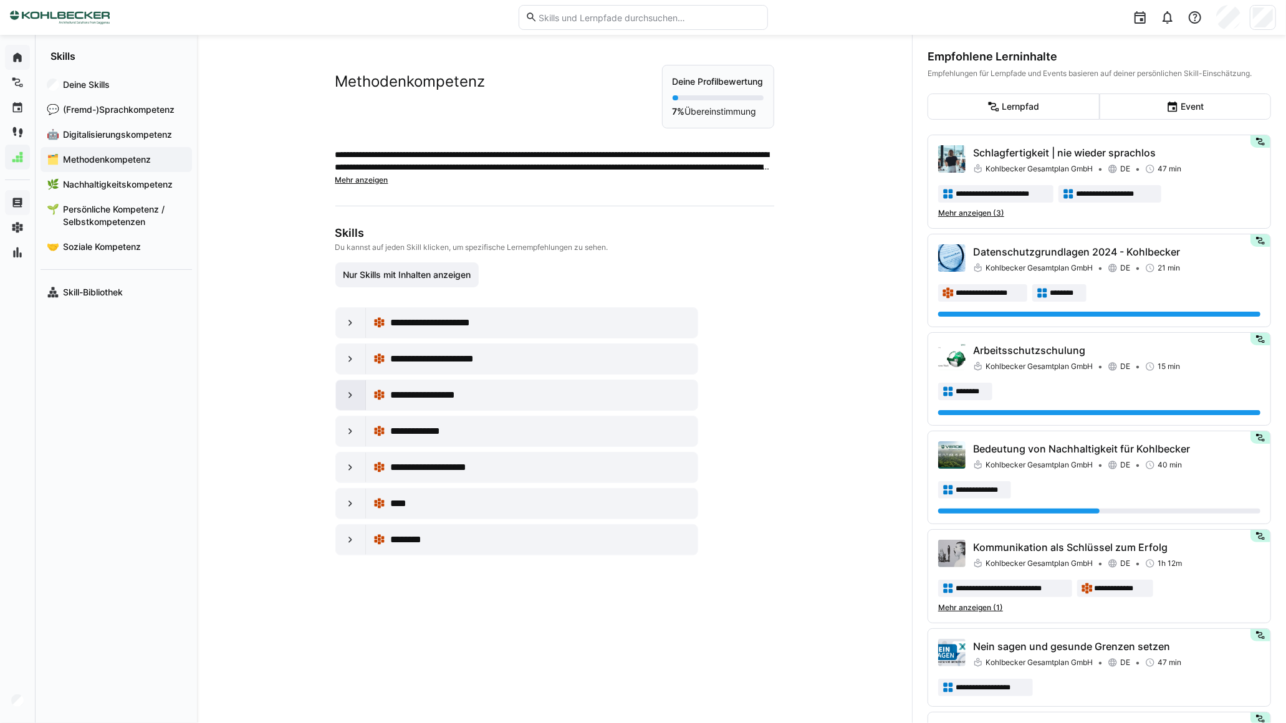
click at [348, 398] on eds-icon at bounding box center [350, 395] width 12 height 12
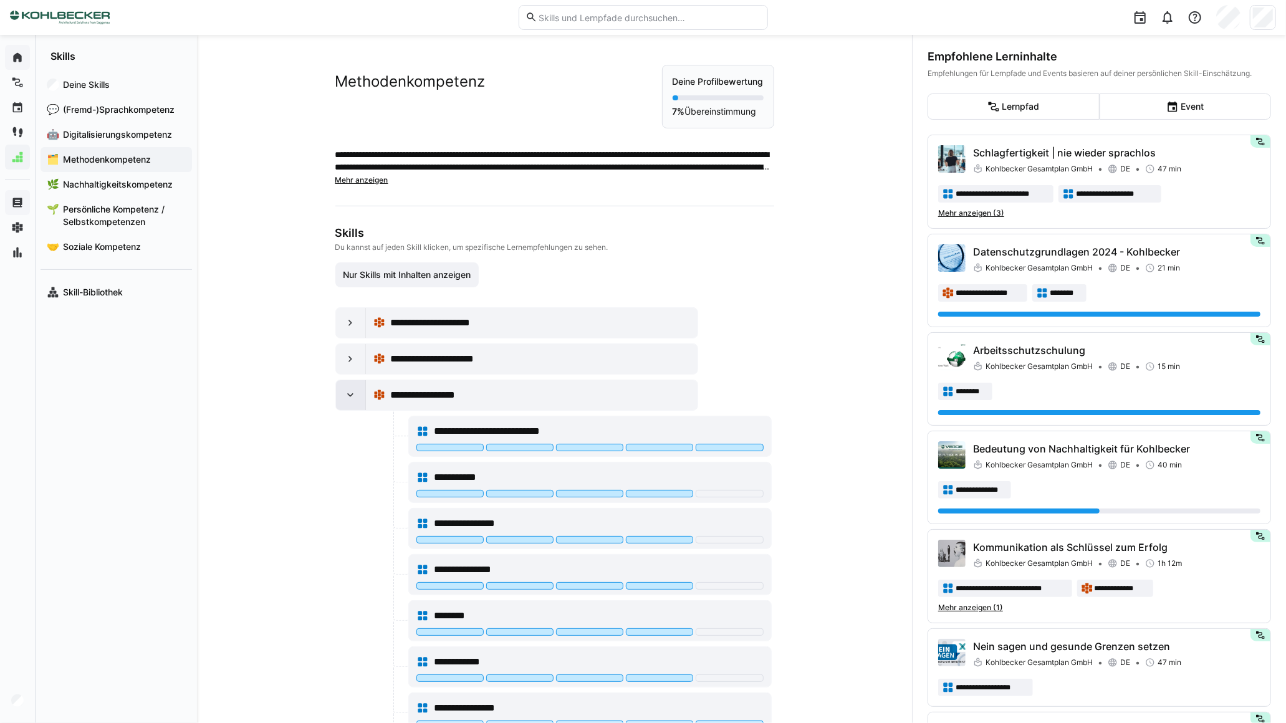
click at [348, 398] on eds-icon at bounding box center [350, 395] width 12 height 12
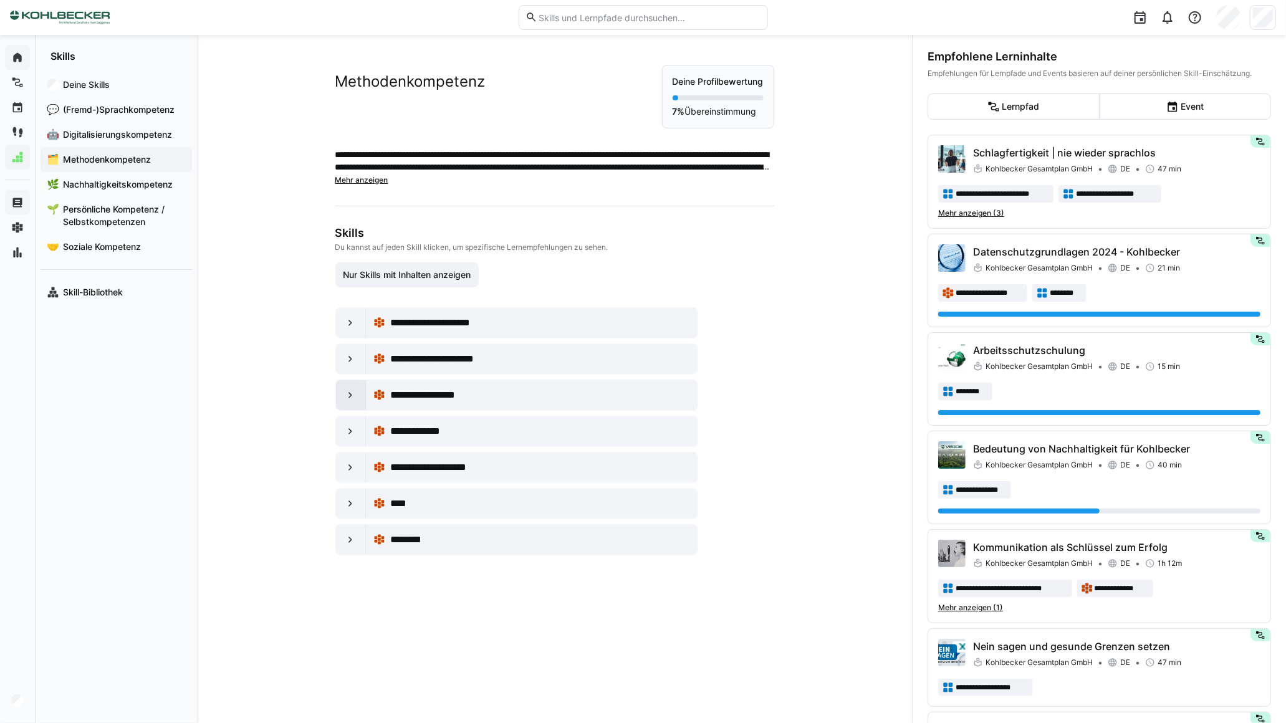
click at [347, 396] on eds-icon at bounding box center [350, 395] width 12 height 12
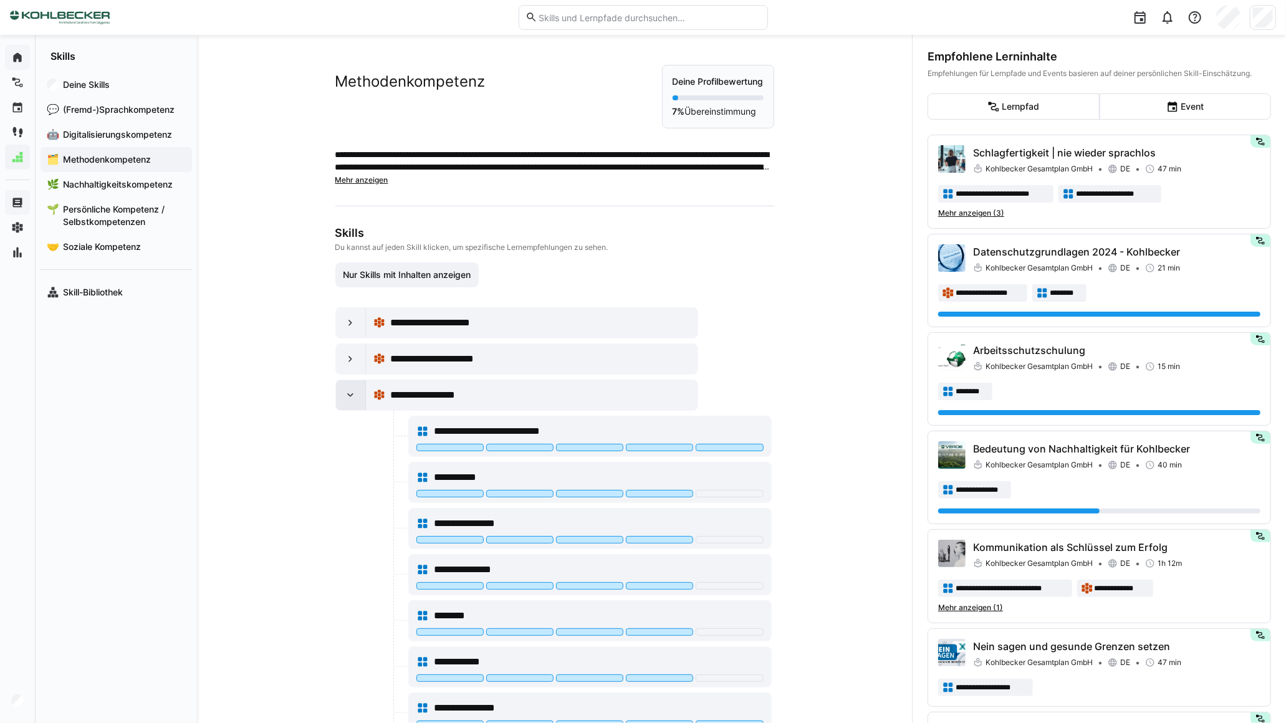
click at [346, 396] on eds-icon at bounding box center [350, 395] width 12 height 12
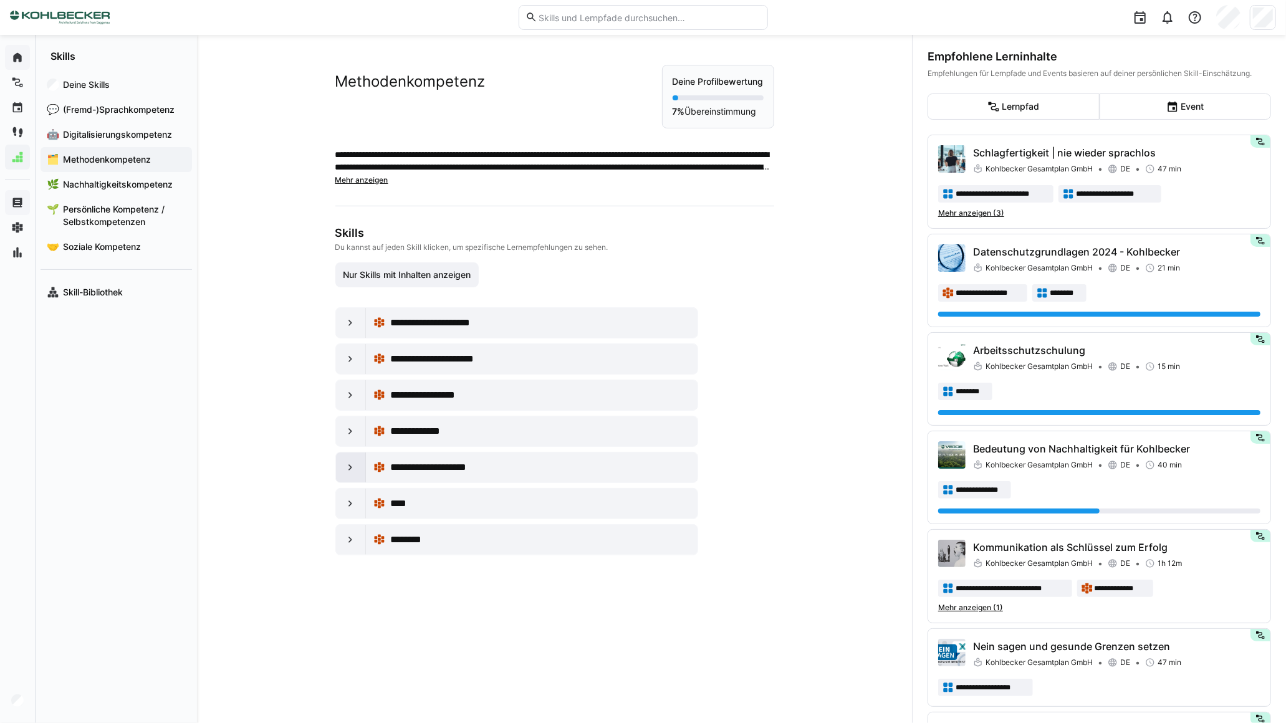
click at [344, 466] on eds-icon at bounding box center [350, 467] width 12 height 12
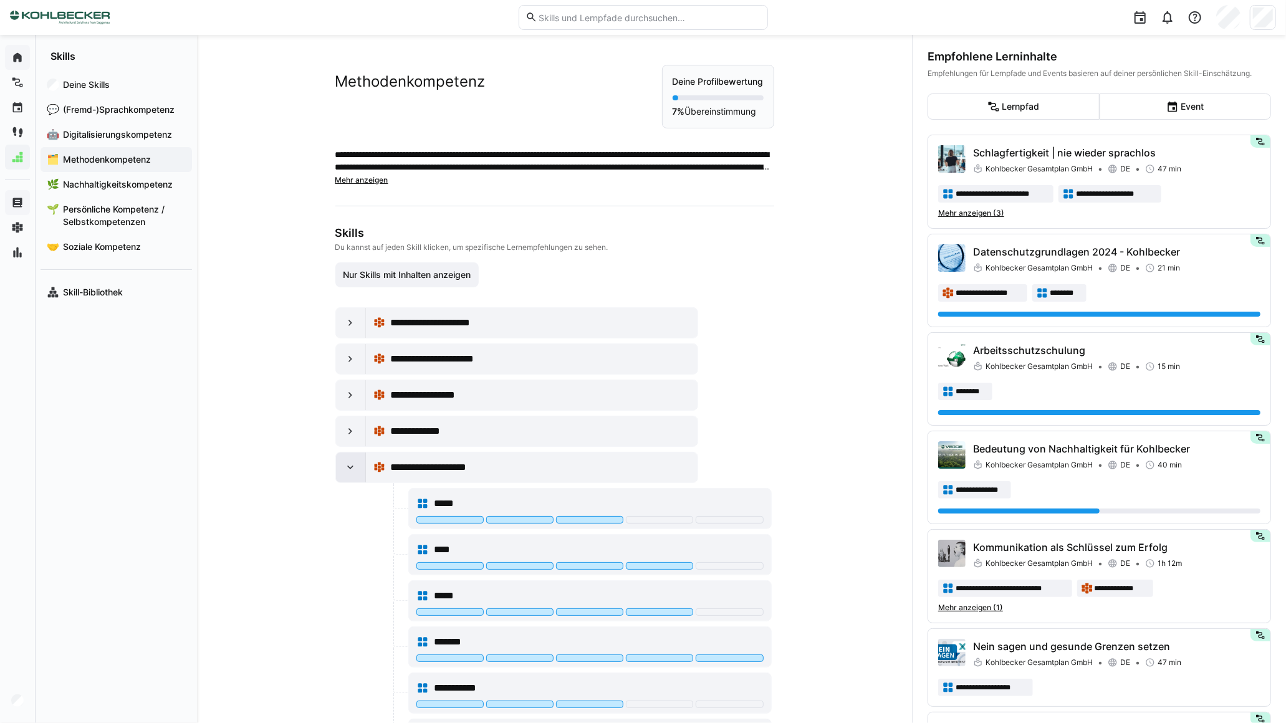
click at [344, 466] on eds-icon at bounding box center [350, 467] width 12 height 12
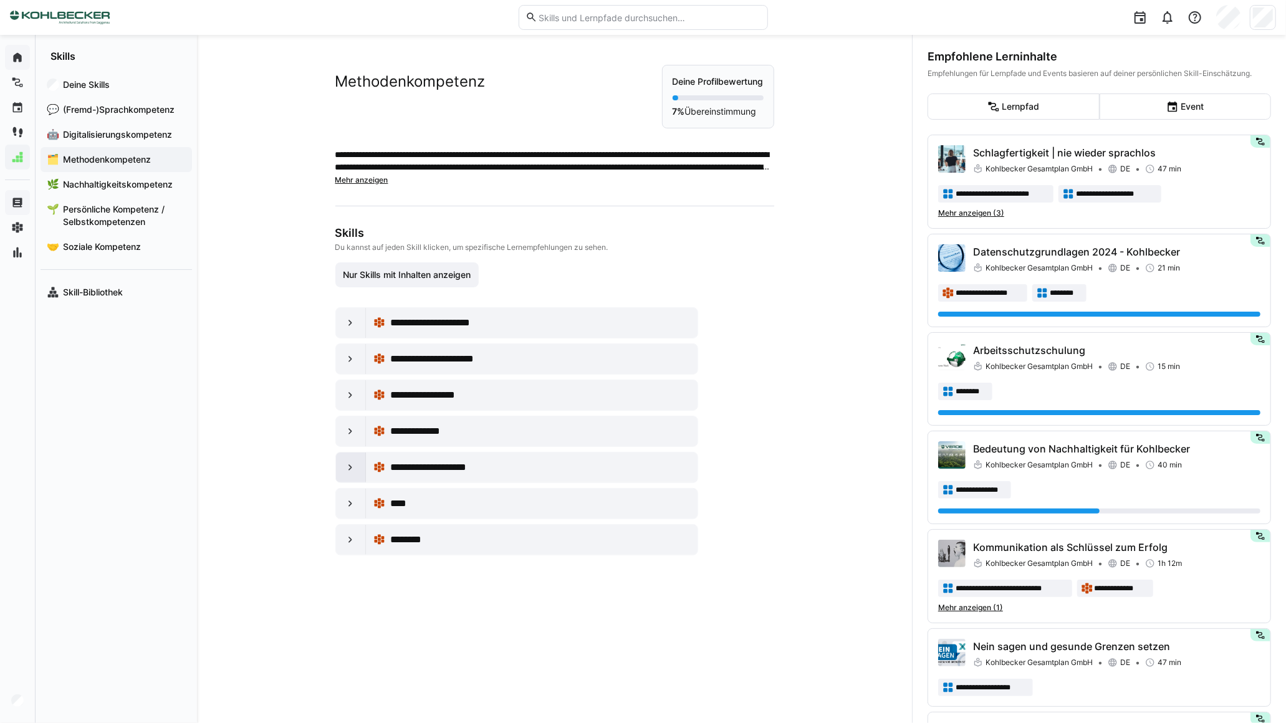
click at [344, 466] on eds-icon at bounding box center [350, 467] width 12 height 12
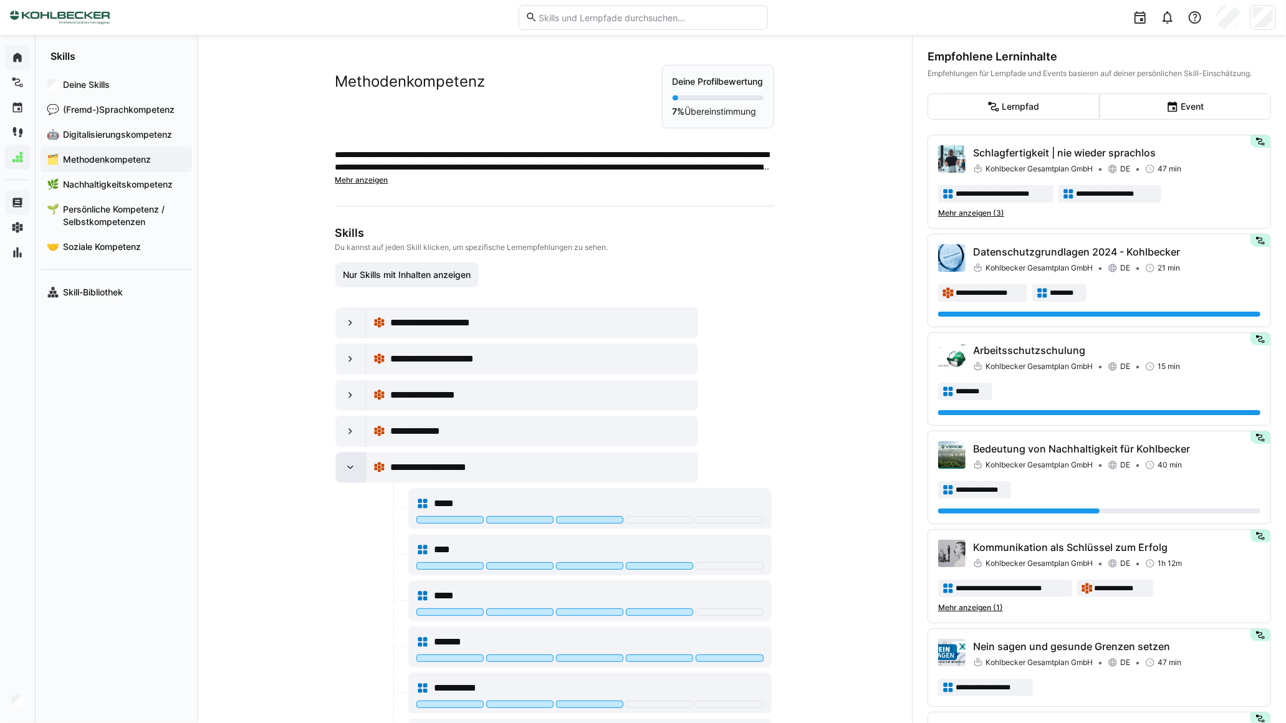
click at [344, 463] on eds-icon at bounding box center [350, 467] width 12 height 12
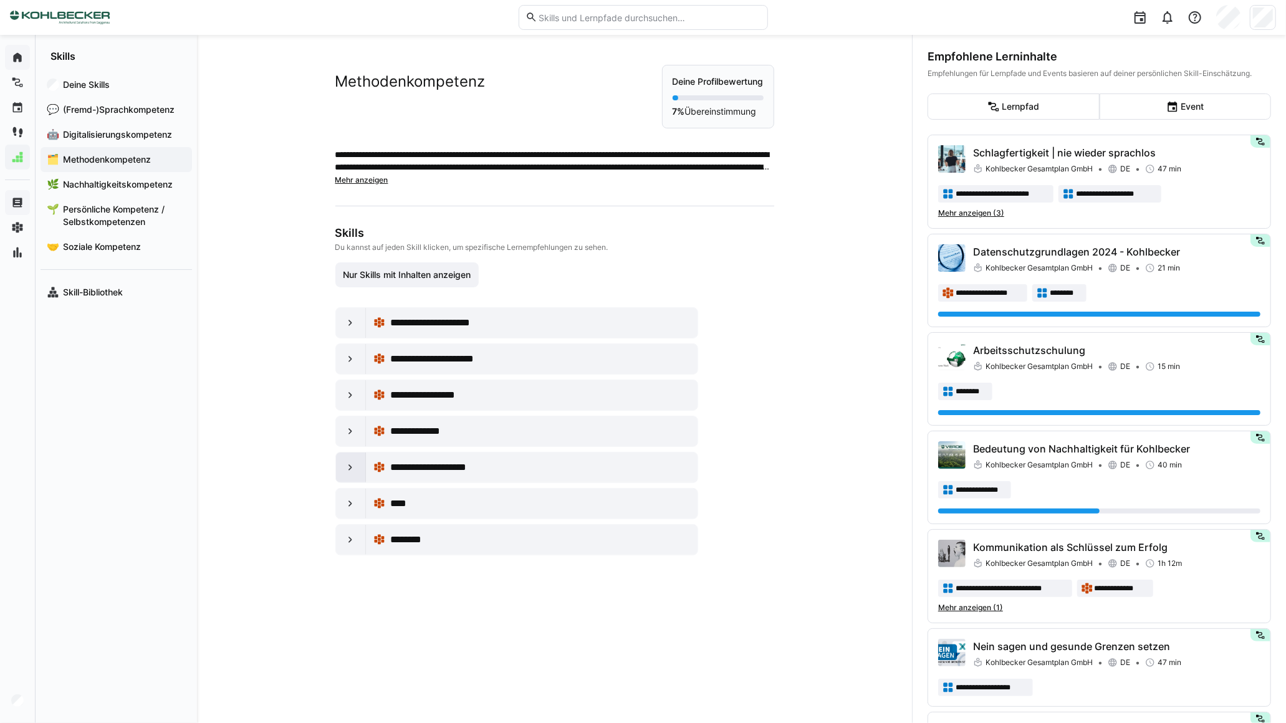
click at [344, 463] on eds-icon at bounding box center [350, 467] width 12 height 12
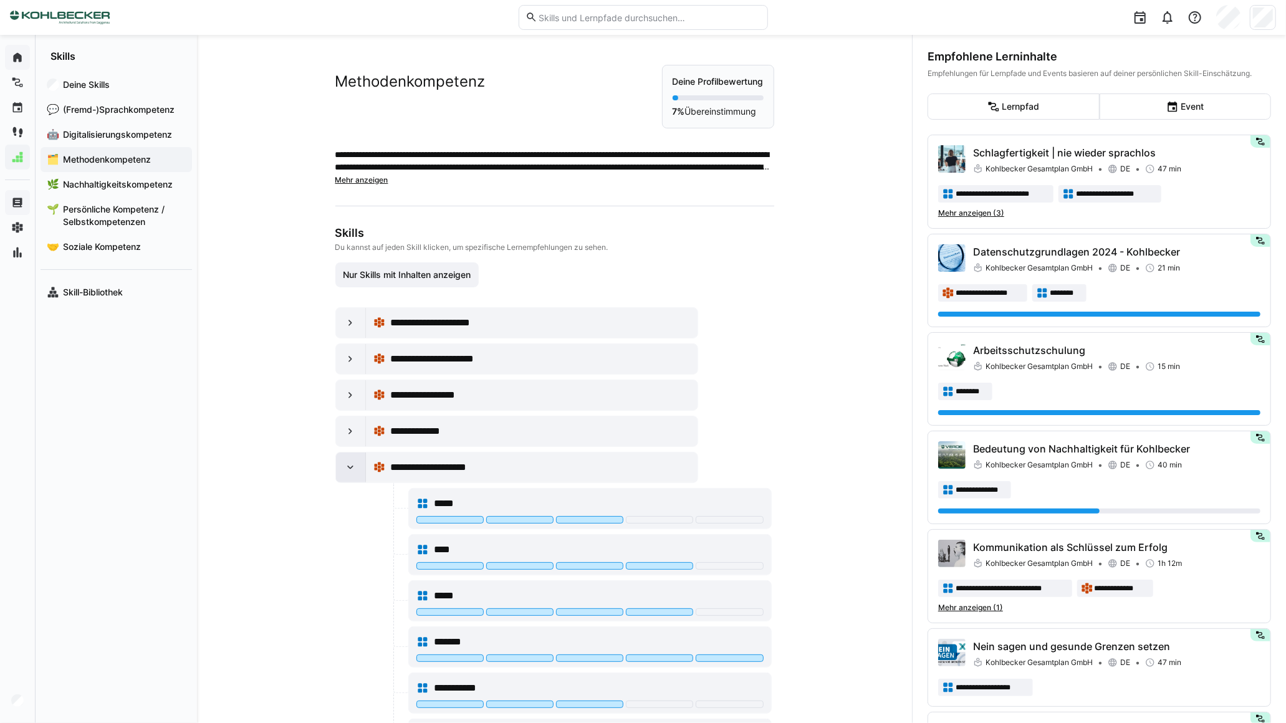
click at [344, 463] on eds-icon at bounding box center [350, 467] width 12 height 12
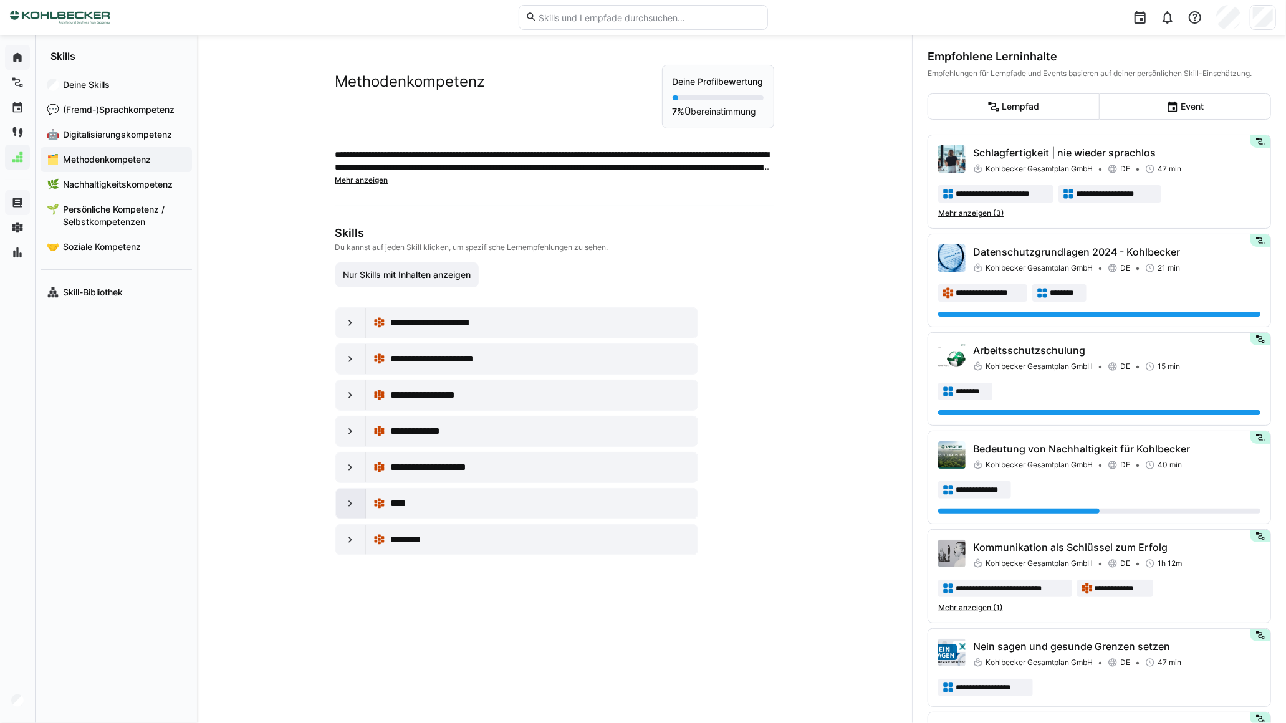
click at [351, 509] on eds-icon at bounding box center [350, 504] width 12 height 12
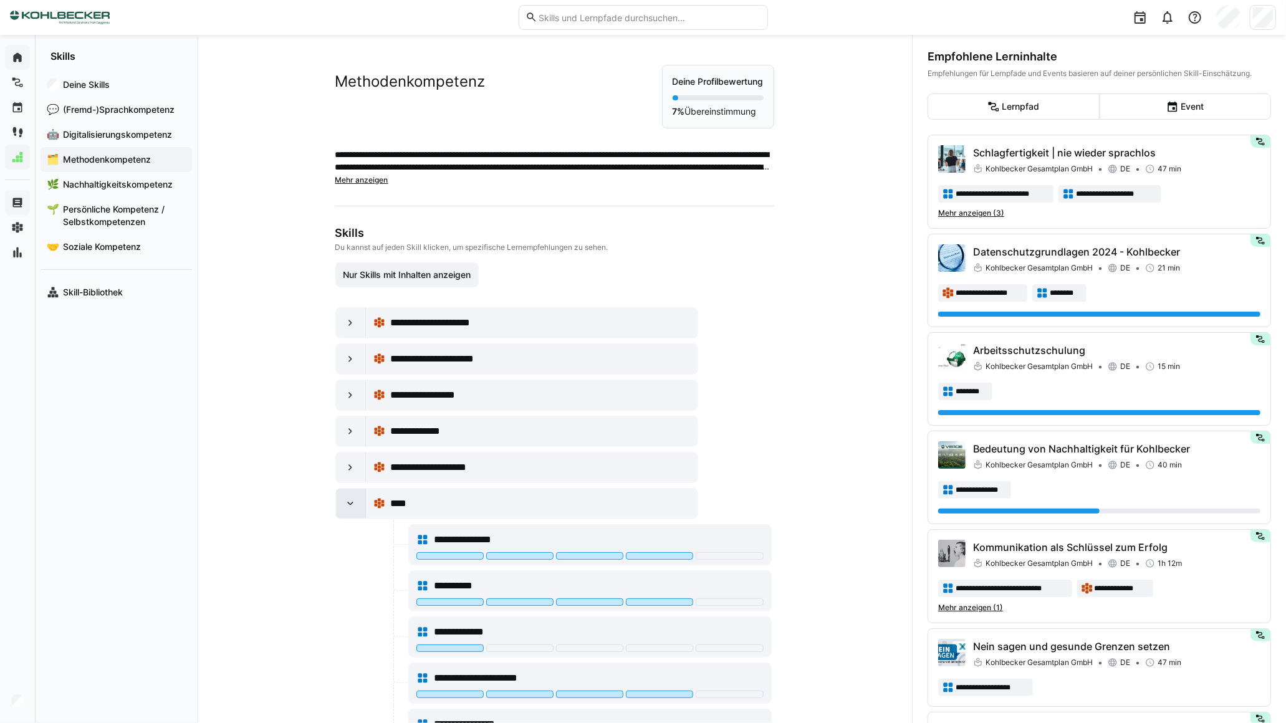
click at [351, 509] on eds-icon at bounding box center [350, 504] width 12 height 12
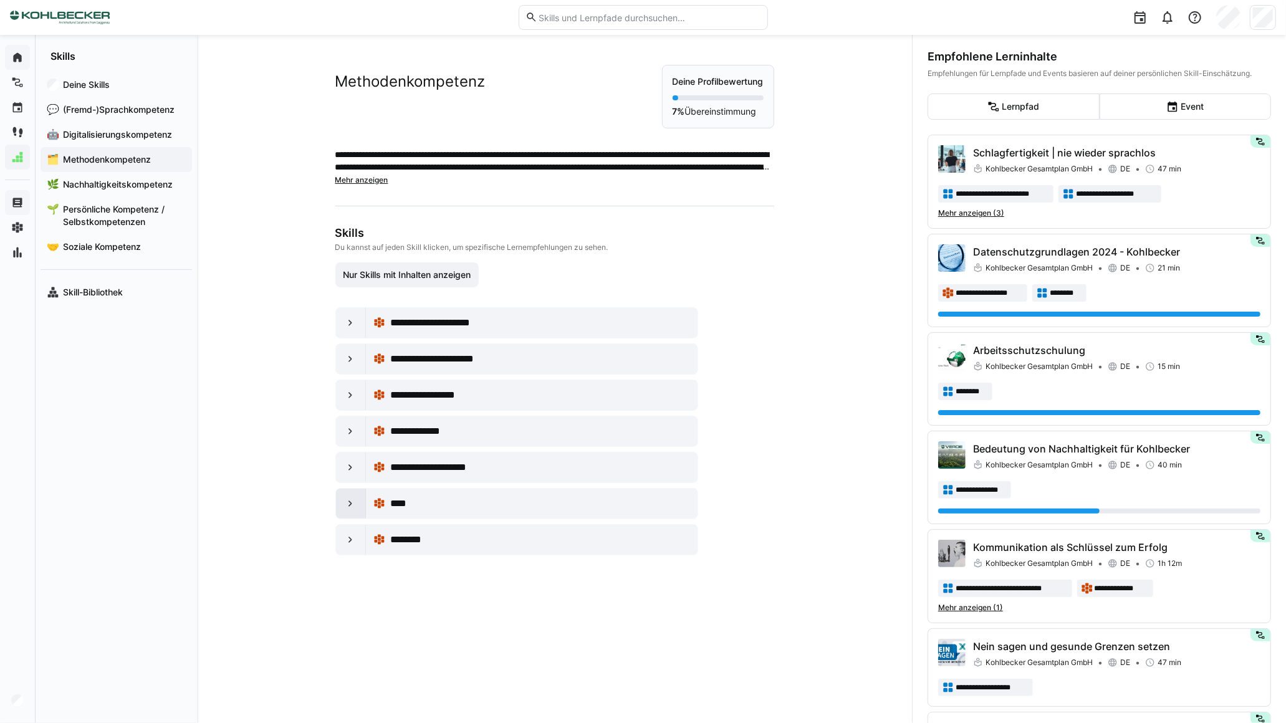
click at [351, 508] on eds-icon at bounding box center [350, 504] width 12 height 12
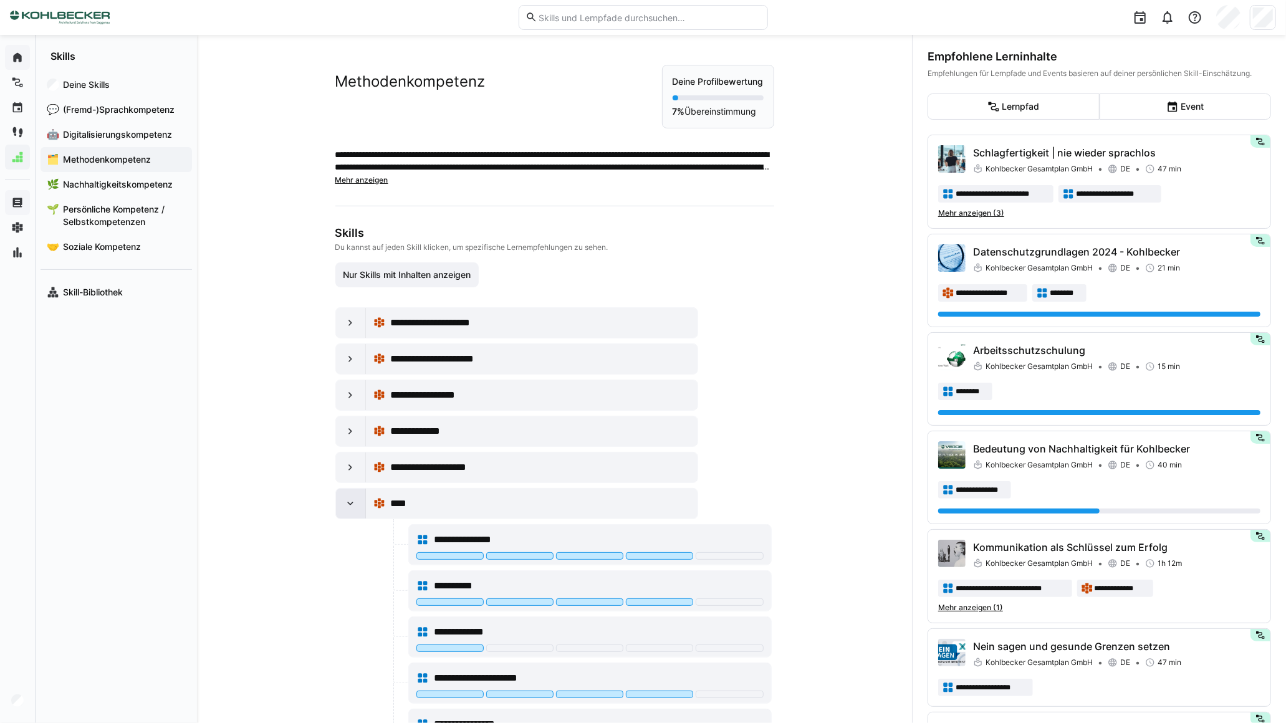
click at [351, 506] on eds-icon at bounding box center [350, 504] width 12 height 12
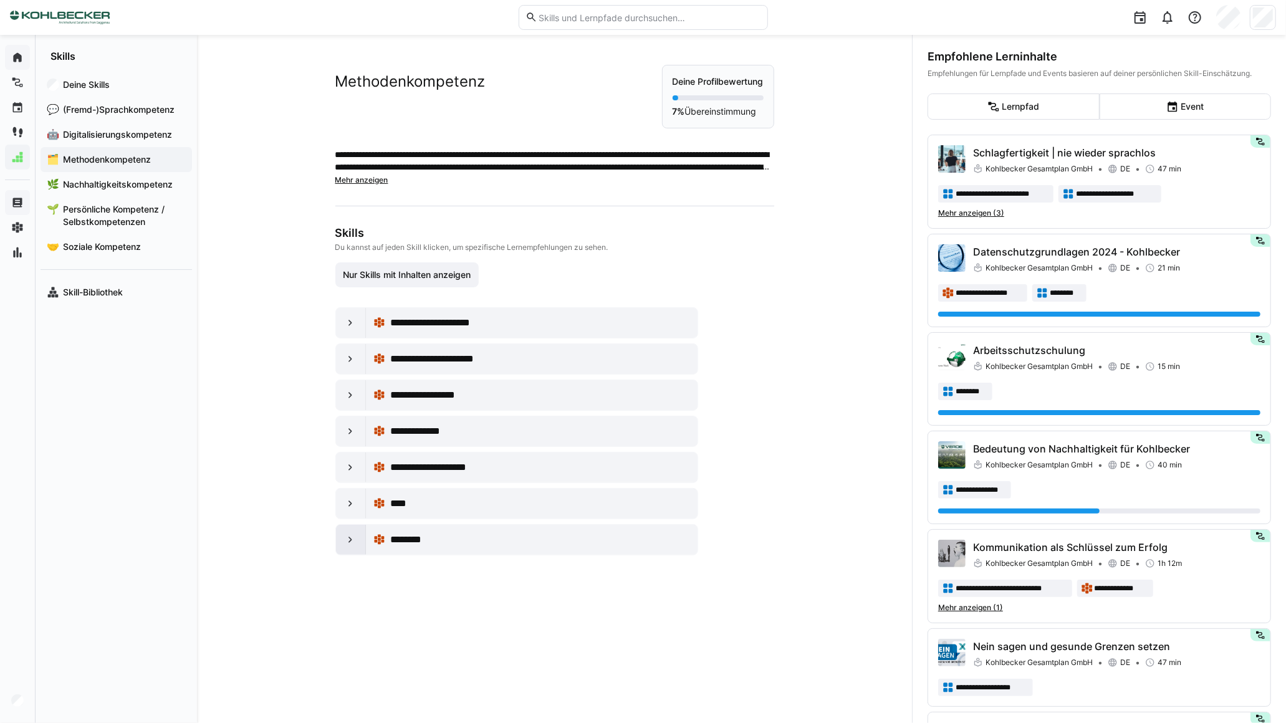
click at [349, 539] on eds-icon at bounding box center [350, 540] width 12 height 12
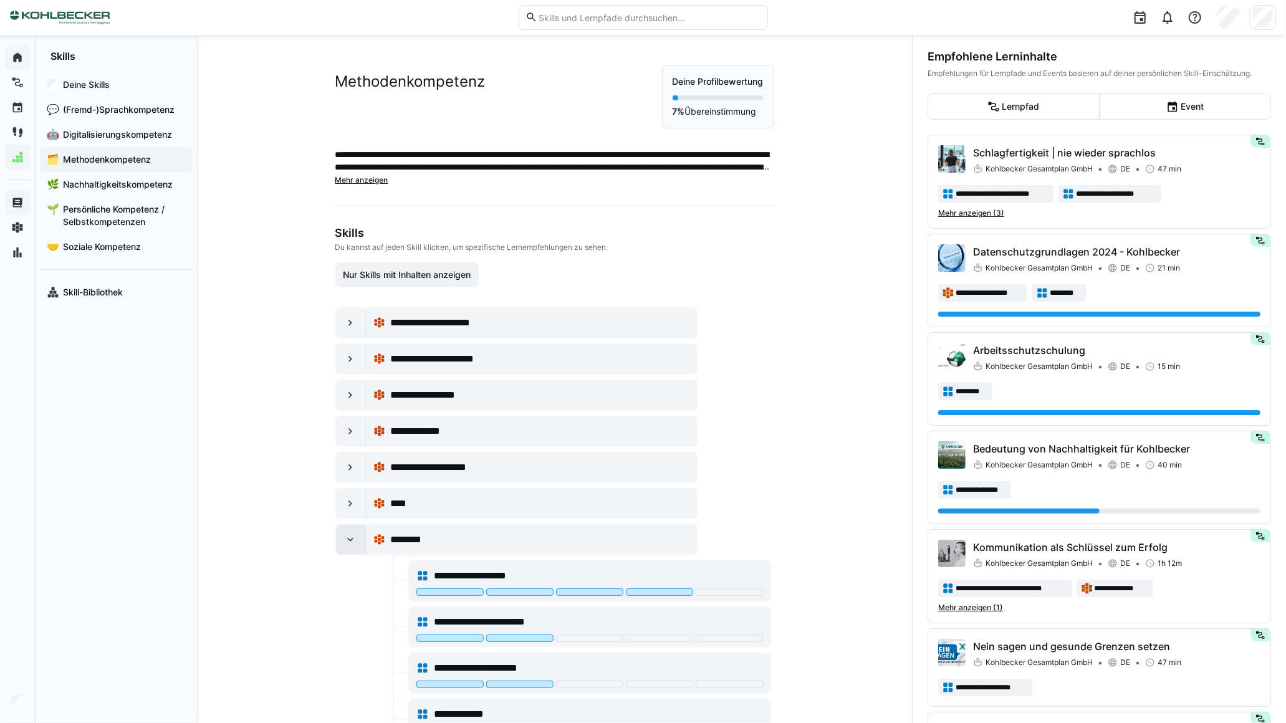
click at [349, 539] on eds-icon at bounding box center [350, 540] width 12 height 12
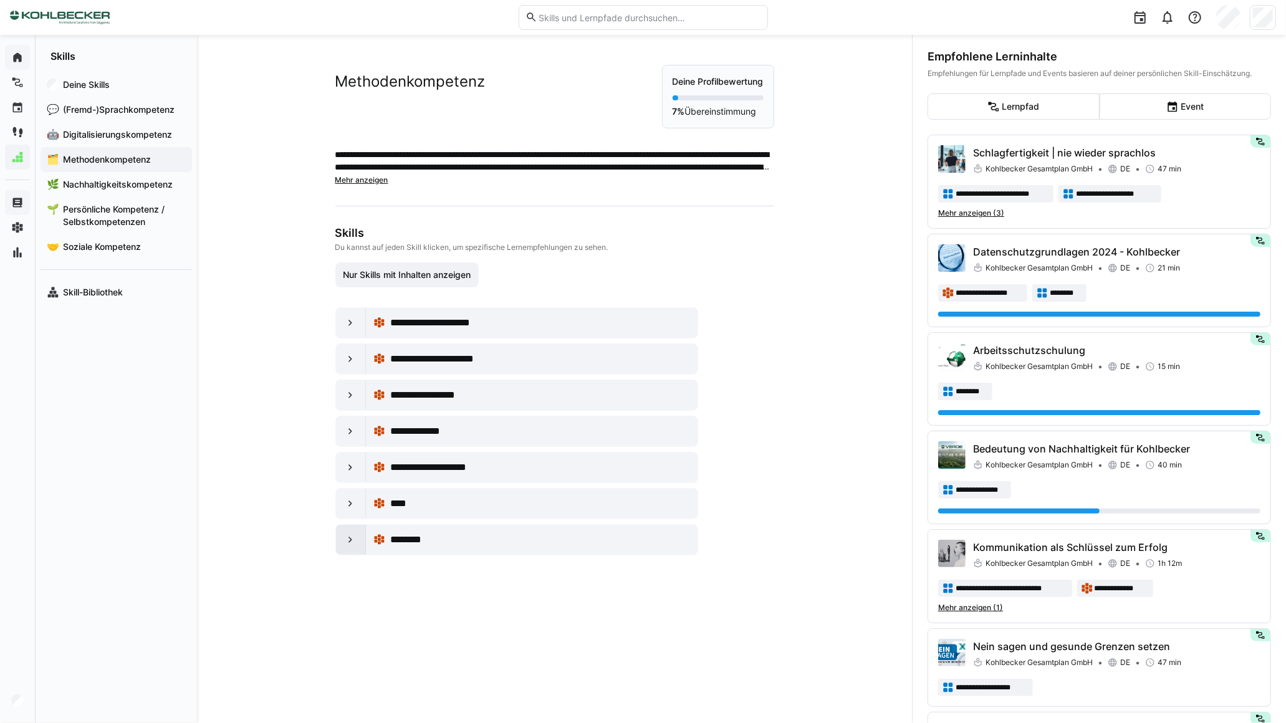
click at [349, 539] on eds-icon at bounding box center [350, 540] width 12 height 12
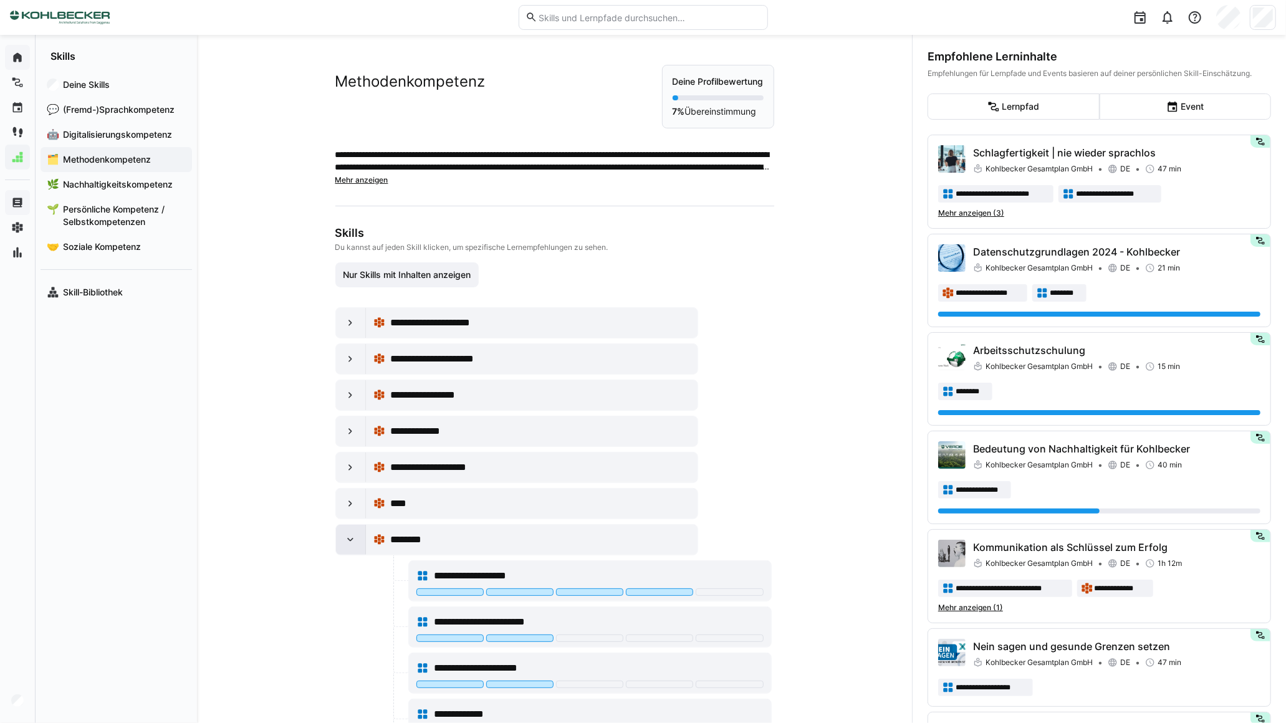
click at [349, 539] on eds-icon at bounding box center [350, 540] width 12 height 12
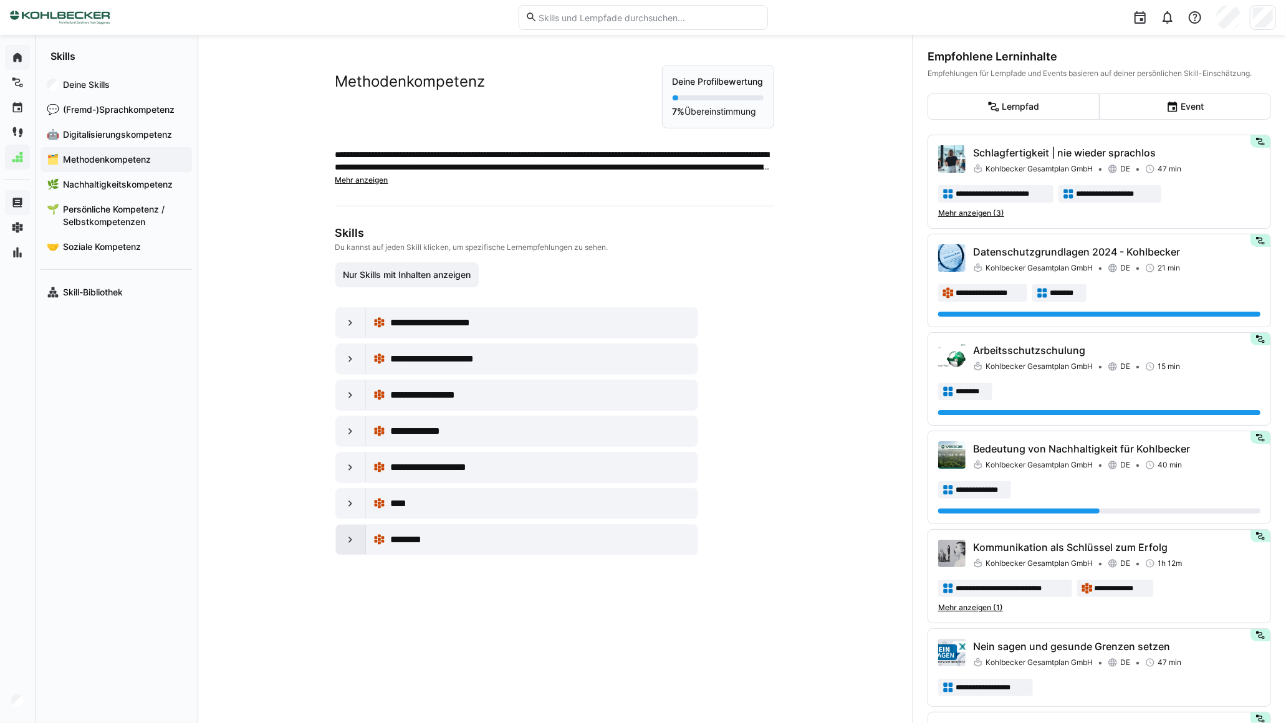
click at [349, 539] on eds-icon at bounding box center [350, 540] width 12 height 12
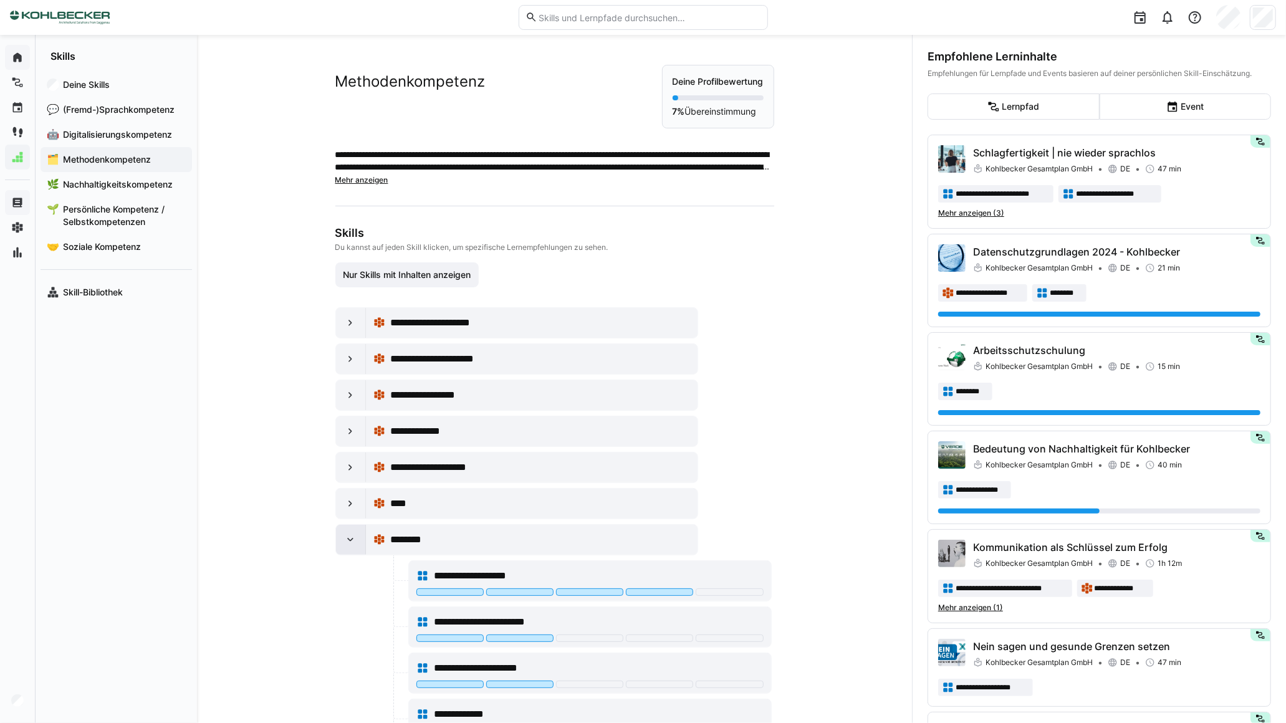
click at [349, 539] on eds-icon at bounding box center [350, 540] width 12 height 12
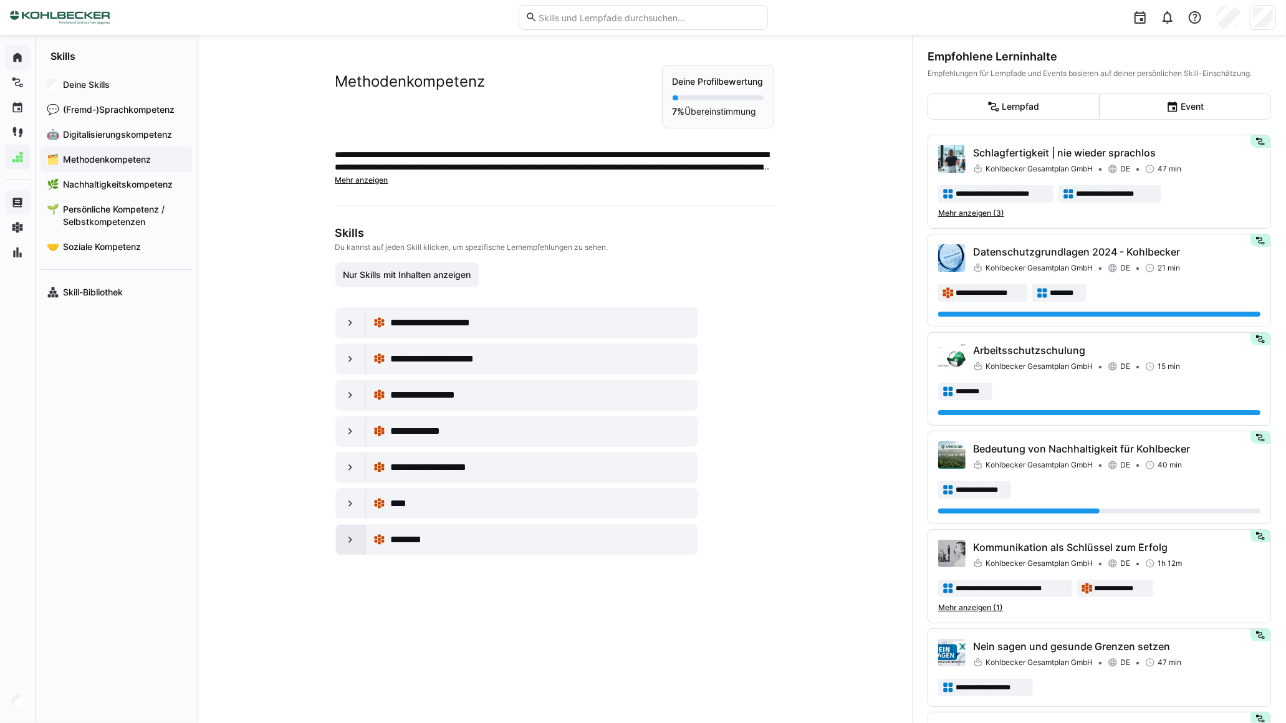
click at [349, 539] on eds-icon at bounding box center [350, 540] width 12 height 12
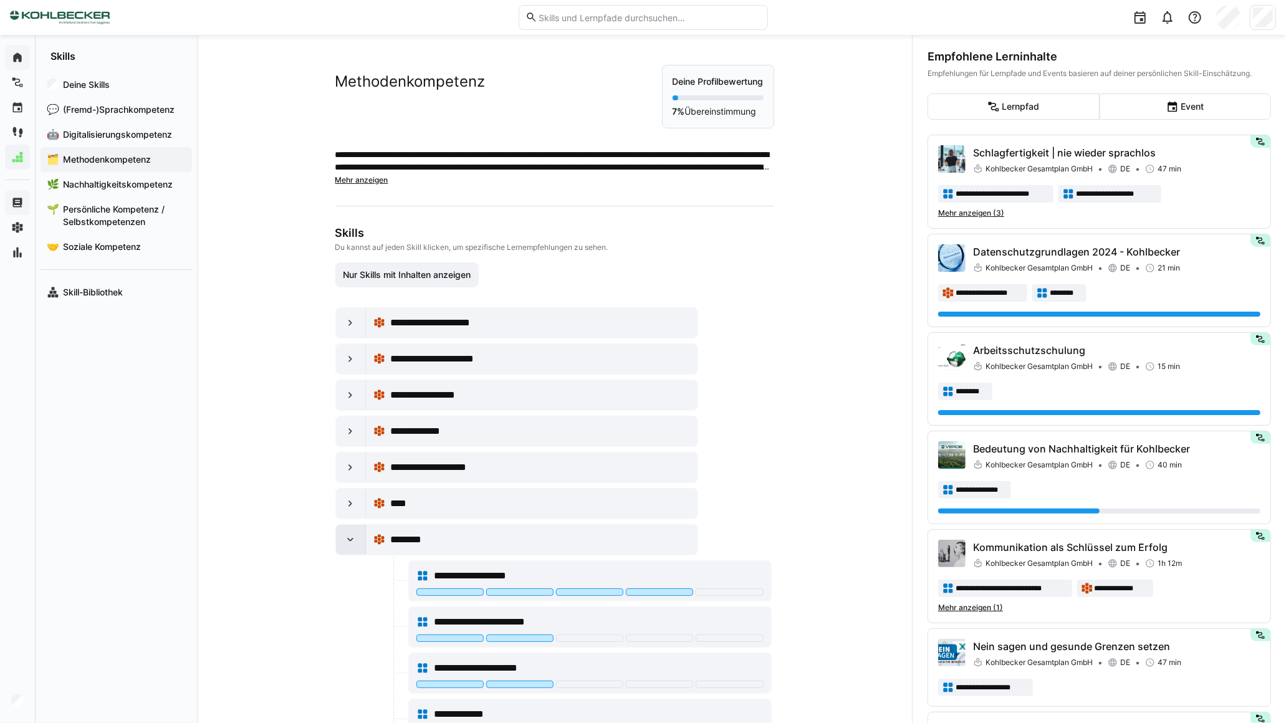
click at [349, 539] on eds-icon at bounding box center [350, 540] width 12 height 12
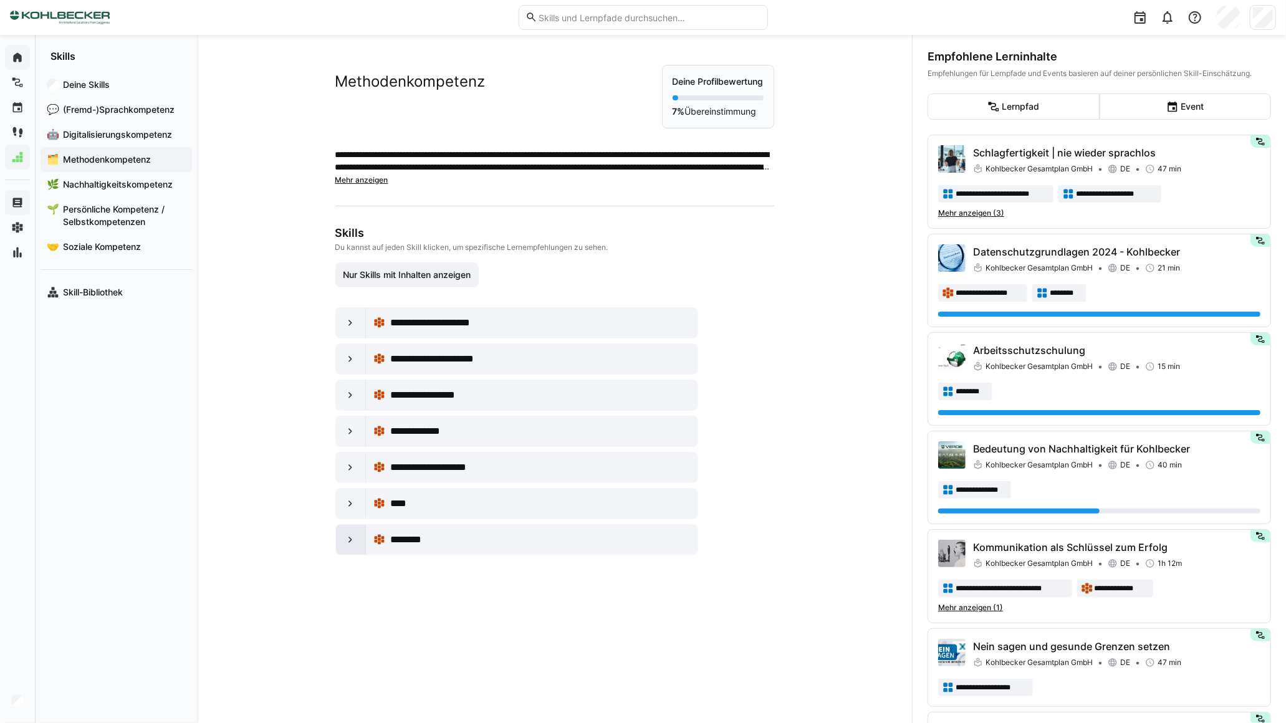
click at [349, 539] on eds-icon at bounding box center [350, 540] width 12 height 12
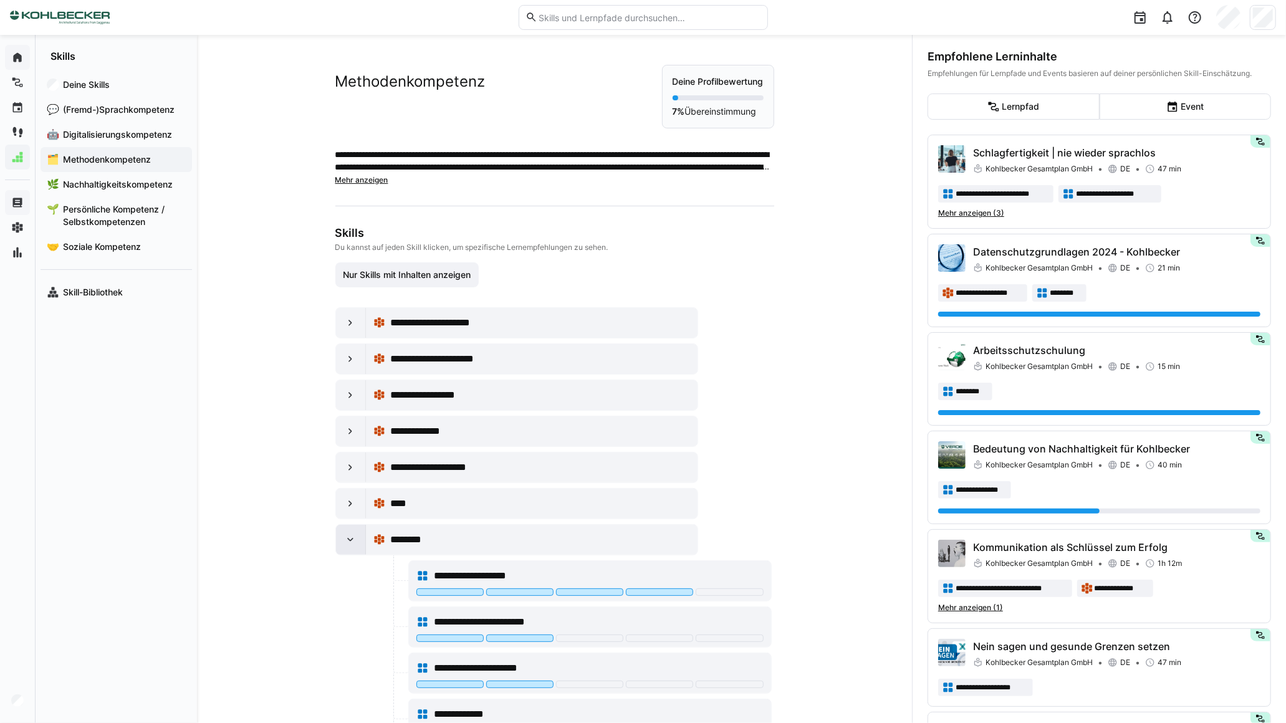
click at [347, 539] on eds-icon at bounding box center [350, 540] width 12 height 12
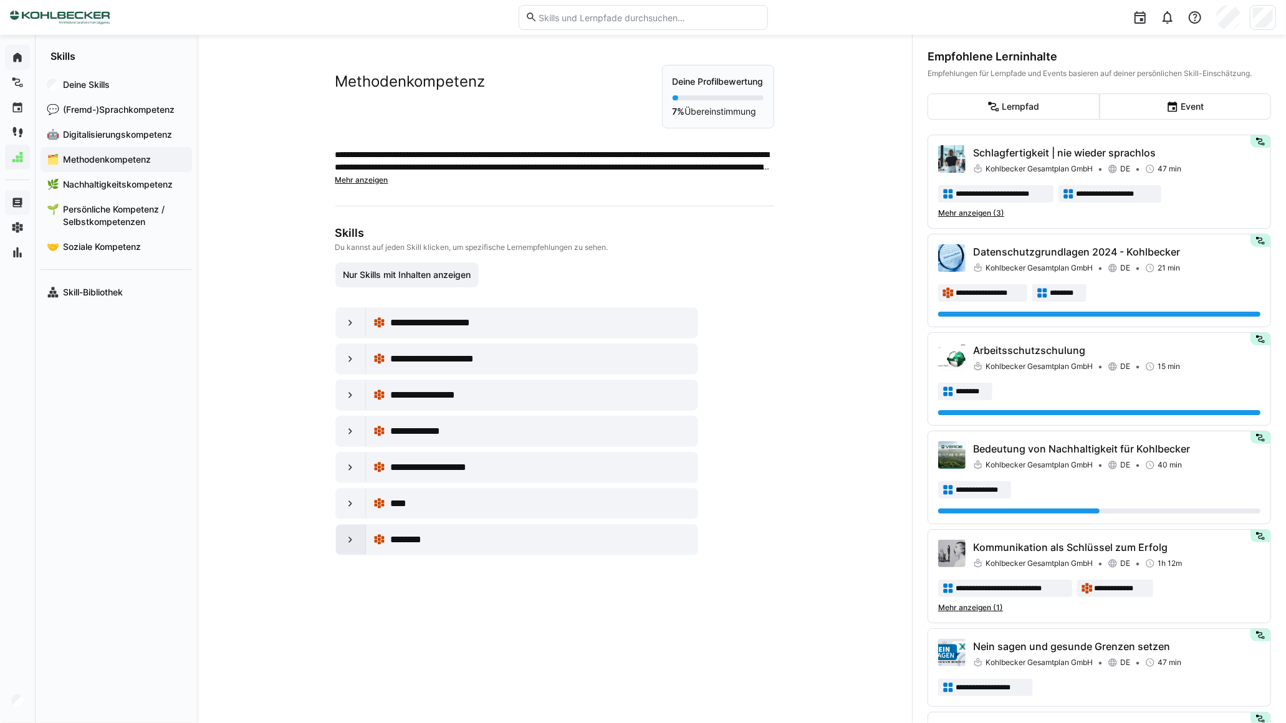
click at [344, 539] on eds-icon at bounding box center [350, 540] width 12 height 12
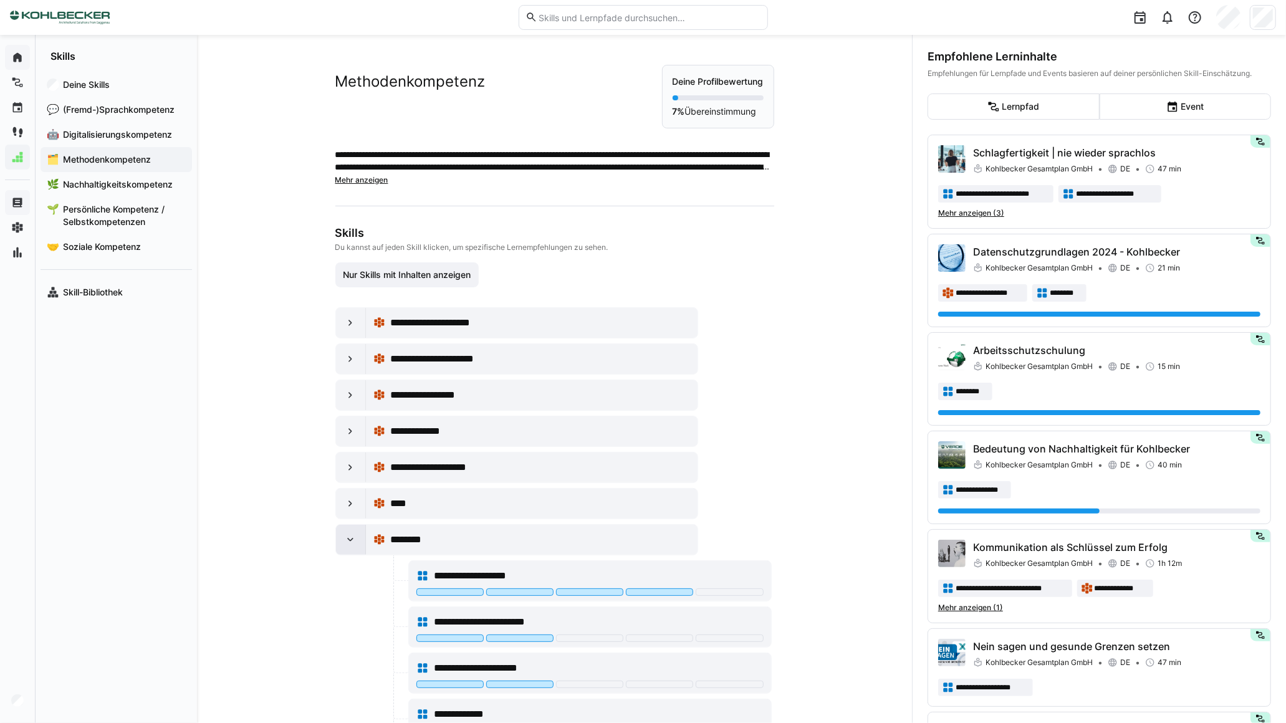
click at [340, 538] on div at bounding box center [351, 540] width 30 height 30
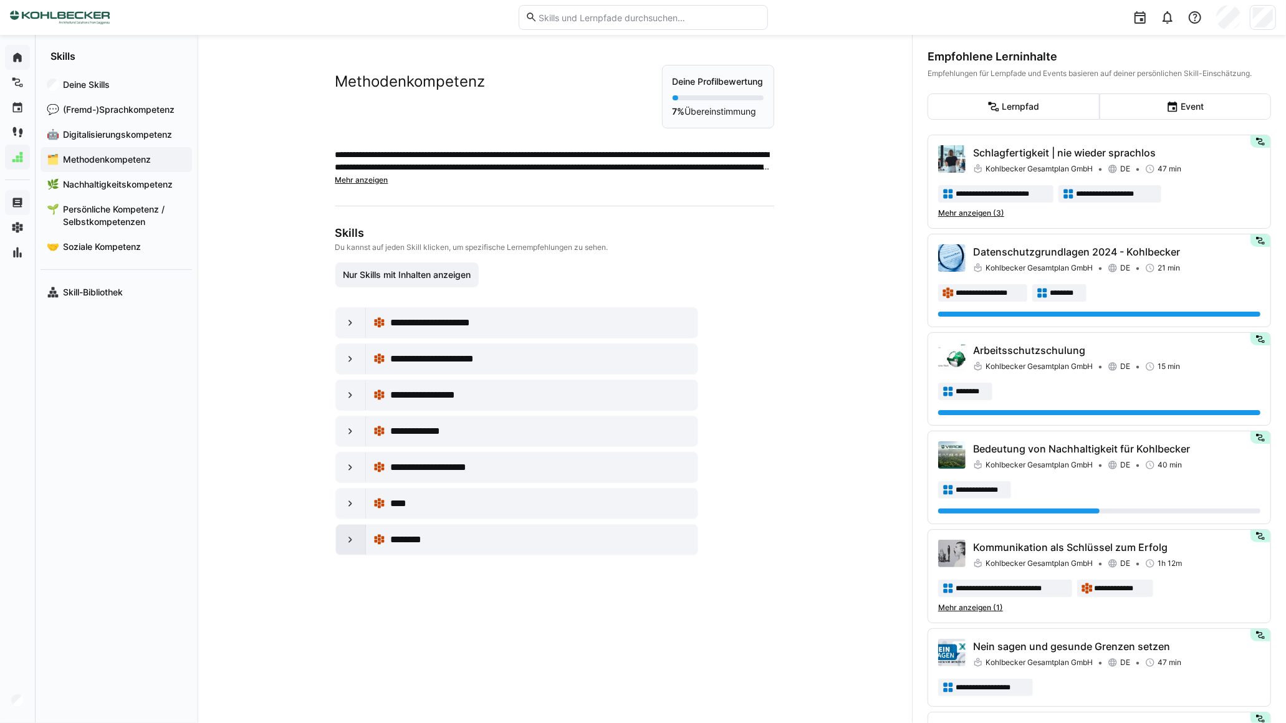
click at [336, 537] on div at bounding box center [351, 540] width 30 height 30
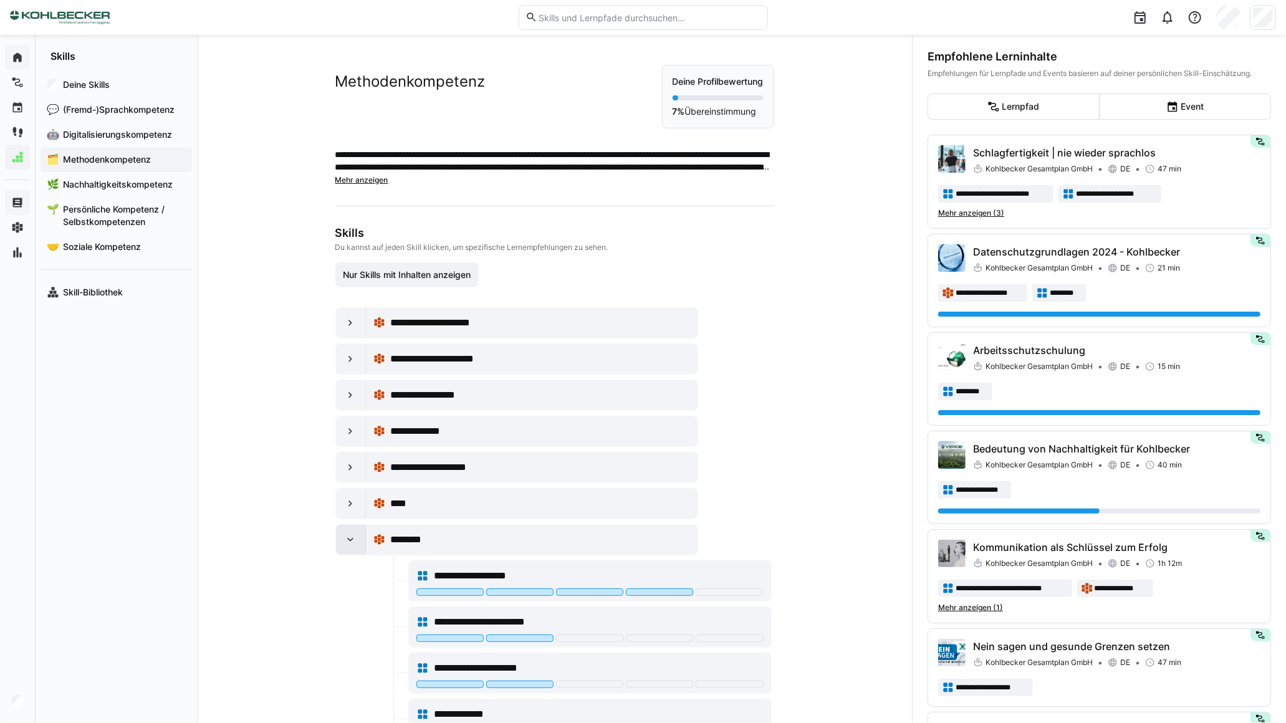
click at [337, 528] on div at bounding box center [351, 540] width 30 height 30
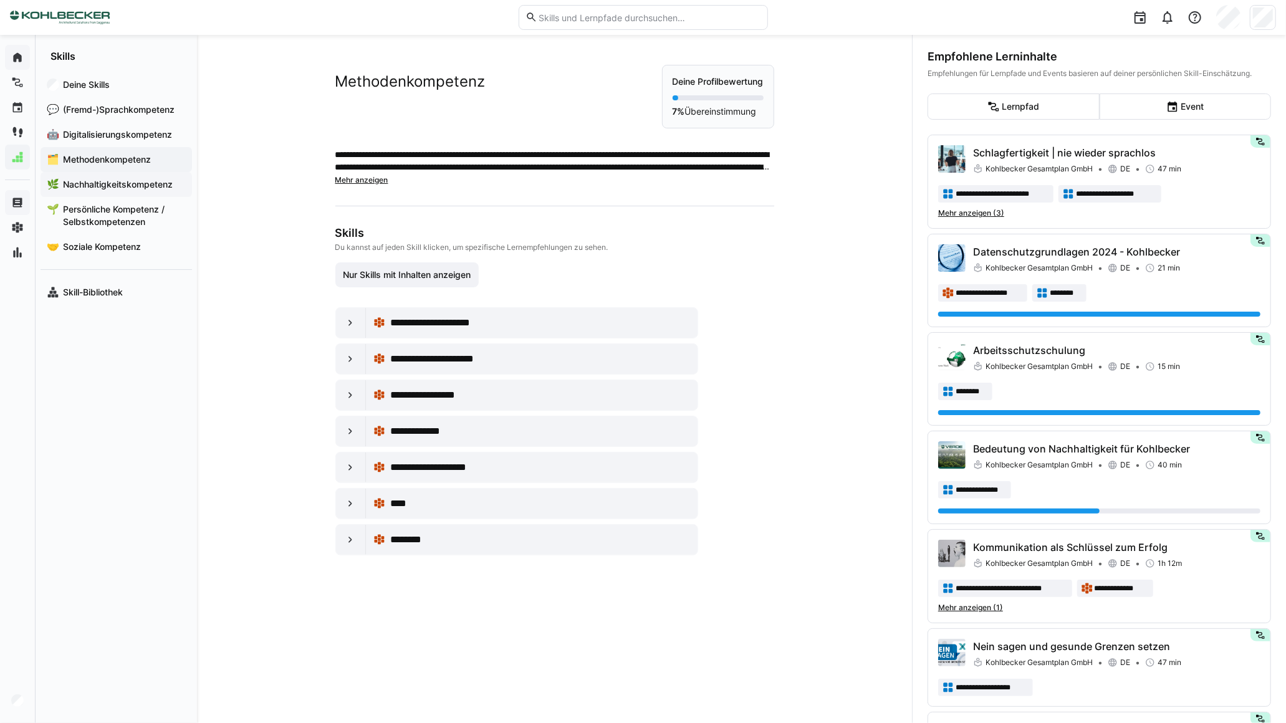
click at [89, 181] on span "Nachhaltigkeitskompetenz" at bounding box center [123, 184] width 125 height 12
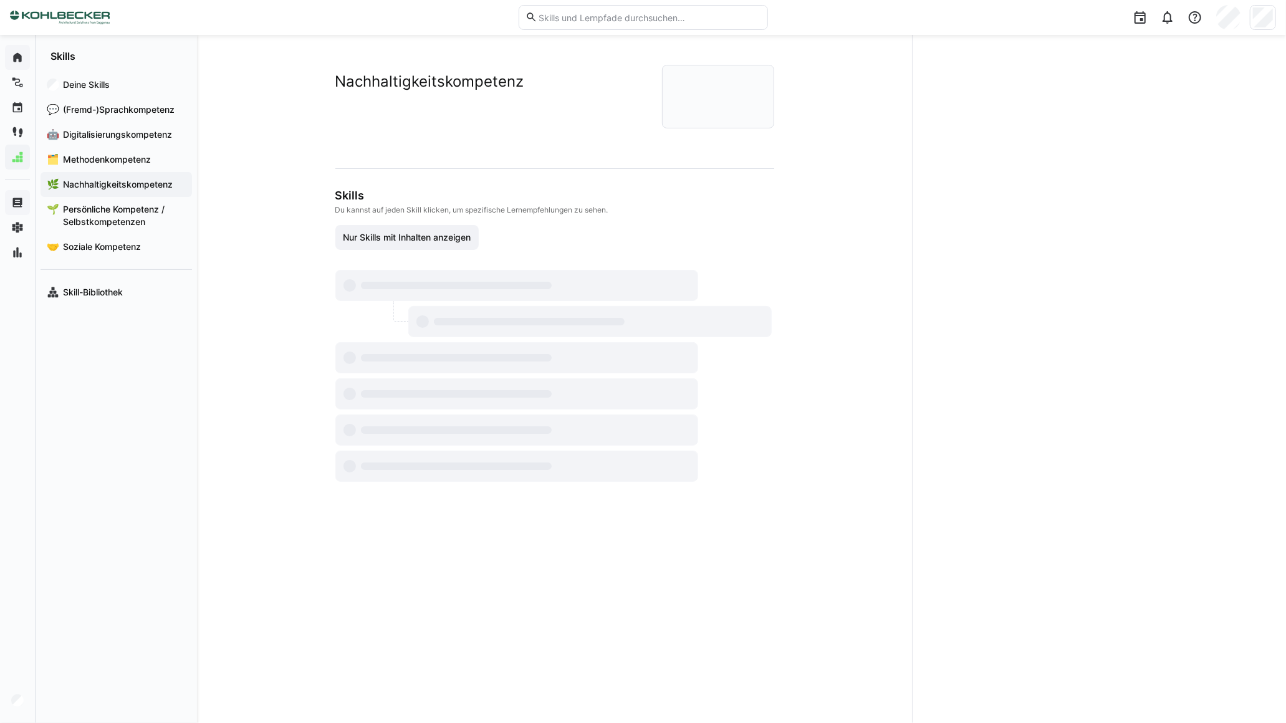
drag, startPoint x: 89, startPoint y: 181, endPoint x: 117, endPoint y: 183, distance: 28.1
click at [117, 183] on span "Nachhaltigkeitskompetenz" at bounding box center [123, 184] width 125 height 12
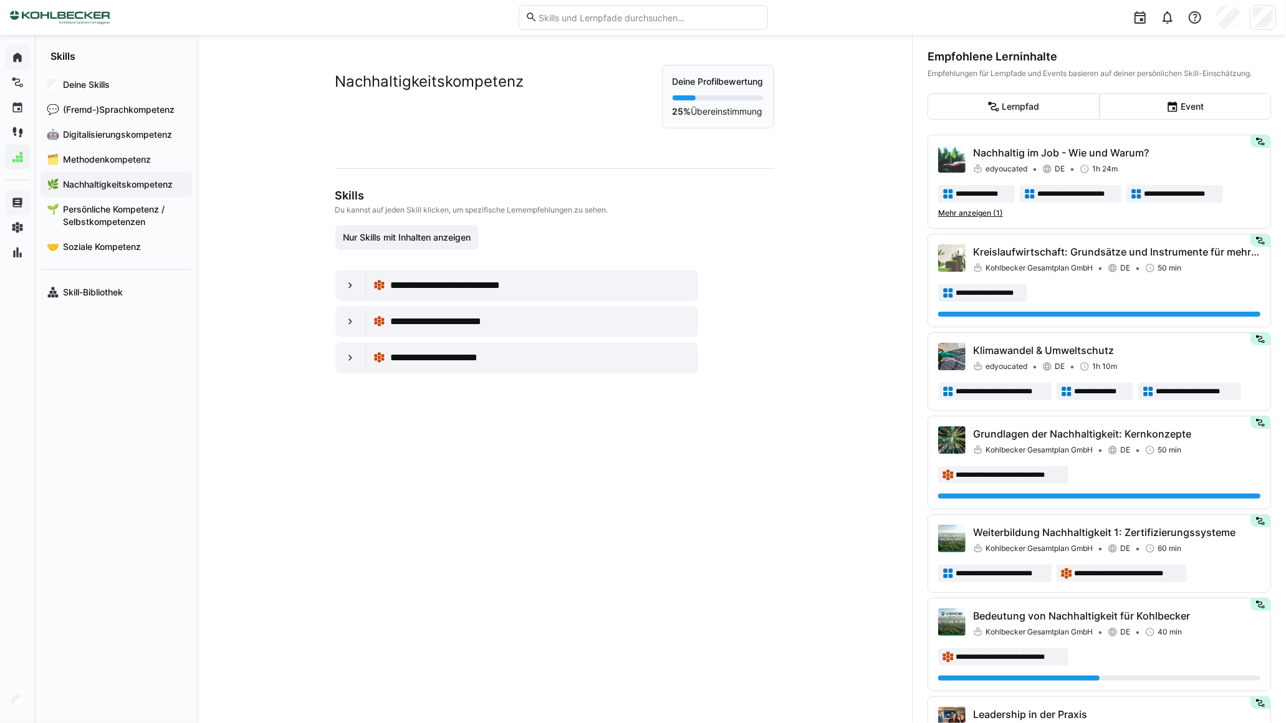
click at [826, 272] on div "**********" at bounding box center [554, 379] width 715 height 688
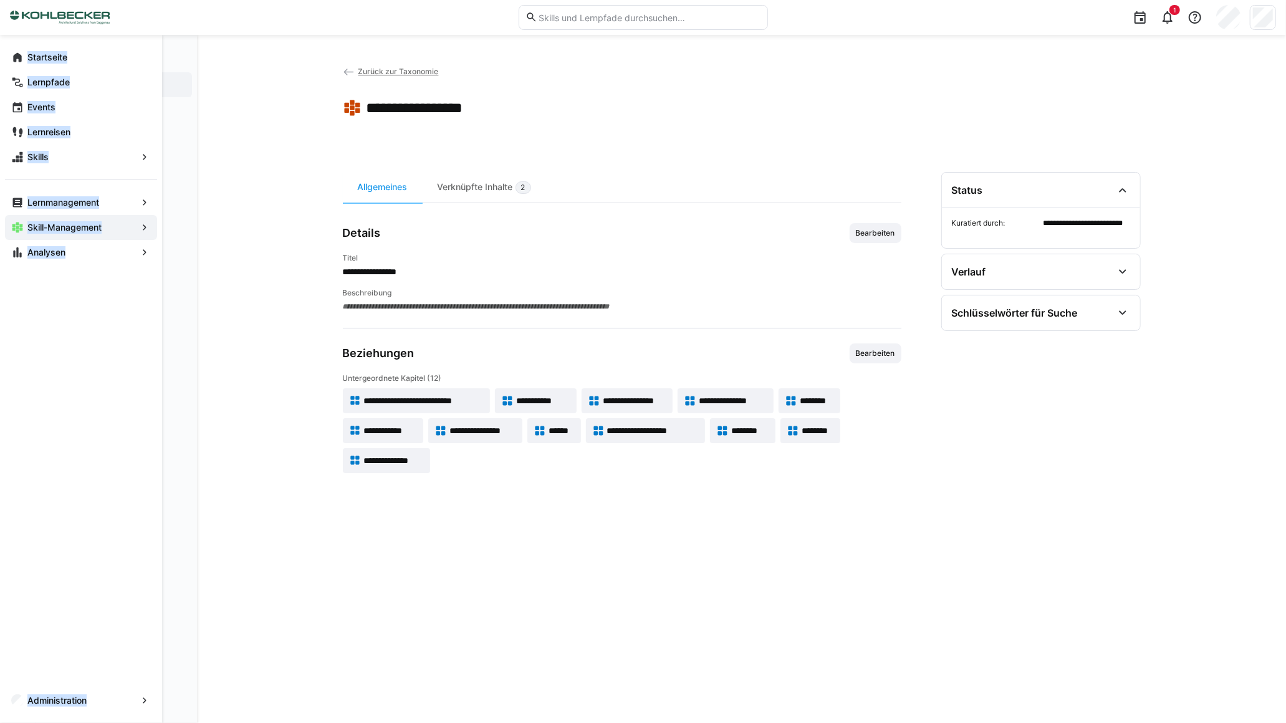
click at [0, 58] on html "**********" at bounding box center [643, 361] width 1286 height 723
click at [20, 54] on eds-icon at bounding box center [17, 57] width 12 height 12
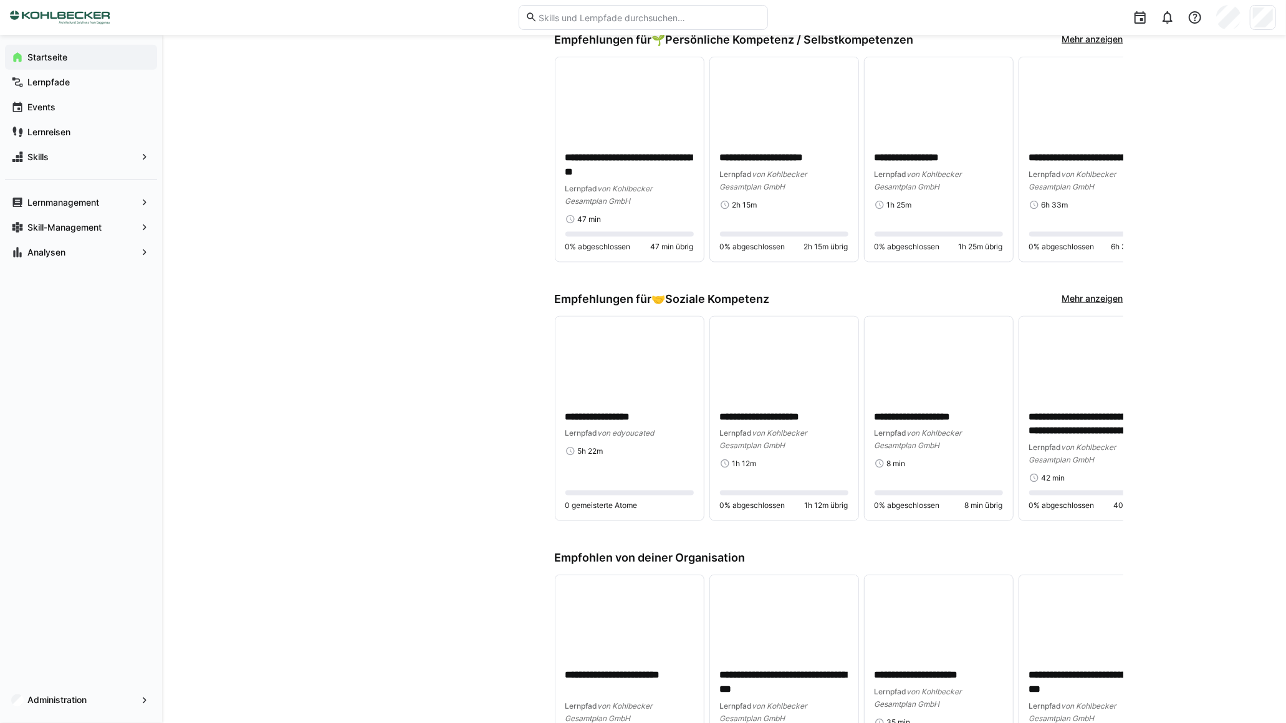
scroll to position [1679, 0]
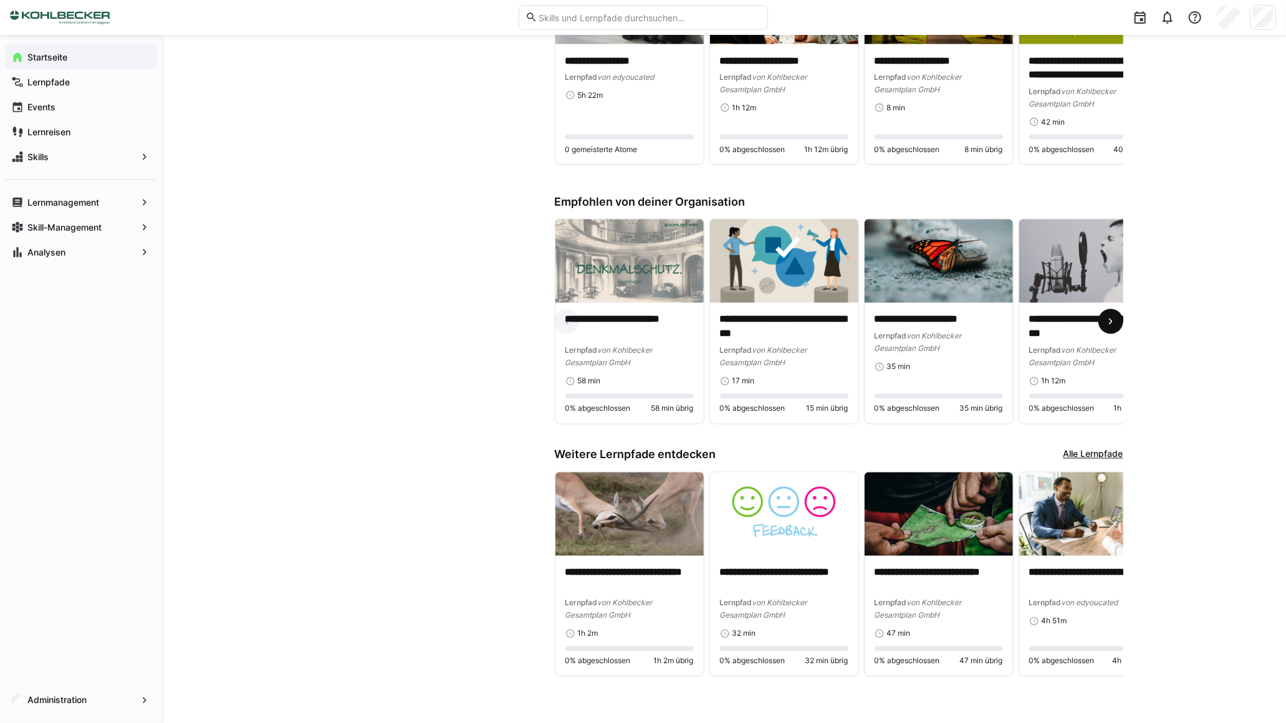
click at [1102, 320] on span at bounding box center [1111, 321] width 25 height 25
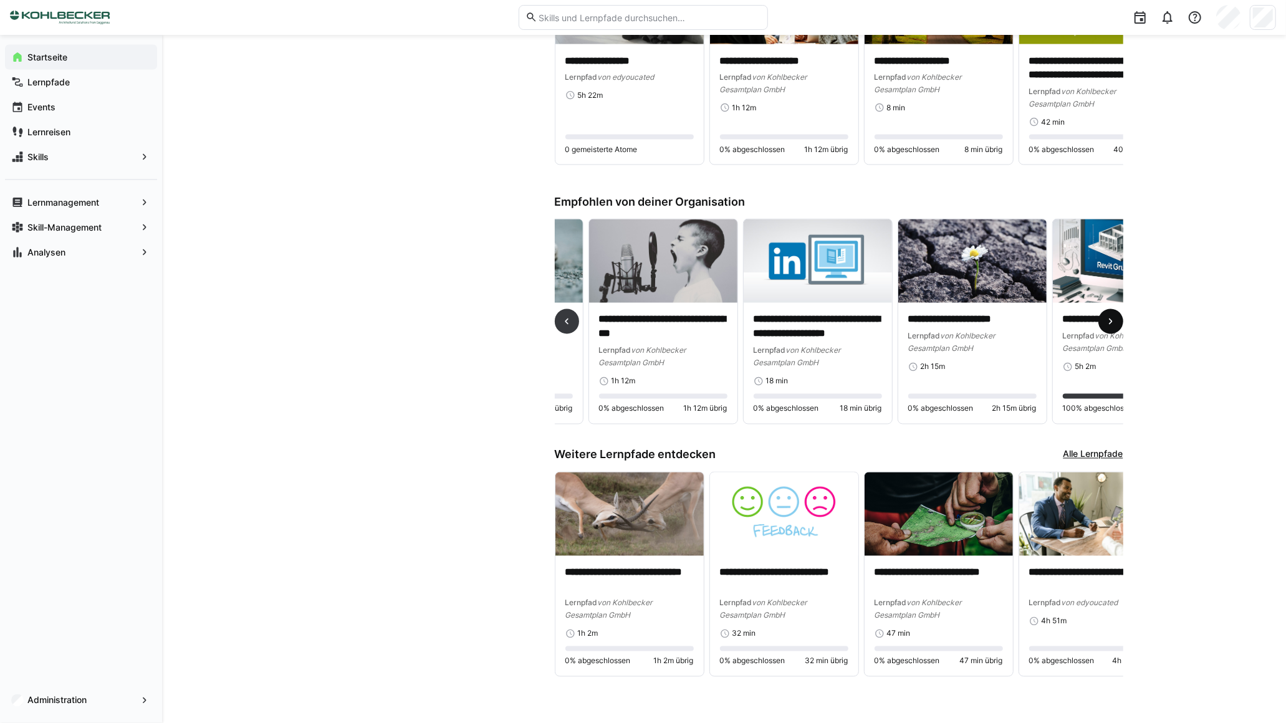
click at [1102, 320] on span at bounding box center [1111, 321] width 25 height 25
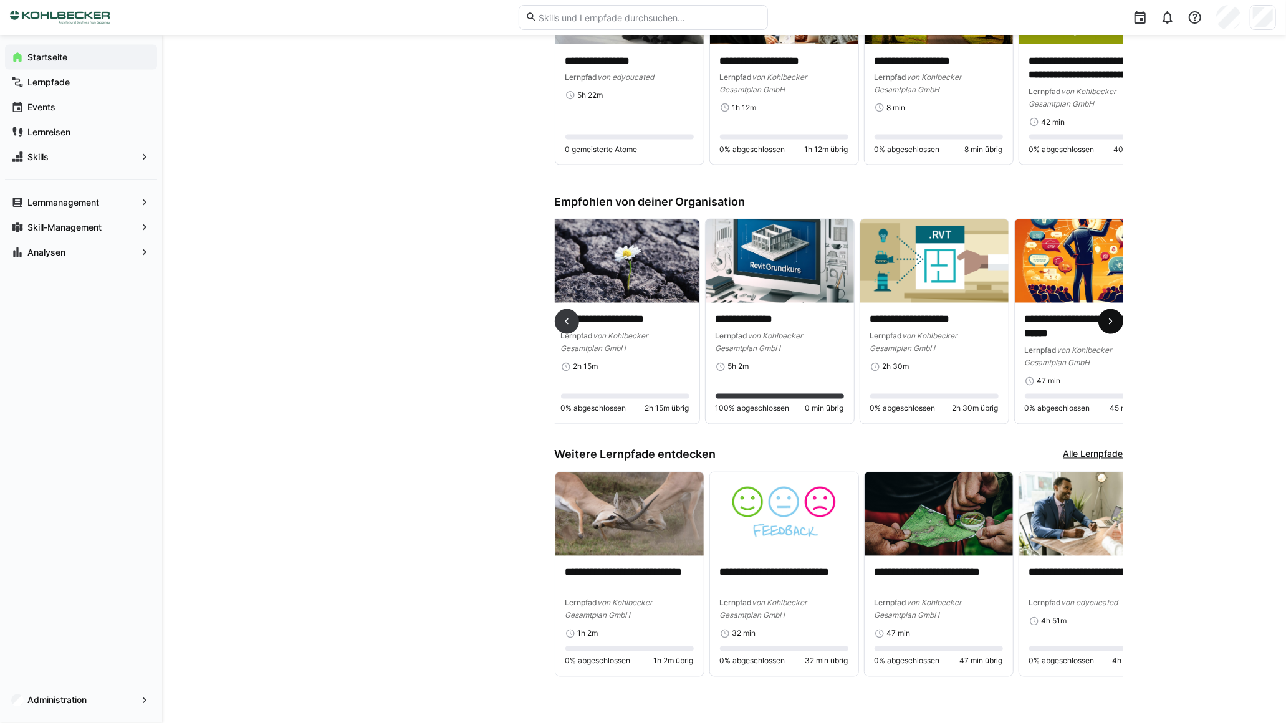
click at [1102, 320] on span at bounding box center [1111, 321] width 25 height 25
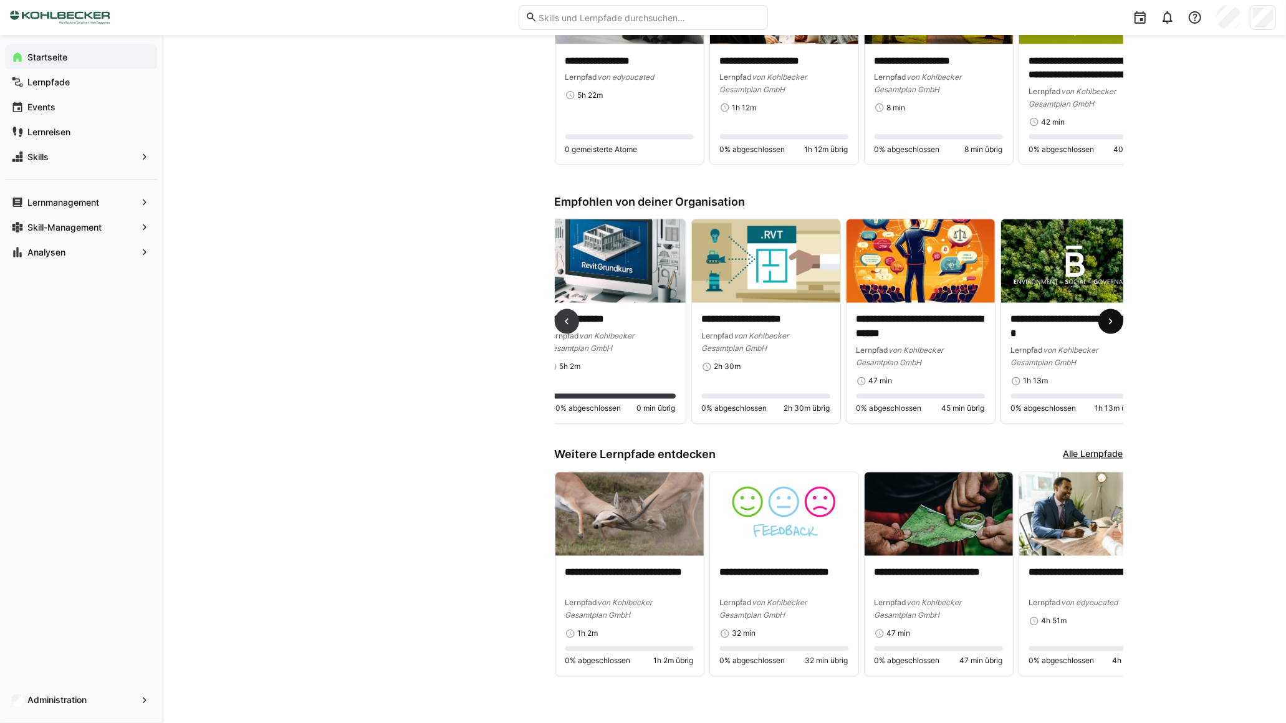
click at [1102, 320] on span at bounding box center [1111, 321] width 25 height 25
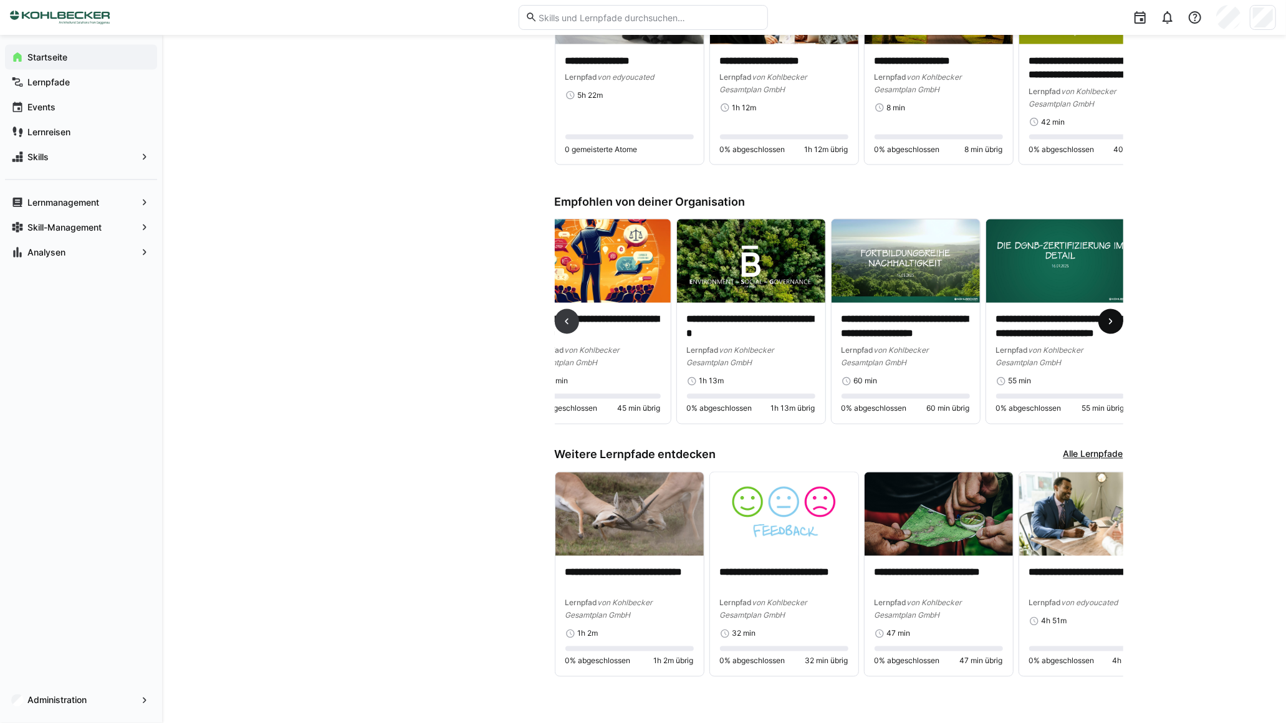
click at [1102, 320] on span at bounding box center [1111, 321] width 25 height 25
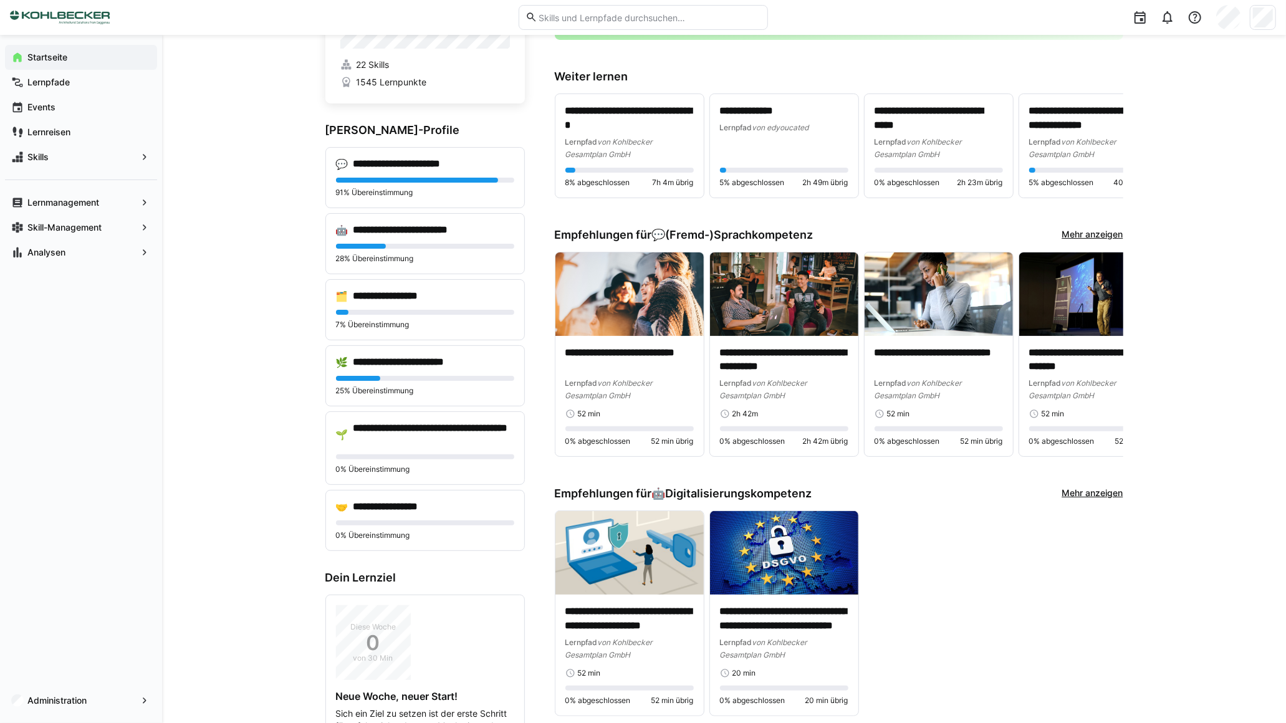
scroll to position [0, 0]
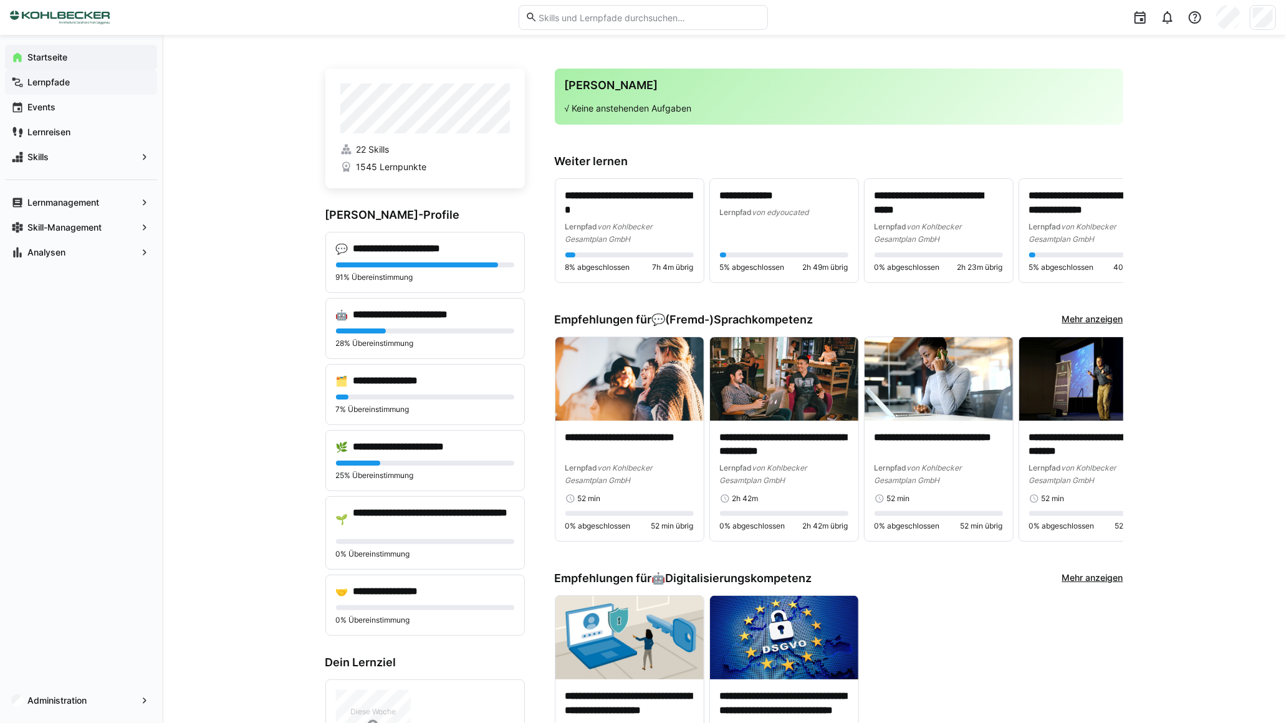
click at [0, 0] on app-navigation-label "Lernpfade" at bounding box center [0, 0] width 0 height 0
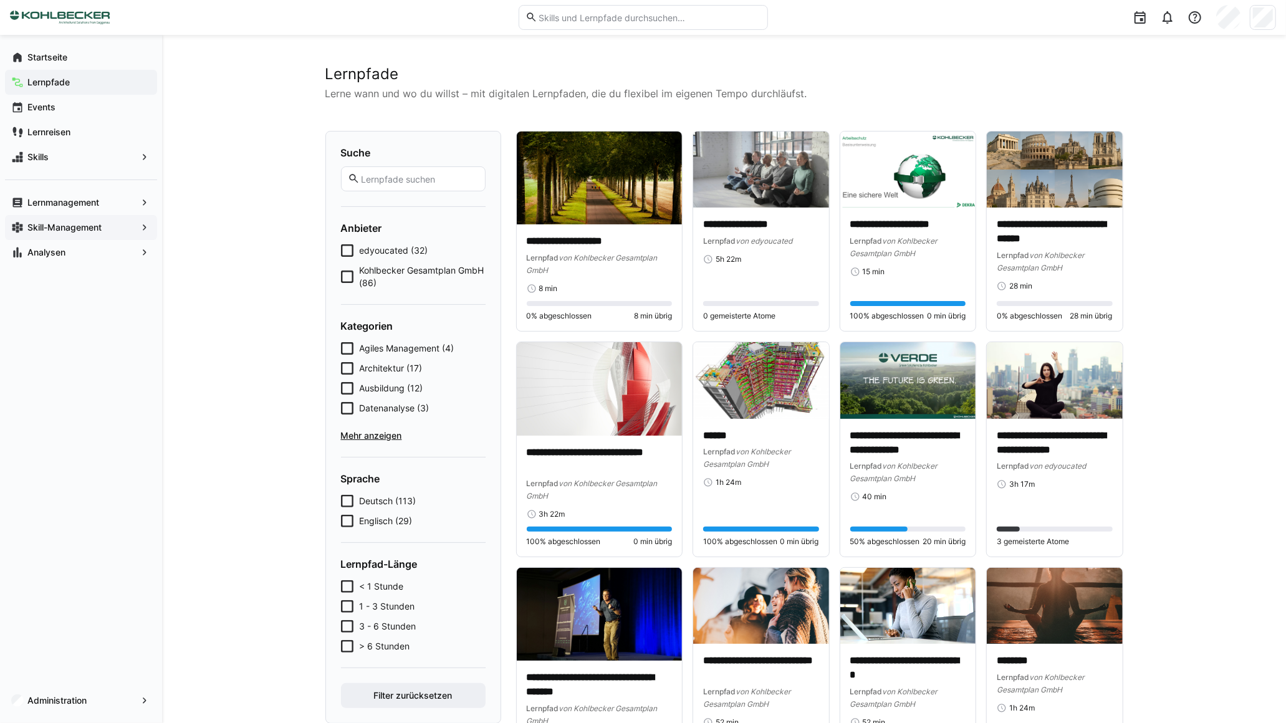
click at [0, 0] on app-navigation-label "Skill-Management" at bounding box center [0, 0] width 0 height 0
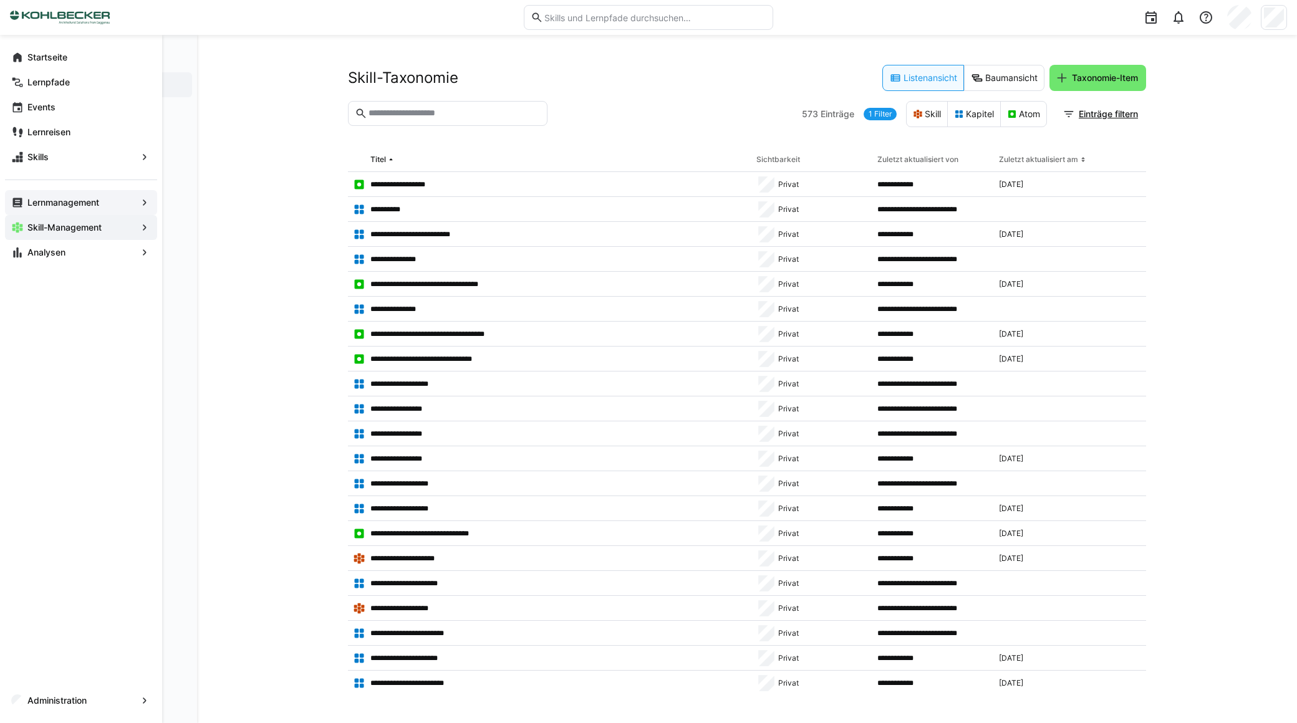
click at [0, 0] on app-navigation-label "Lernmanagement" at bounding box center [0, 0] width 0 height 0
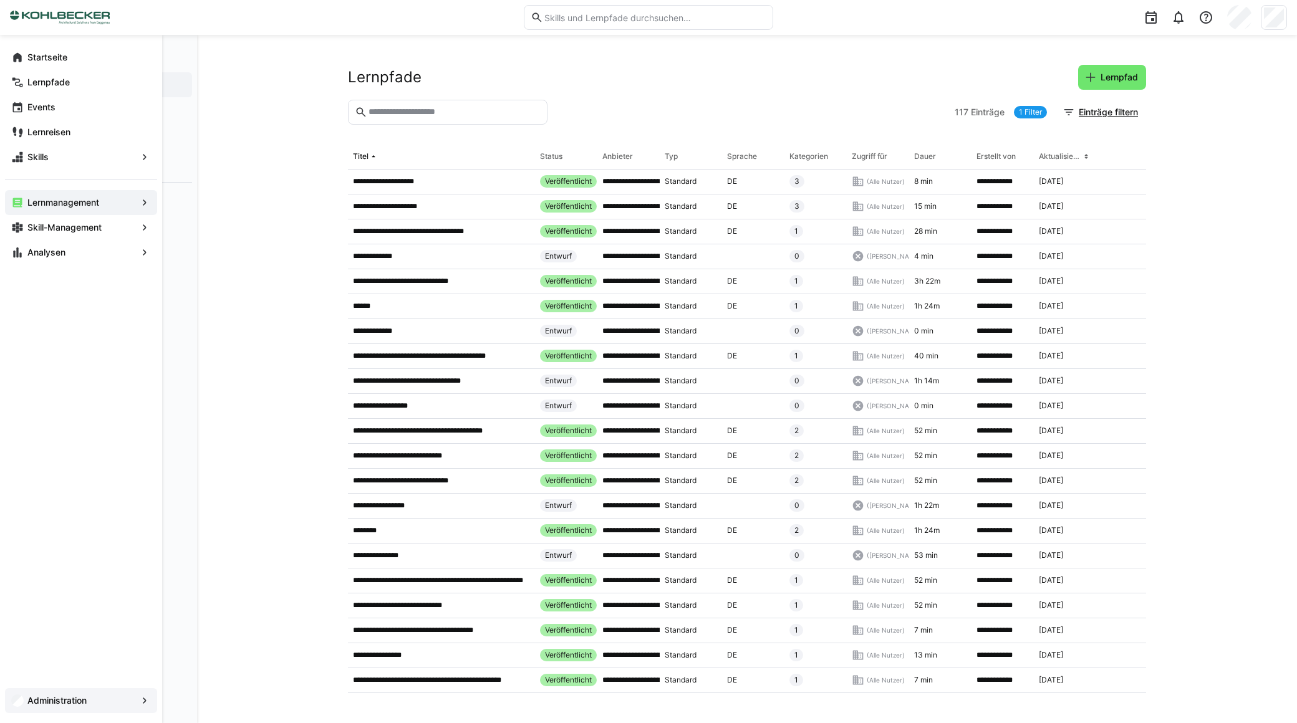
click at [0, 0] on app-navigation-label "Administration" at bounding box center [0, 0] width 0 height 0
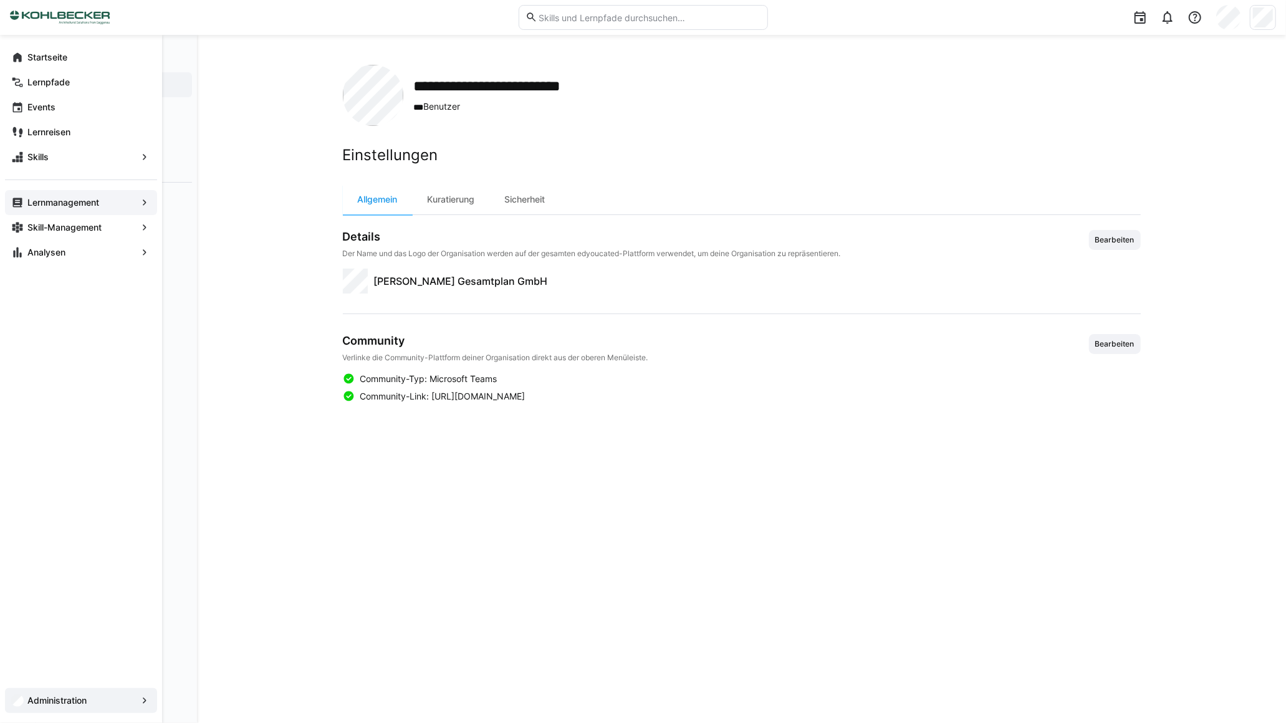
click at [0, 0] on app-navigation-label "Lernmanagement" at bounding box center [0, 0] width 0 height 0
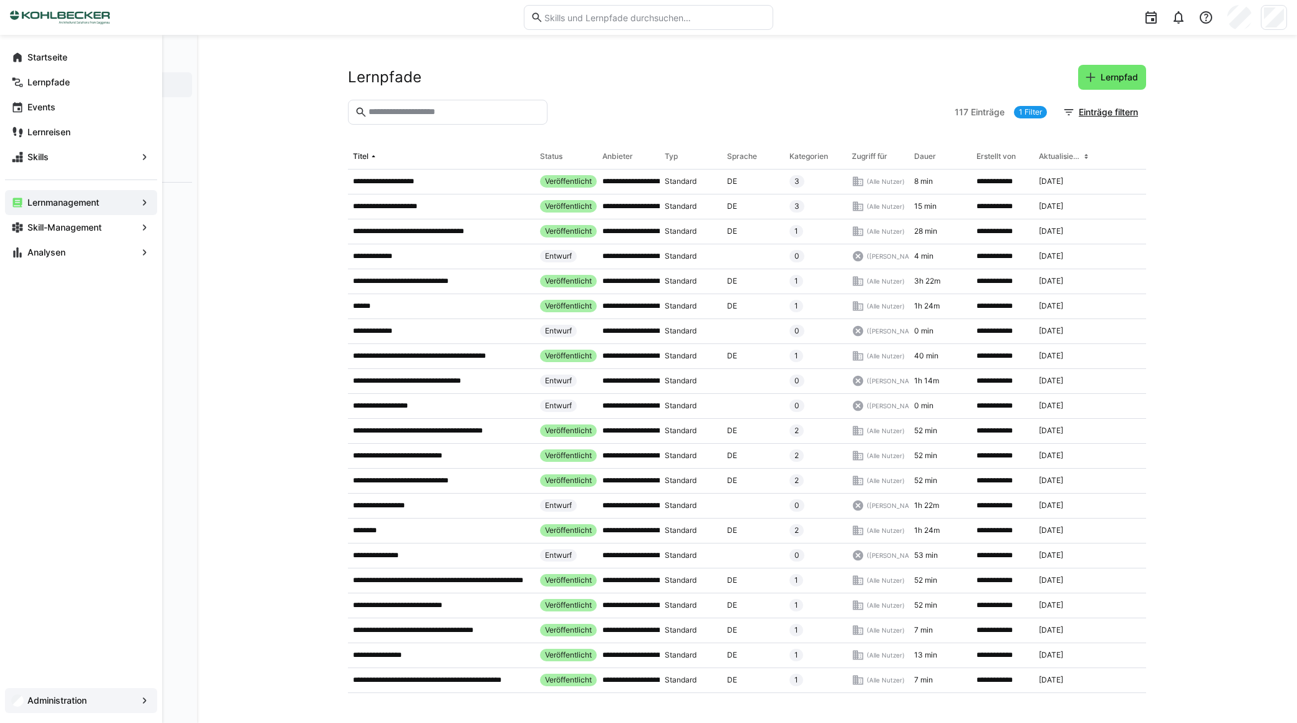
click at [16, 231] on eds-icon at bounding box center [17, 227] width 12 height 12
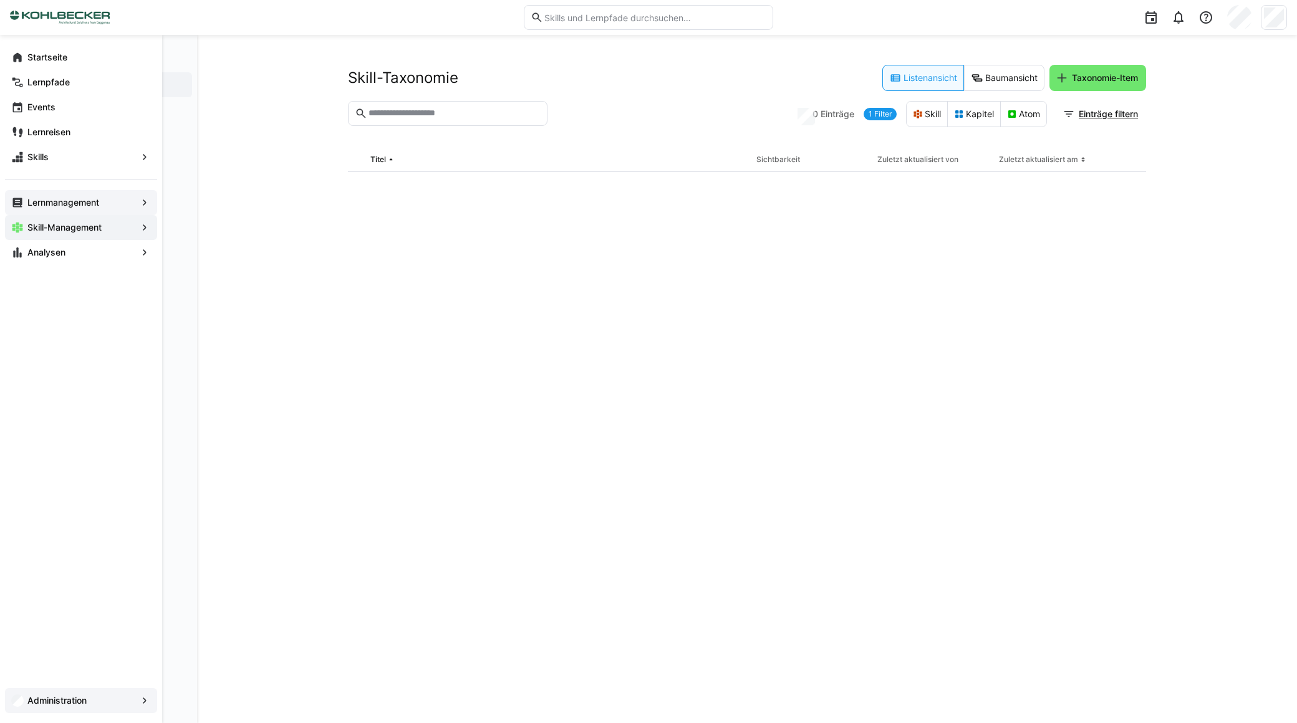
click at [0, 0] on app-navigation-label "Skill-Management" at bounding box center [0, 0] width 0 height 0
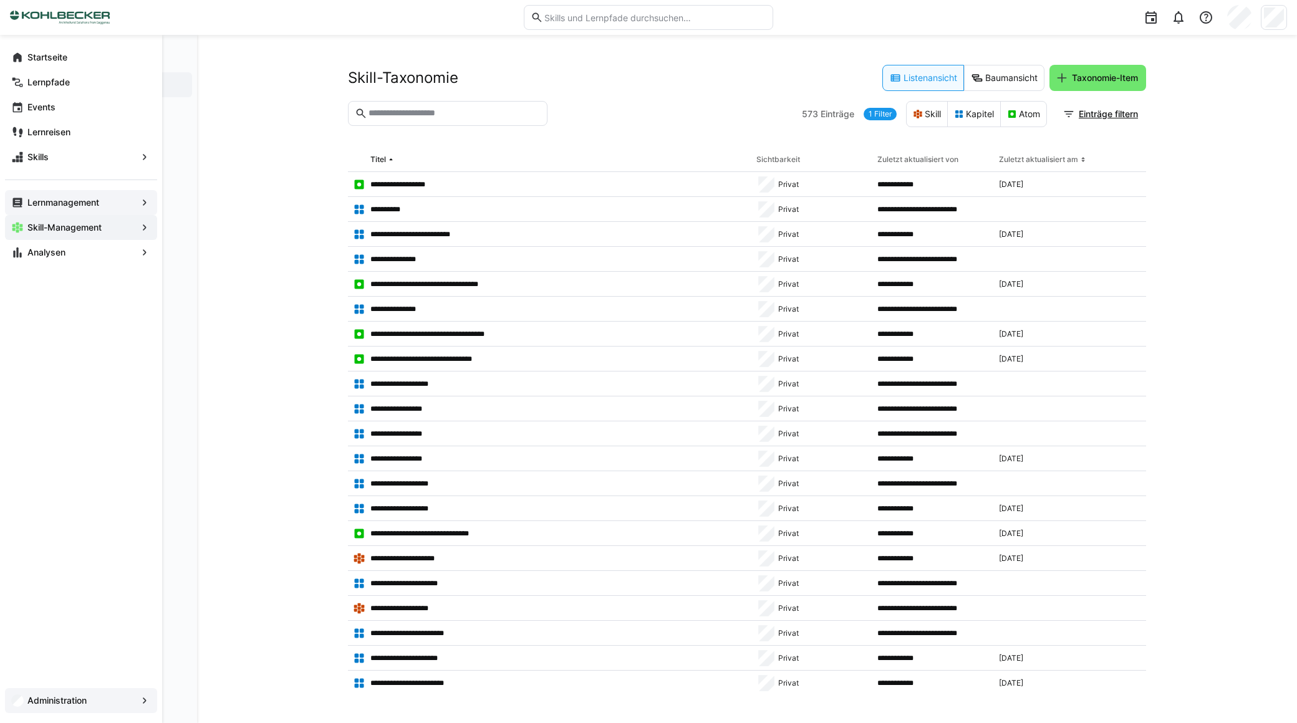
click at [117, 226] on span "Skill-Management" at bounding box center [81, 227] width 111 height 12
click at [148, 231] on eds-icon at bounding box center [144, 227] width 12 height 12
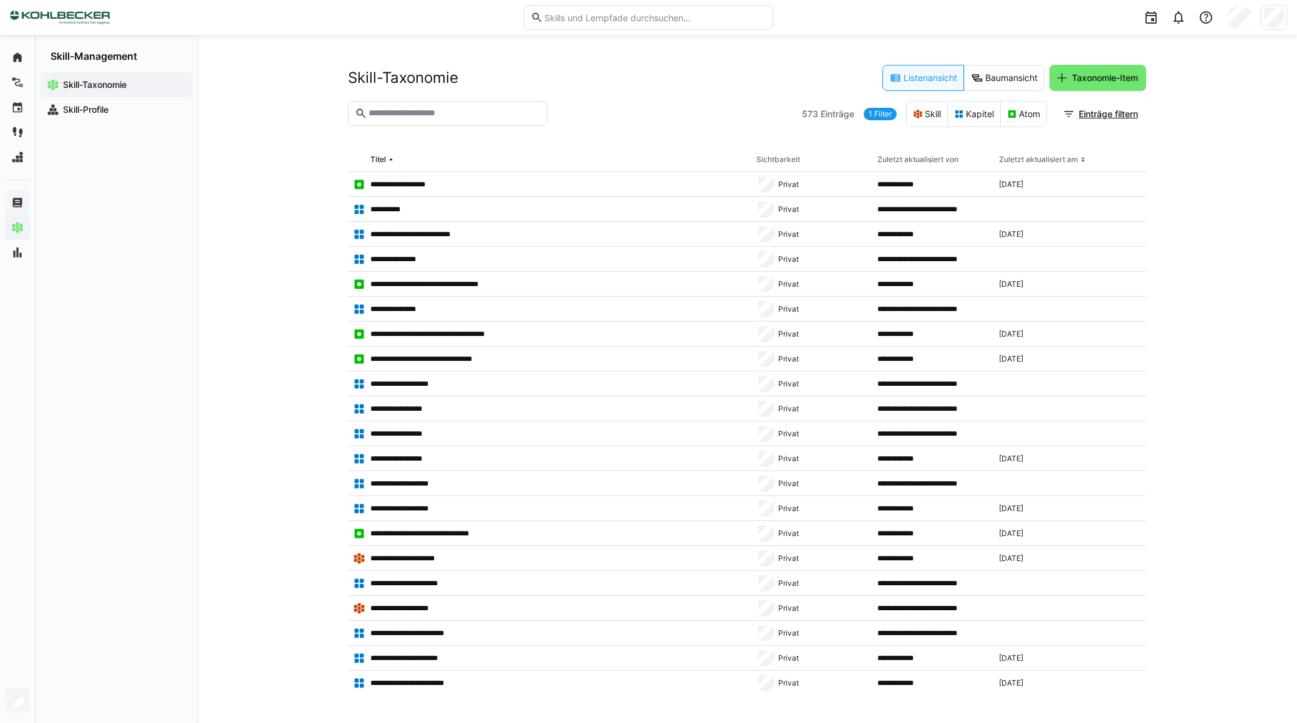
click at [240, 240] on div "**********" at bounding box center [747, 379] width 1100 height 688
click at [115, 103] on div "Skill-Profile" at bounding box center [117, 109] width 152 height 25
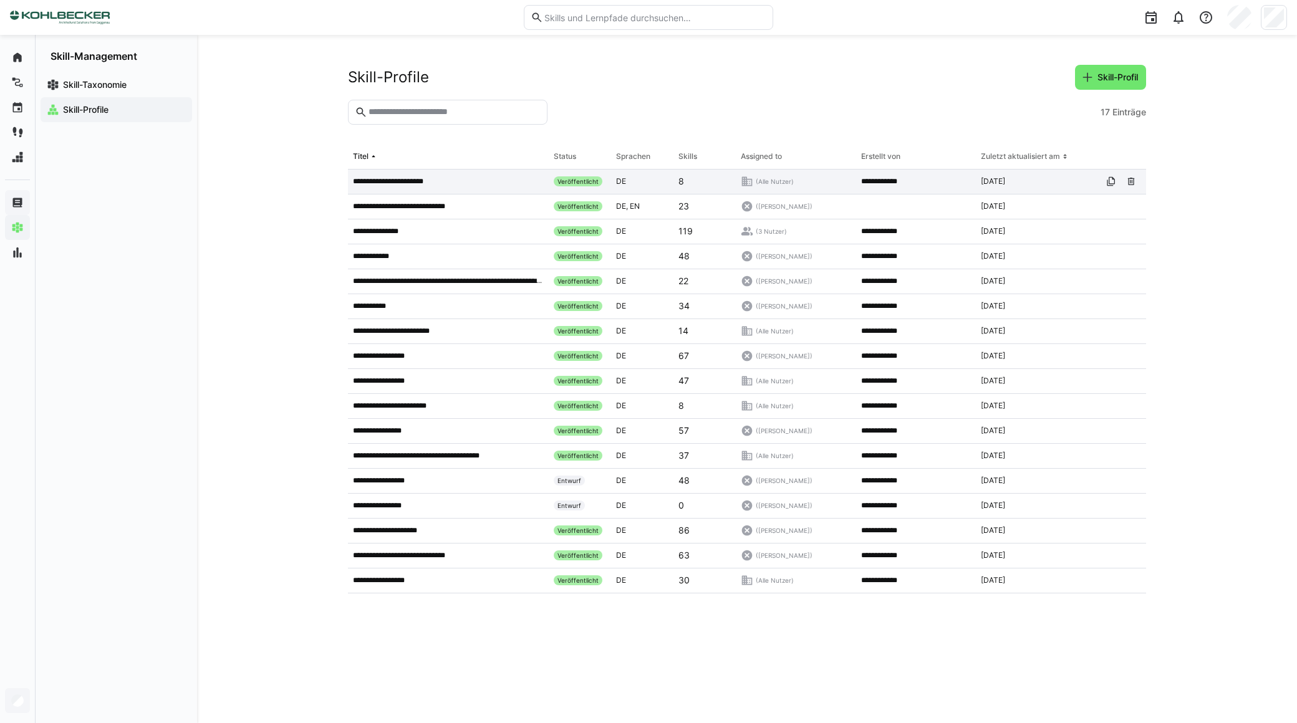
click at [464, 180] on app-table-first-column "**********" at bounding box center [448, 181] width 191 height 10
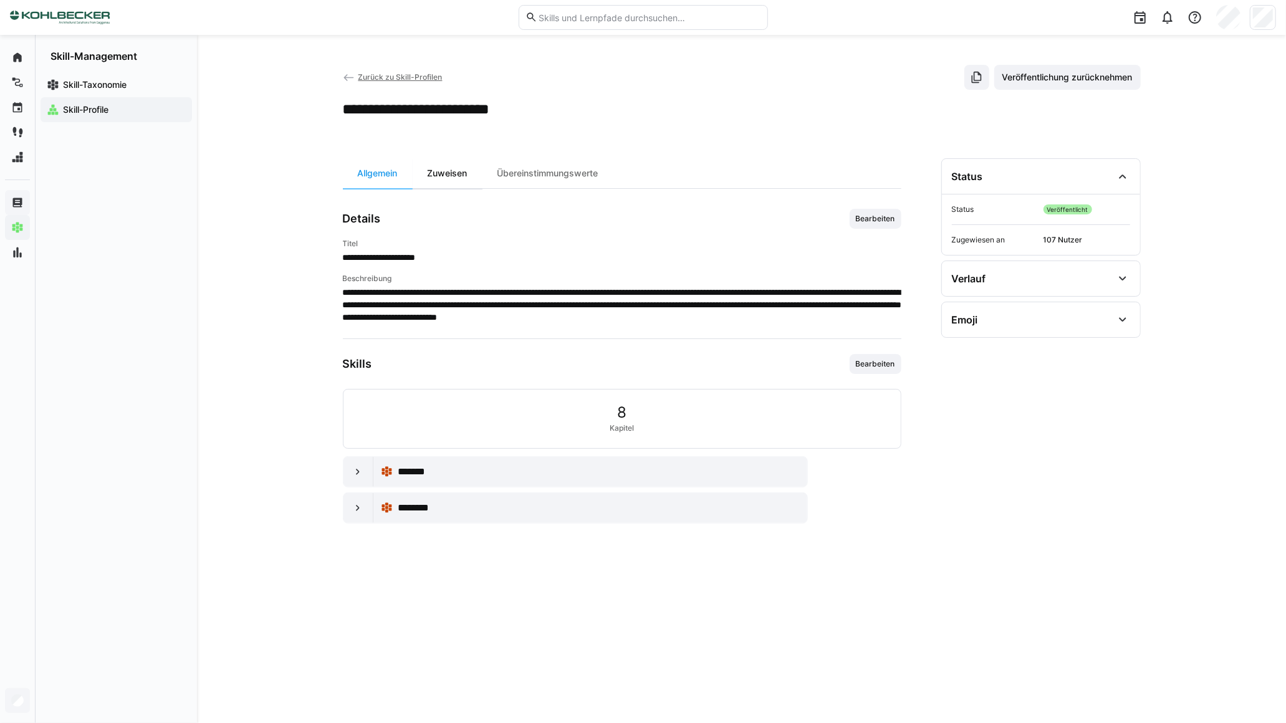
click at [459, 175] on div "Zuweisen" at bounding box center [448, 173] width 70 height 30
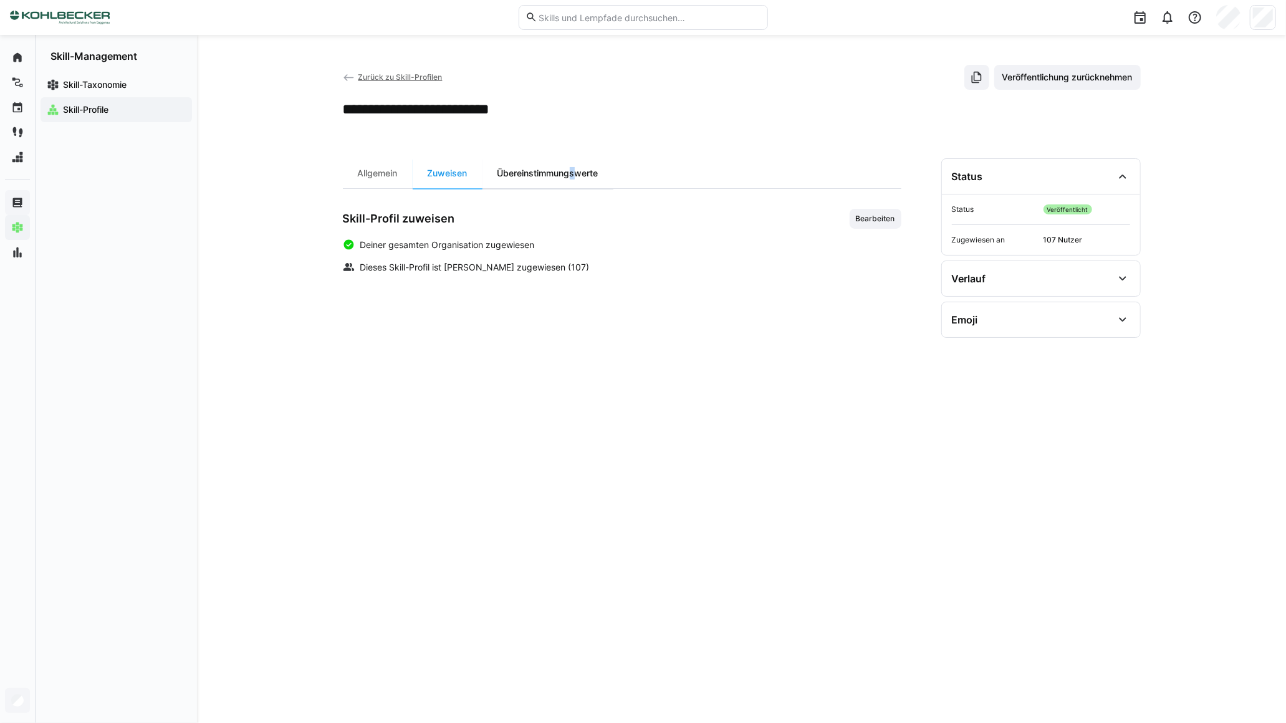
click at [571, 173] on div "Übereinstimmungswerte" at bounding box center [548, 173] width 131 height 30
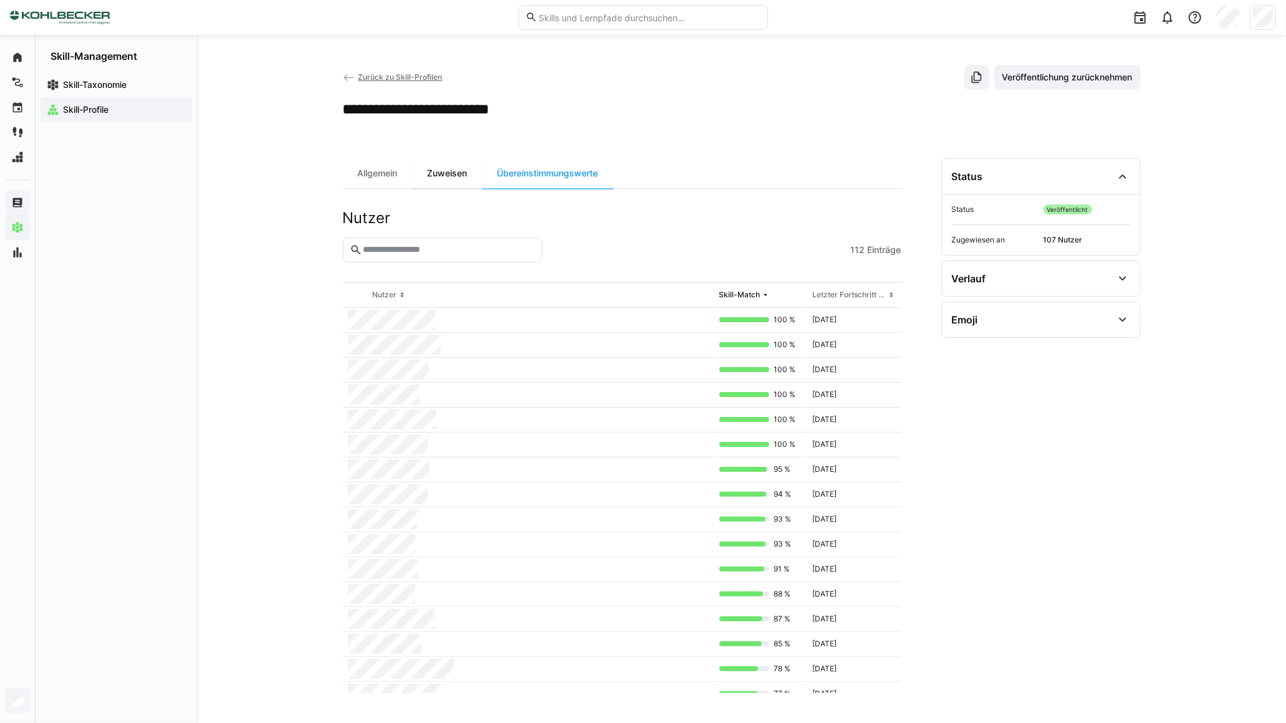
click at [469, 173] on div "Zuweisen" at bounding box center [448, 173] width 70 height 30
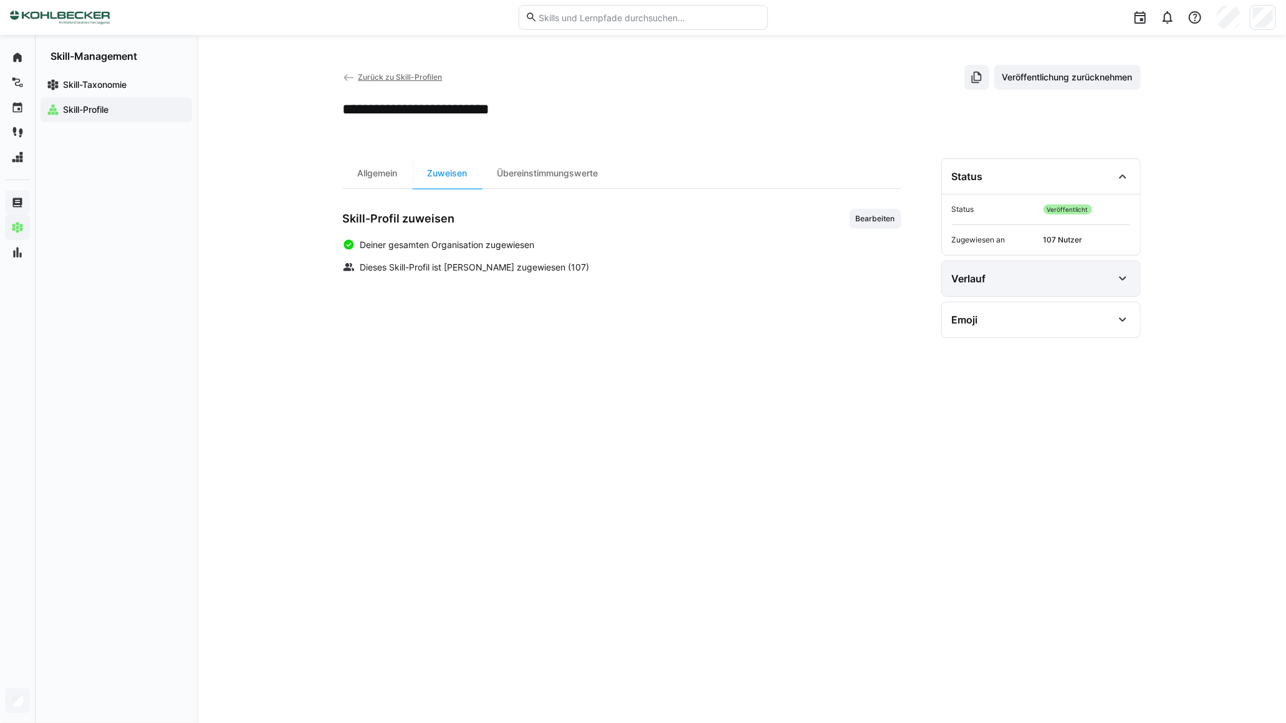
click at [1025, 286] on div "Verlauf" at bounding box center [1032, 278] width 161 height 15
click at [1014, 330] on div "Emoji" at bounding box center [1041, 319] width 198 height 35
click at [1013, 330] on div "Emoji" at bounding box center [1041, 319] width 198 height 35
click at [371, 165] on div "Allgemein" at bounding box center [378, 173] width 70 height 30
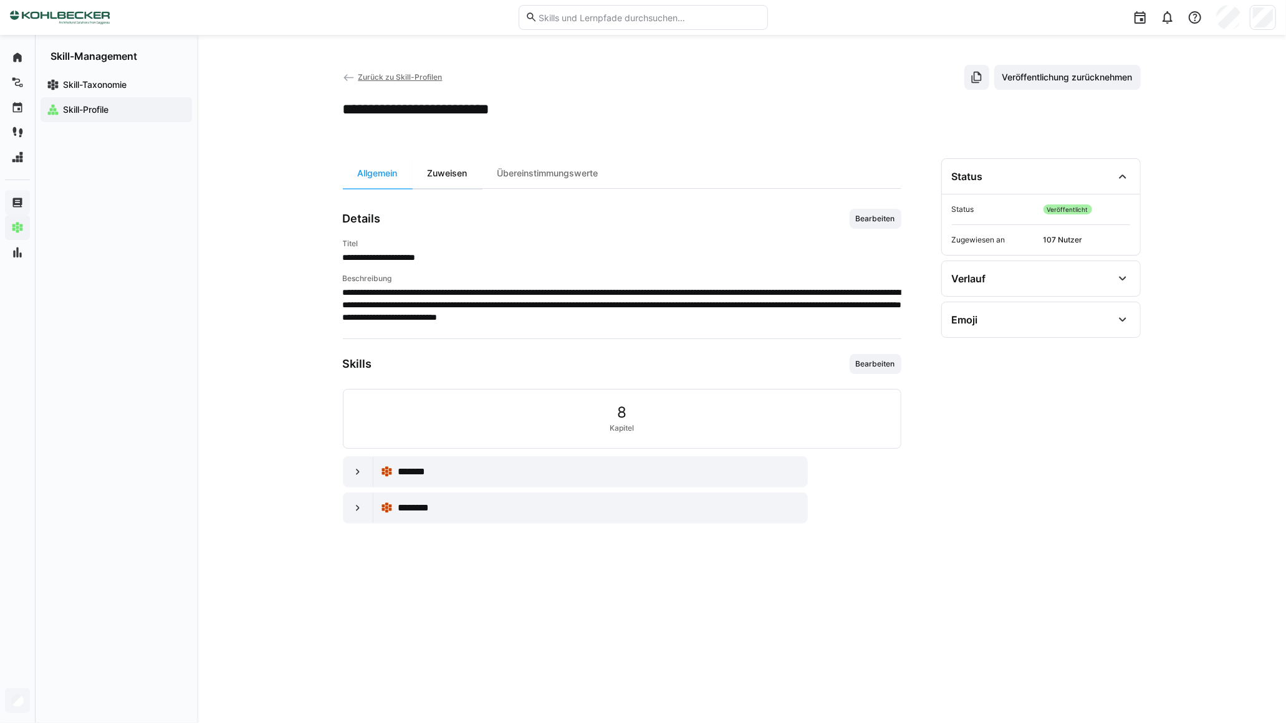
click at [446, 169] on div "Zuweisen" at bounding box center [448, 173] width 70 height 30
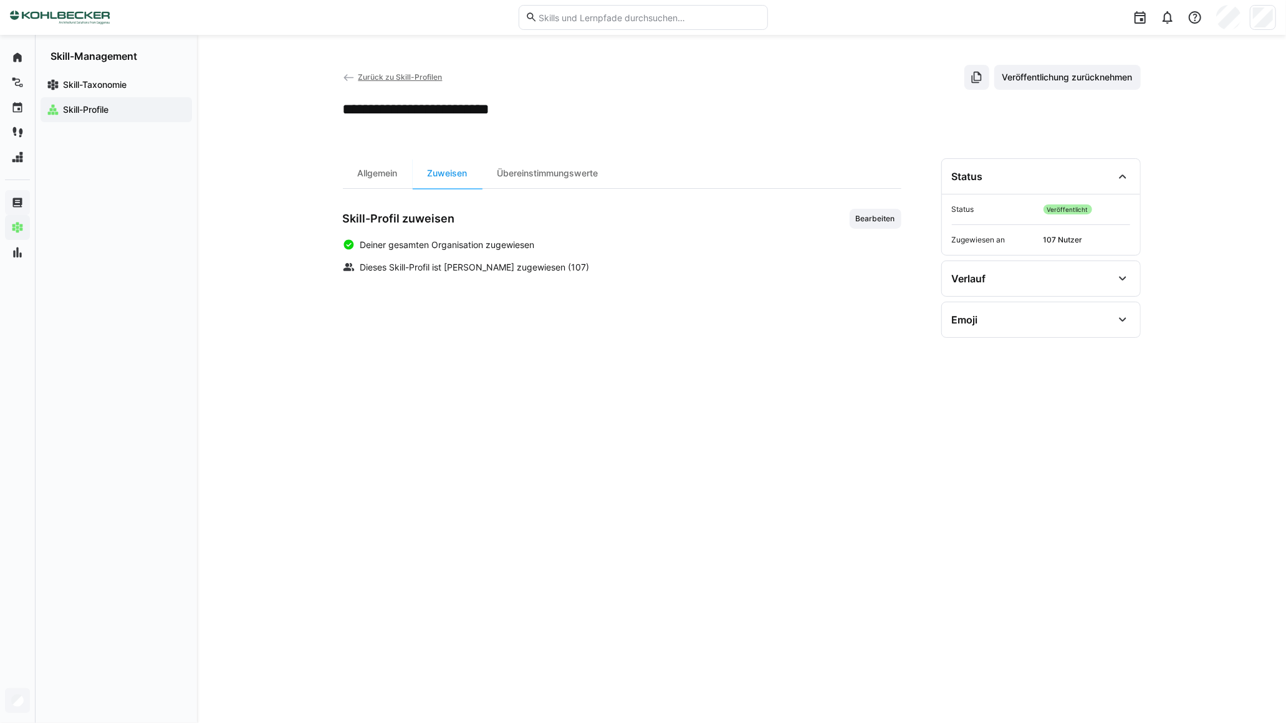
drag, startPoint x: 861, startPoint y: 219, endPoint x: 852, endPoint y: 226, distance: 11.6
click at [862, 219] on span "Bearbeiten" at bounding box center [876, 219] width 42 height 10
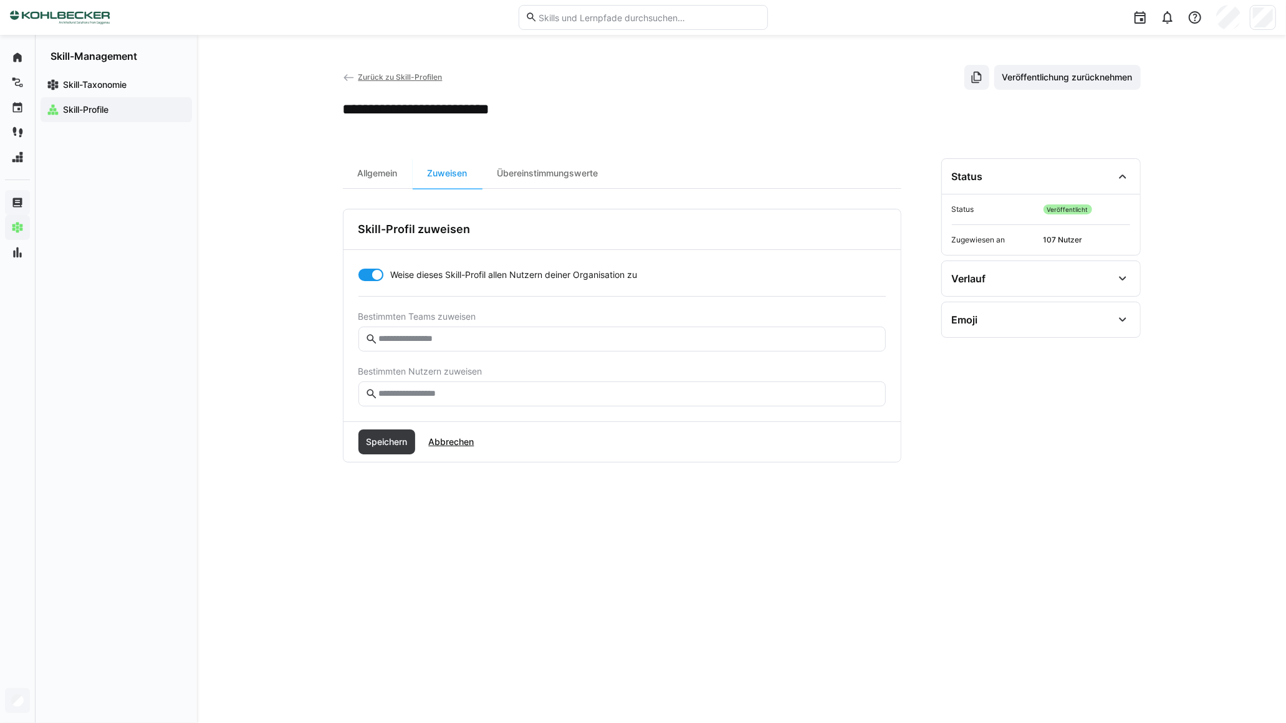
click at [368, 273] on div at bounding box center [371, 275] width 25 height 12
click at [390, 438] on span "Speichern" at bounding box center [386, 442] width 45 height 12
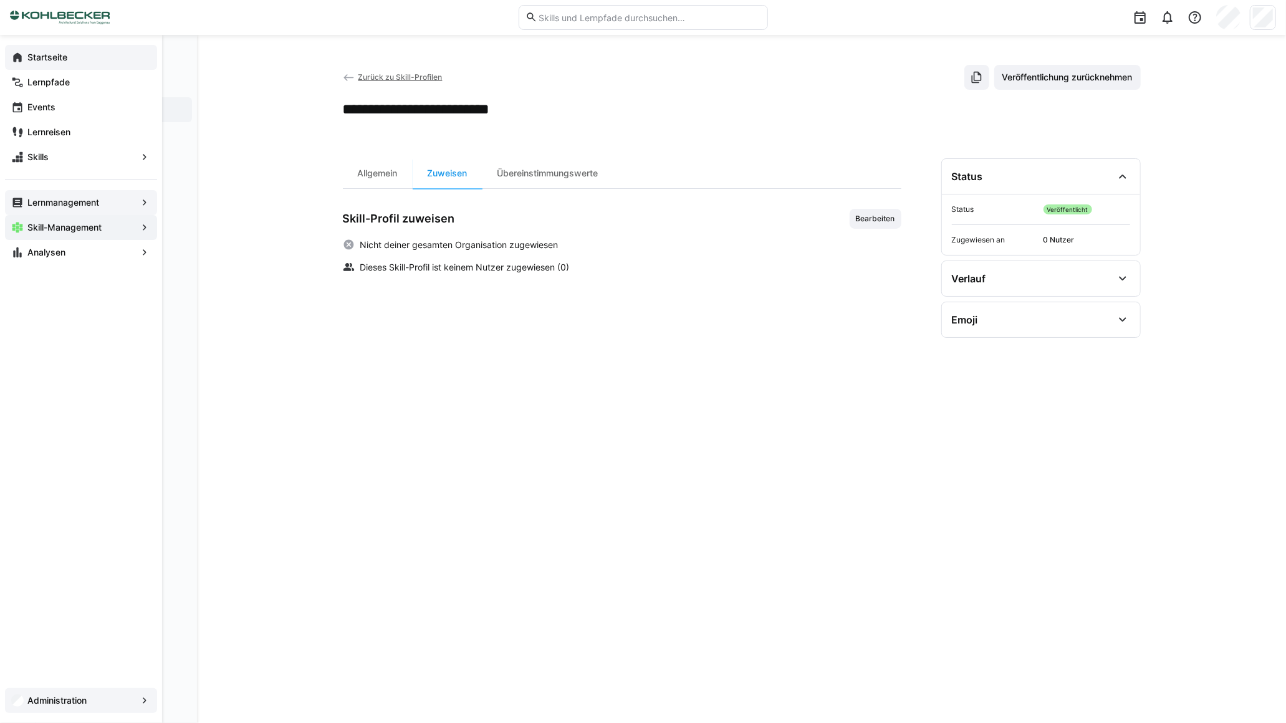
click at [26, 56] on span "Startseite" at bounding box center [88, 57] width 125 height 12
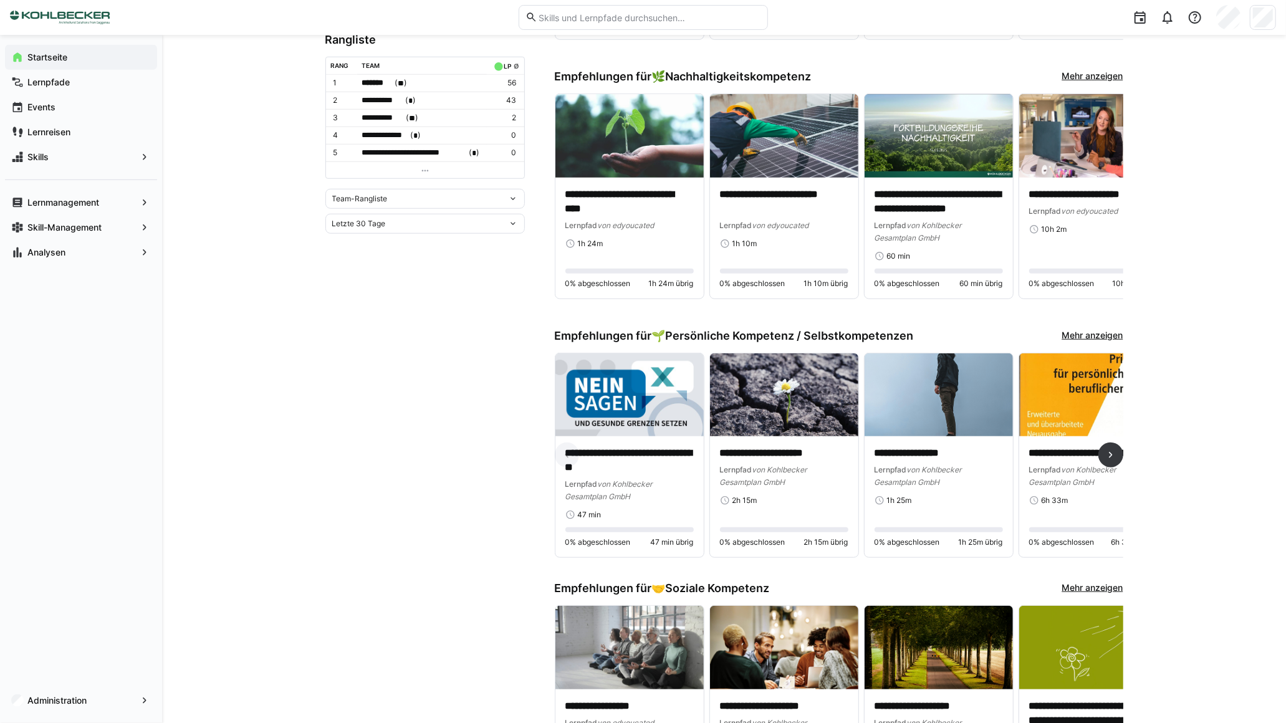
scroll to position [762, 0]
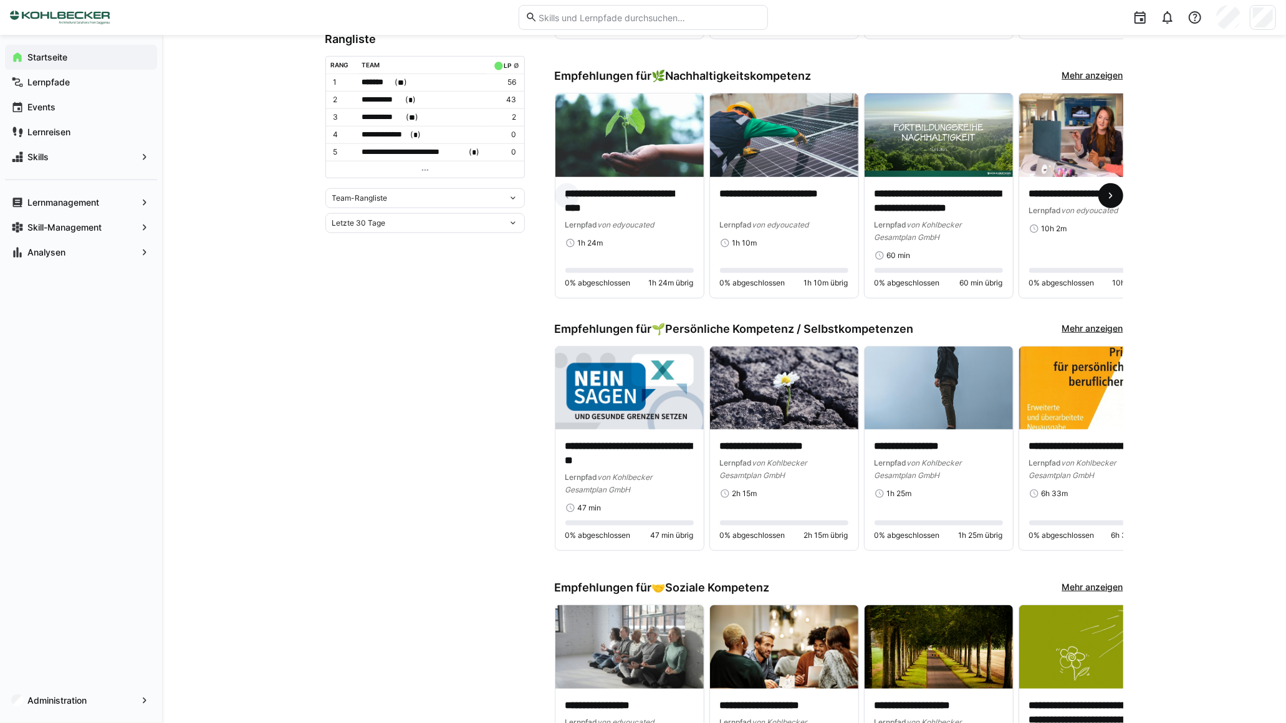
click at [1118, 187] on span at bounding box center [1111, 195] width 25 height 25
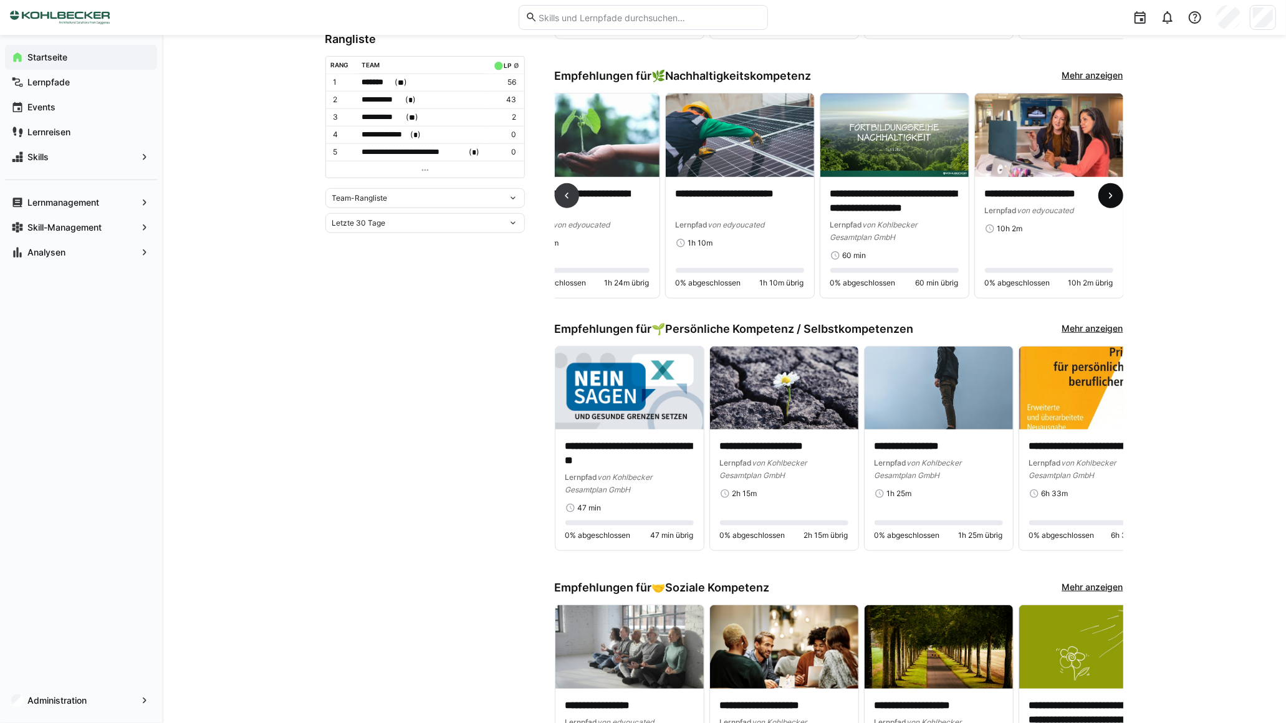
click at [1118, 187] on span at bounding box center [1111, 195] width 25 height 25
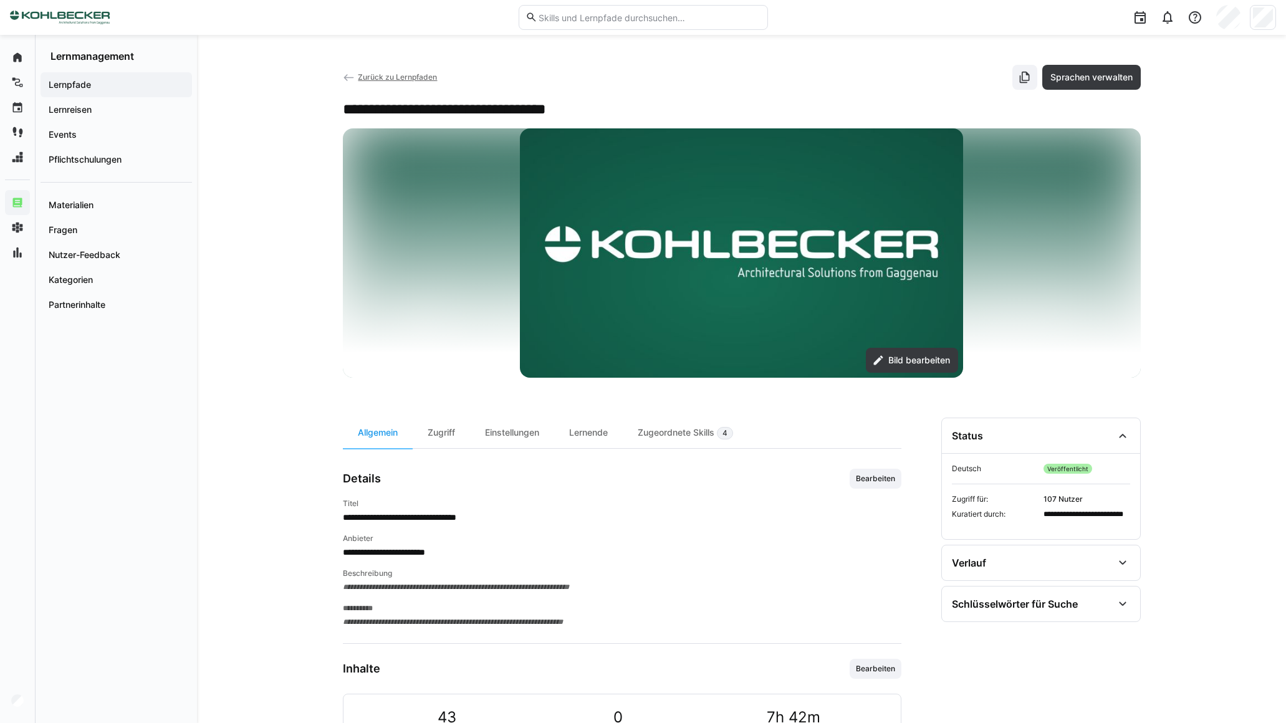
scroll to position [326, 0]
